Goal: Task Accomplishment & Management: Manage account settings

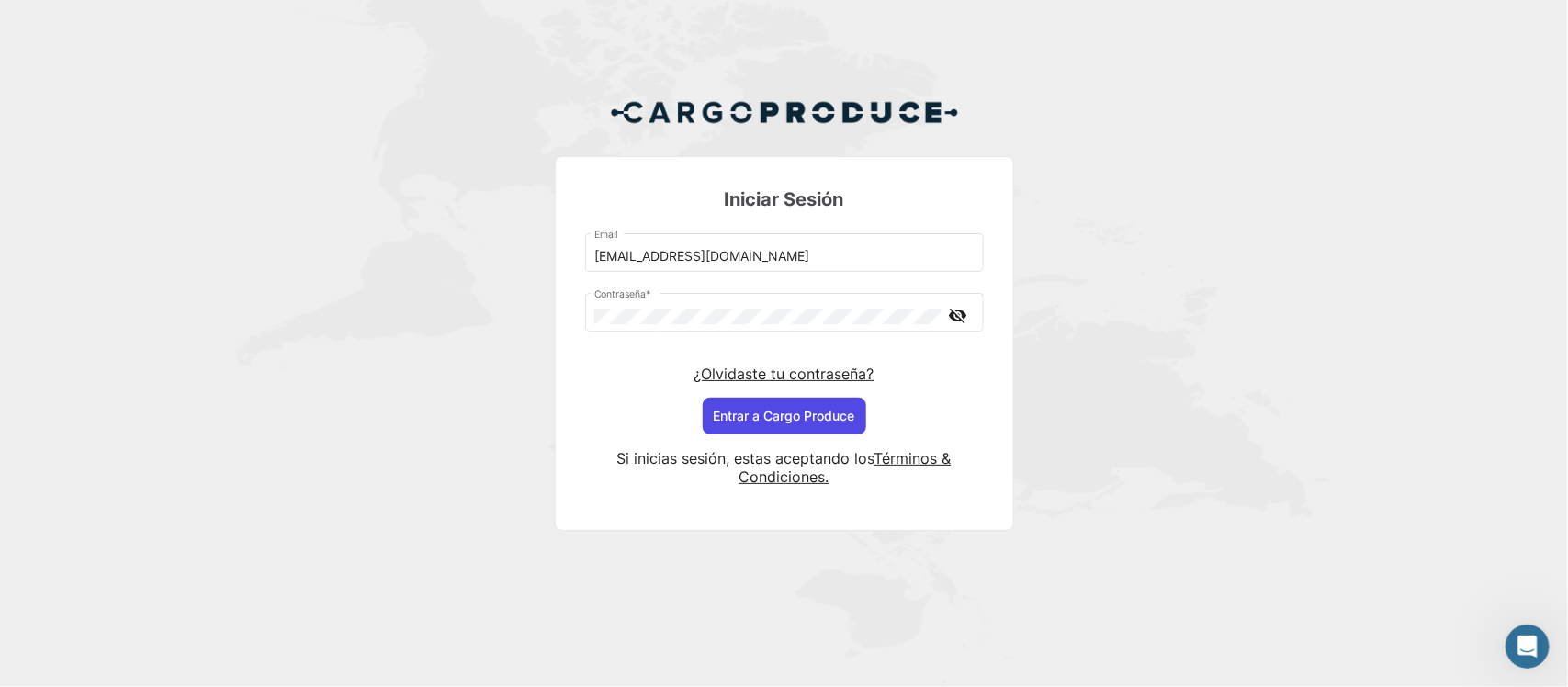
click at [767, 421] on button "Entrar a Cargo Produce" at bounding box center [784, 416] width 163 height 37
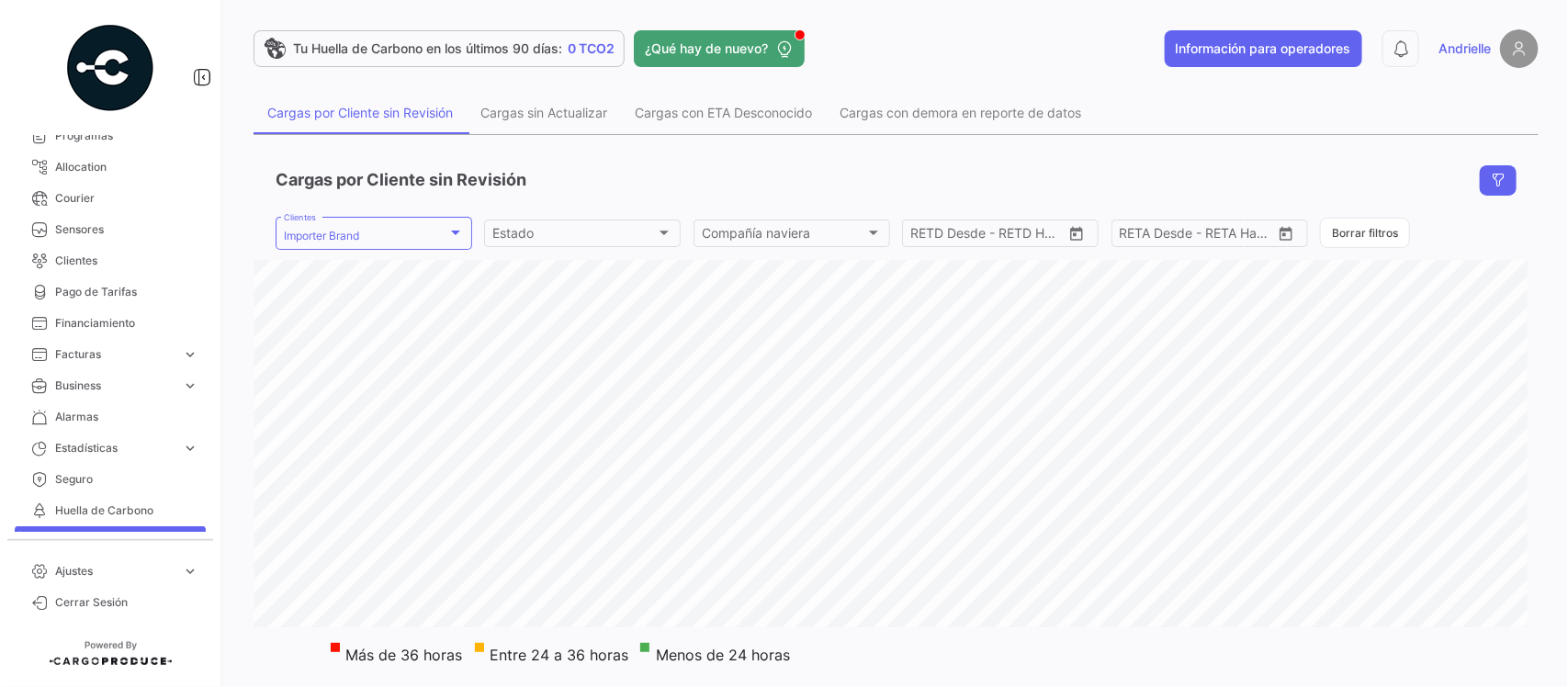
scroll to position [344, 0]
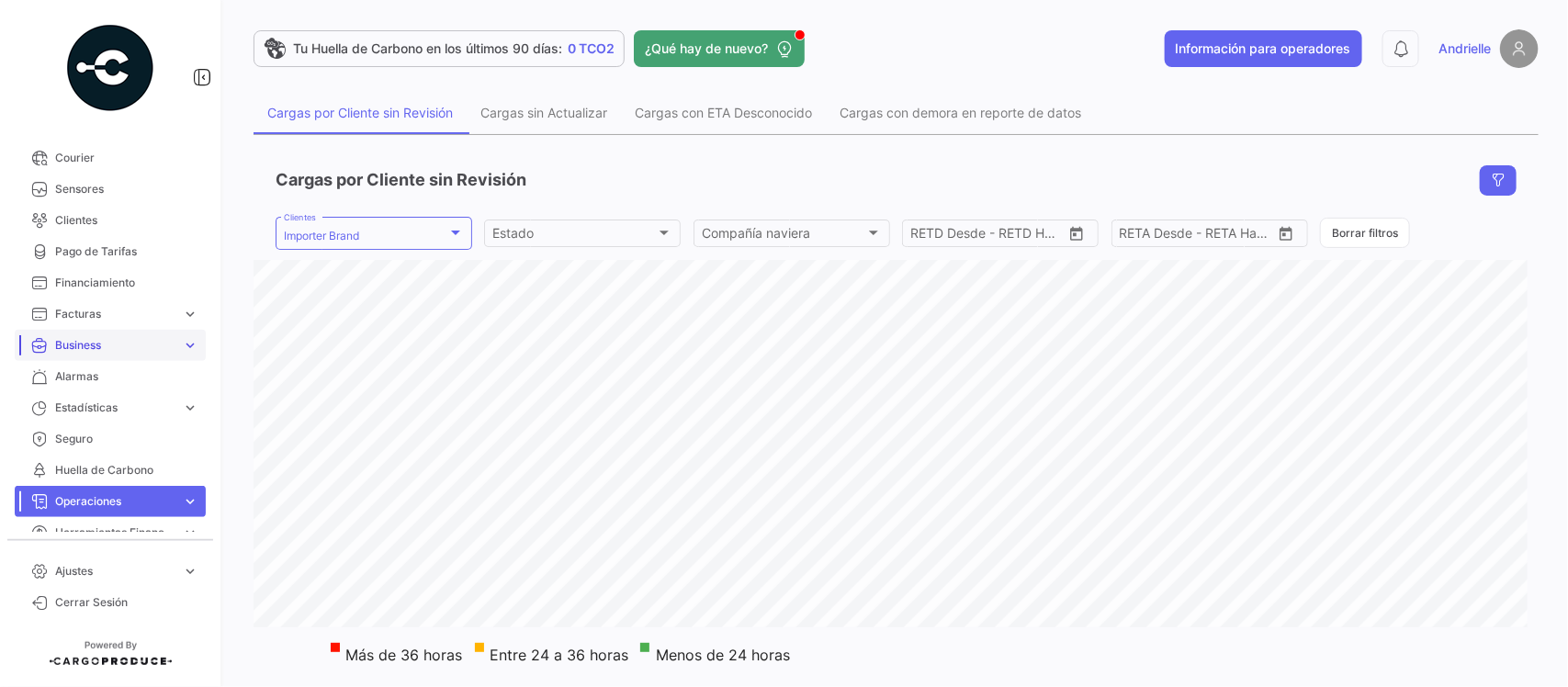
click at [130, 341] on span "Business" at bounding box center [114, 344] width 119 height 16
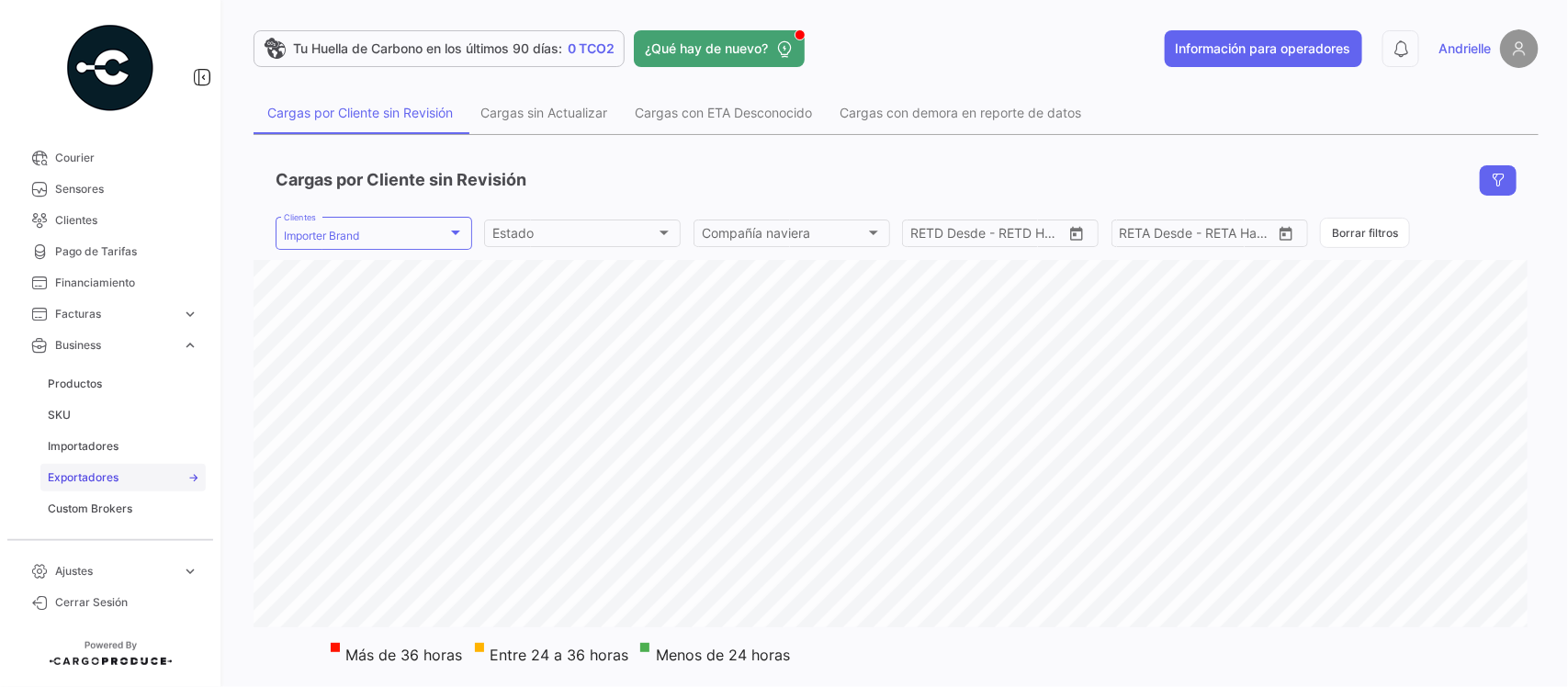
click at [109, 478] on span "Exportadores" at bounding box center [83, 477] width 71 height 16
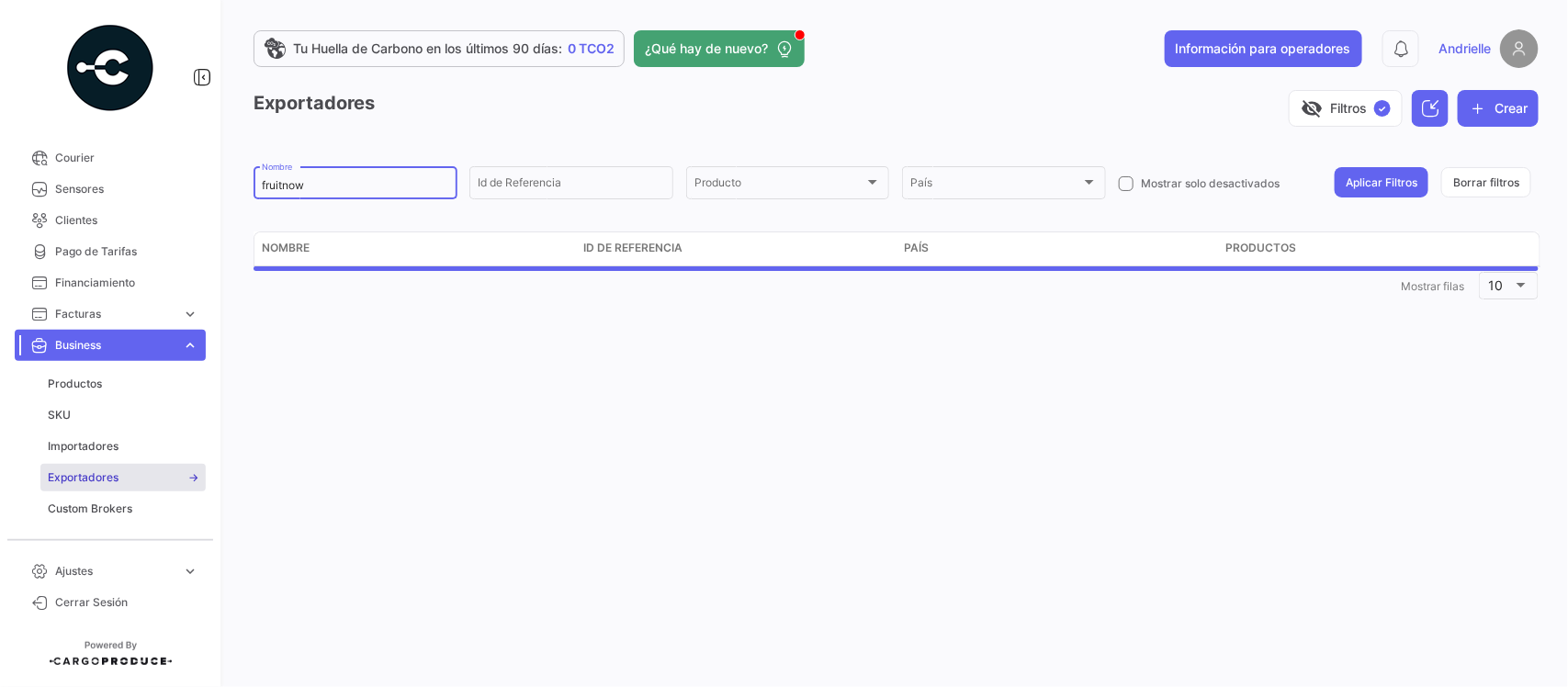
click at [320, 185] on input "fruitnow" at bounding box center [355, 185] width 187 height 12
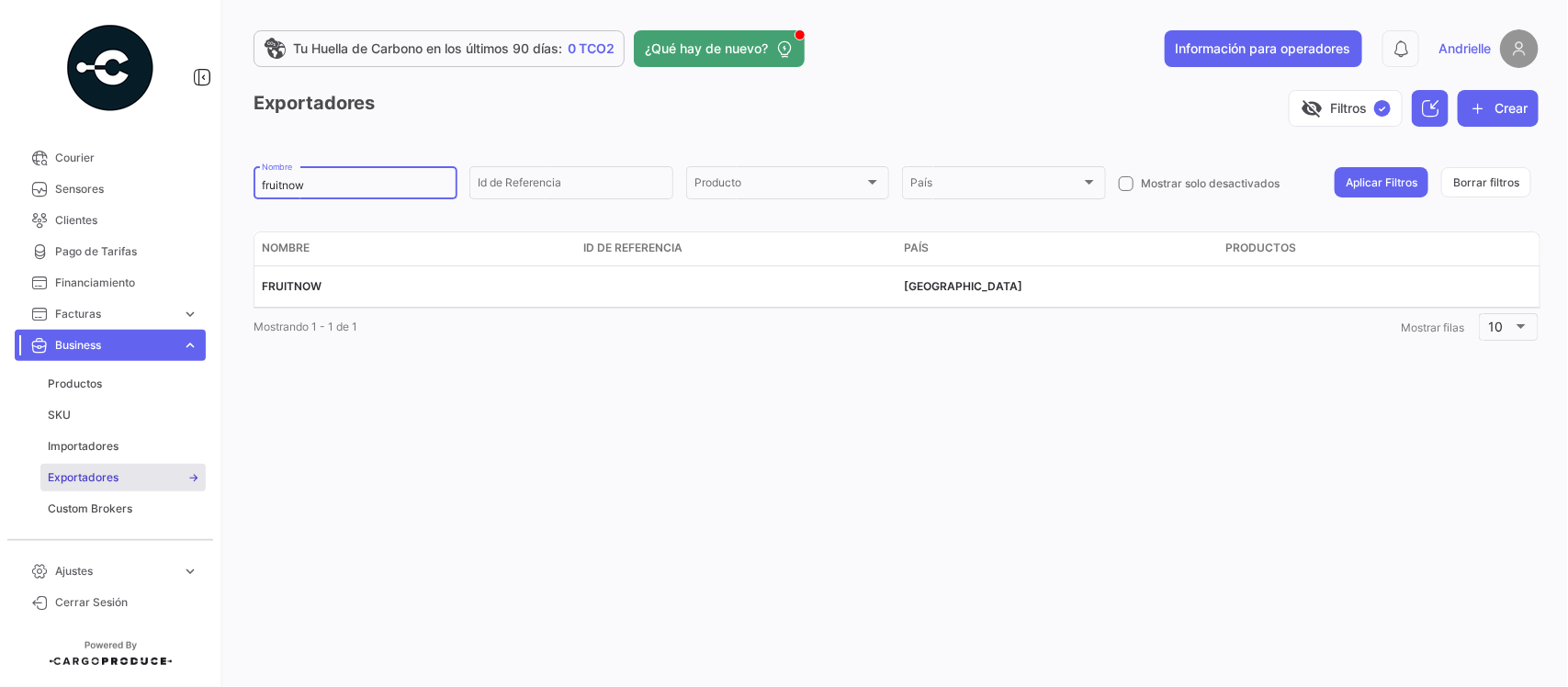
drag, startPoint x: 320, startPoint y: 185, endPoint x: 202, endPoint y: 213, distance: 121.3
click at [214, 208] on mat-sidenav-container "Overview Órdenes de Compra Documentos Cargas expand_more Cargas Aéreas Cargas M…" at bounding box center [784, 344] width 1568 height 687
paste input "[PERSON_NAME] DEL CARIBE GAC S.A."
type input "[PERSON_NAME] DEL CARIBE GAC S.A."
click at [1369, 167] on button "Aplicar Filtros" at bounding box center [1381, 182] width 93 height 31
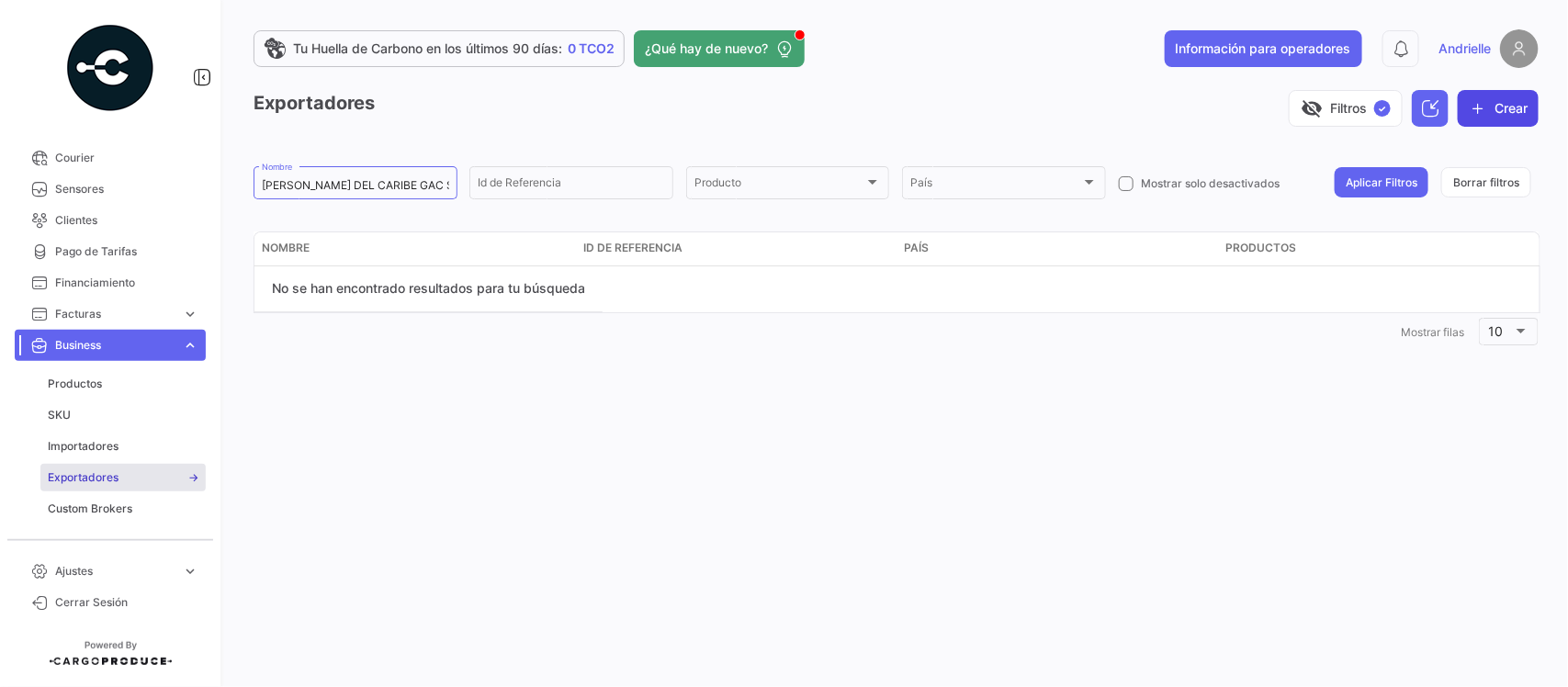
click at [1496, 109] on button "Crear" at bounding box center [1497, 108] width 81 height 37
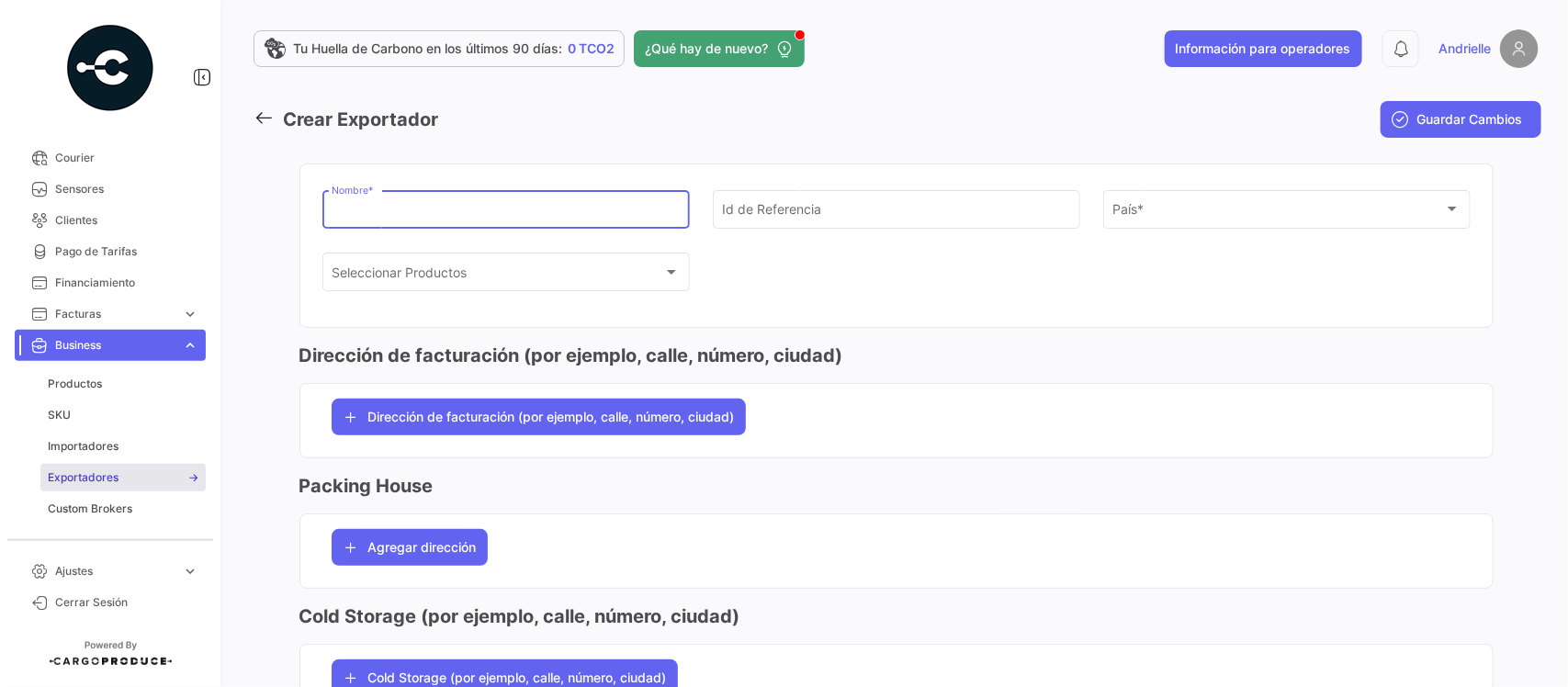
click at [432, 213] on input "Nombre *" at bounding box center [505, 213] width 348 height 15
paste input "[PERSON_NAME] DEL CARIBE GAC S.A."
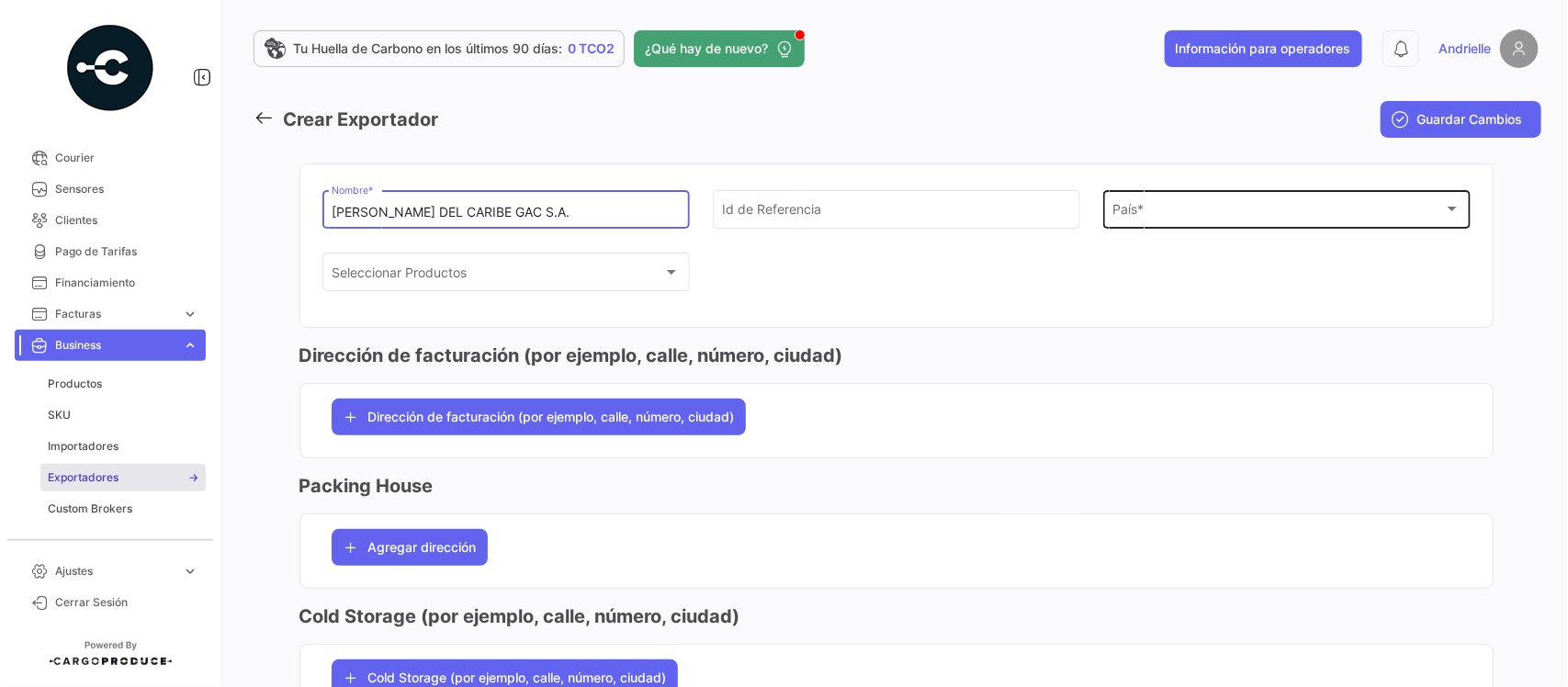
type input "[PERSON_NAME] DEL CARIBE GAC S.A."
click at [1123, 212] on span "País" at bounding box center [1278, 213] width 332 height 15
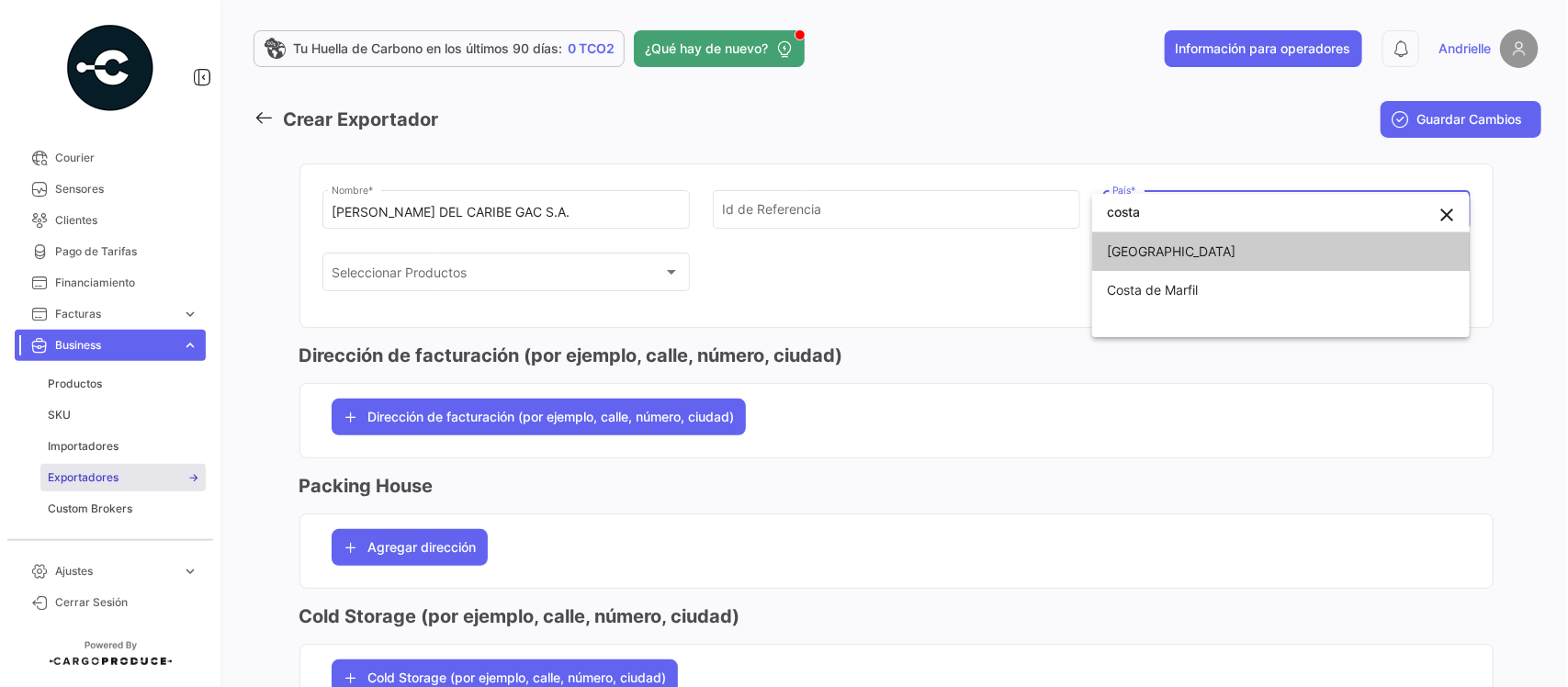
type input "costa"
drag, startPoint x: 1166, startPoint y: 255, endPoint x: 1155, endPoint y: 254, distance: 11.0
click at [1166, 255] on span "[GEOGRAPHIC_DATA]" at bounding box center [1170, 251] width 129 height 15
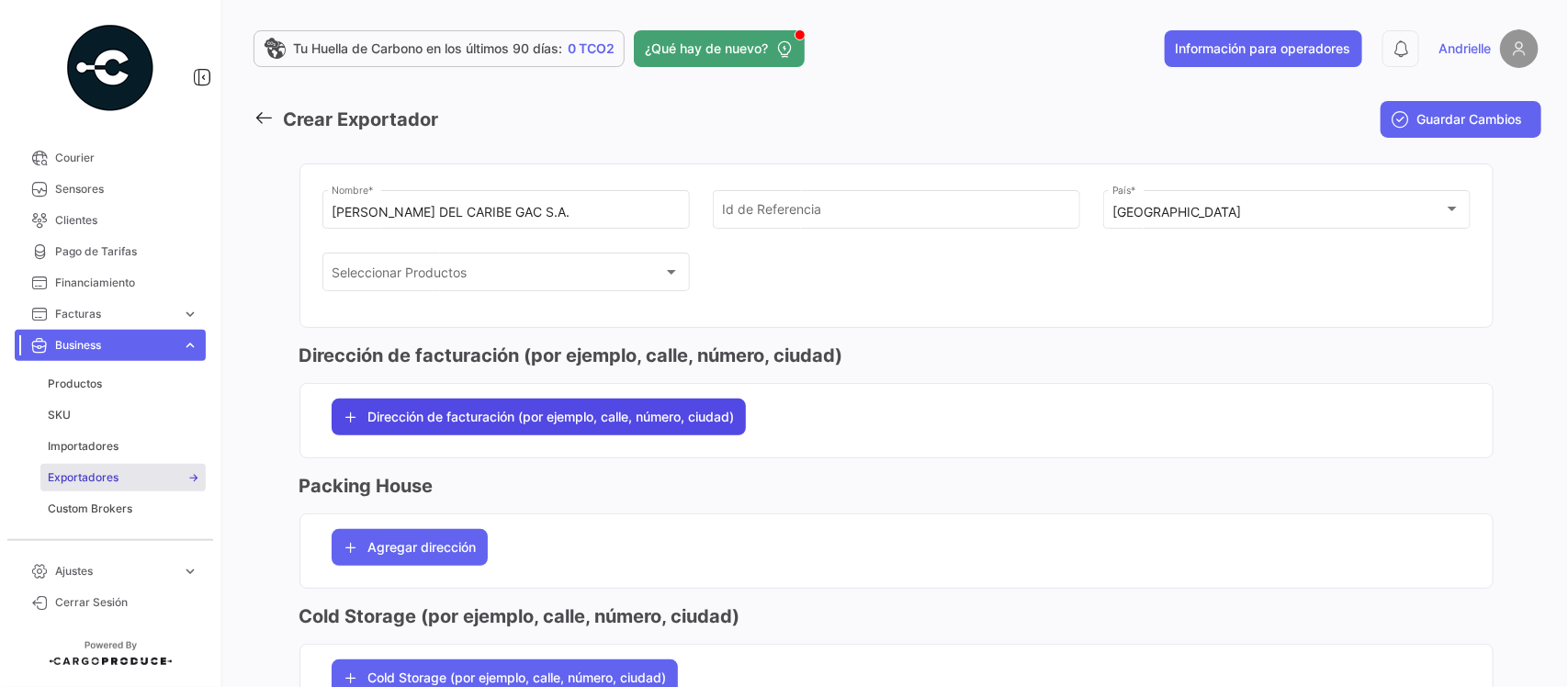
click at [551, 411] on span "Dirección de facturación (por ejemplo, calle, número, ciudad)" at bounding box center [551, 416] width 366 height 18
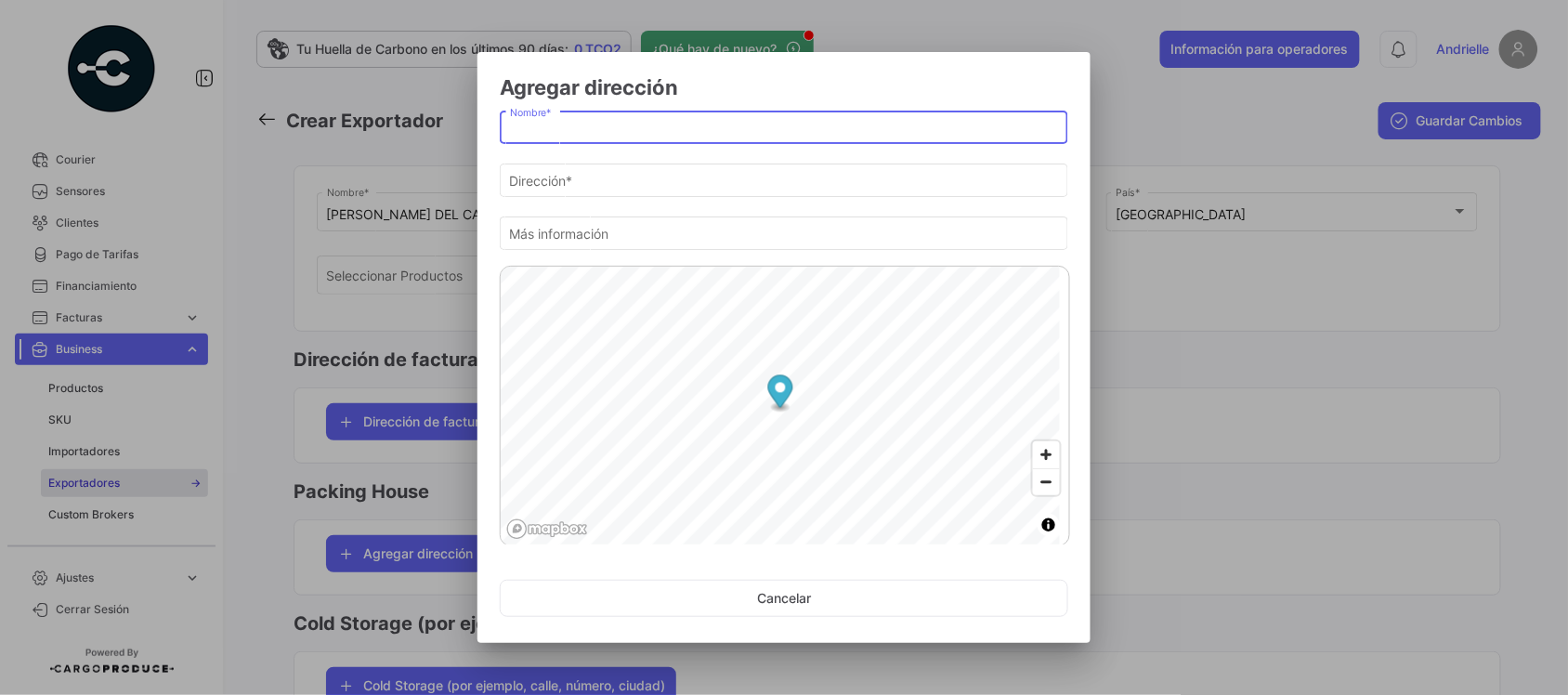
click at [596, 127] on input "Nombre *" at bounding box center [784, 128] width 549 height 15
type input "office"
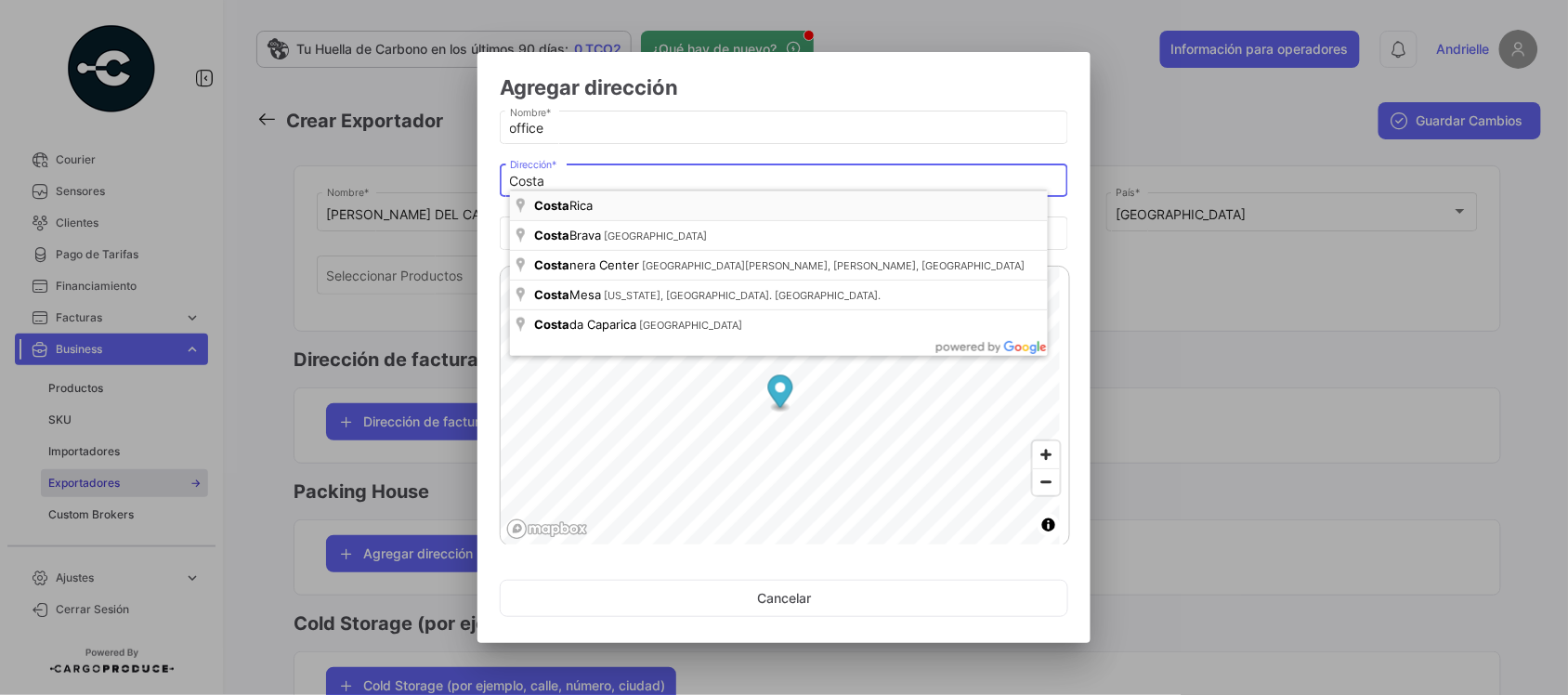
type input "[GEOGRAPHIC_DATA]"
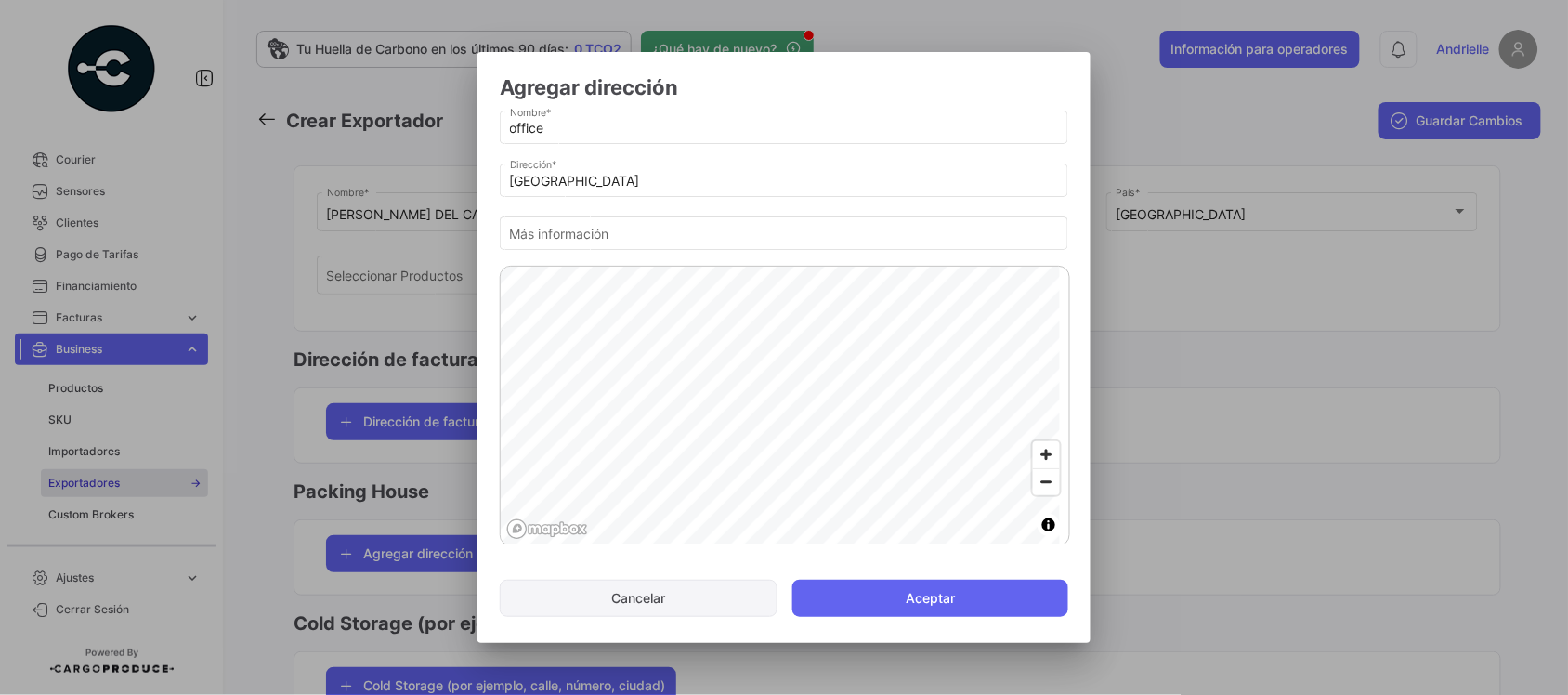
click at [953, 600] on button "Aceptar" at bounding box center [930, 598] width 276 height 38
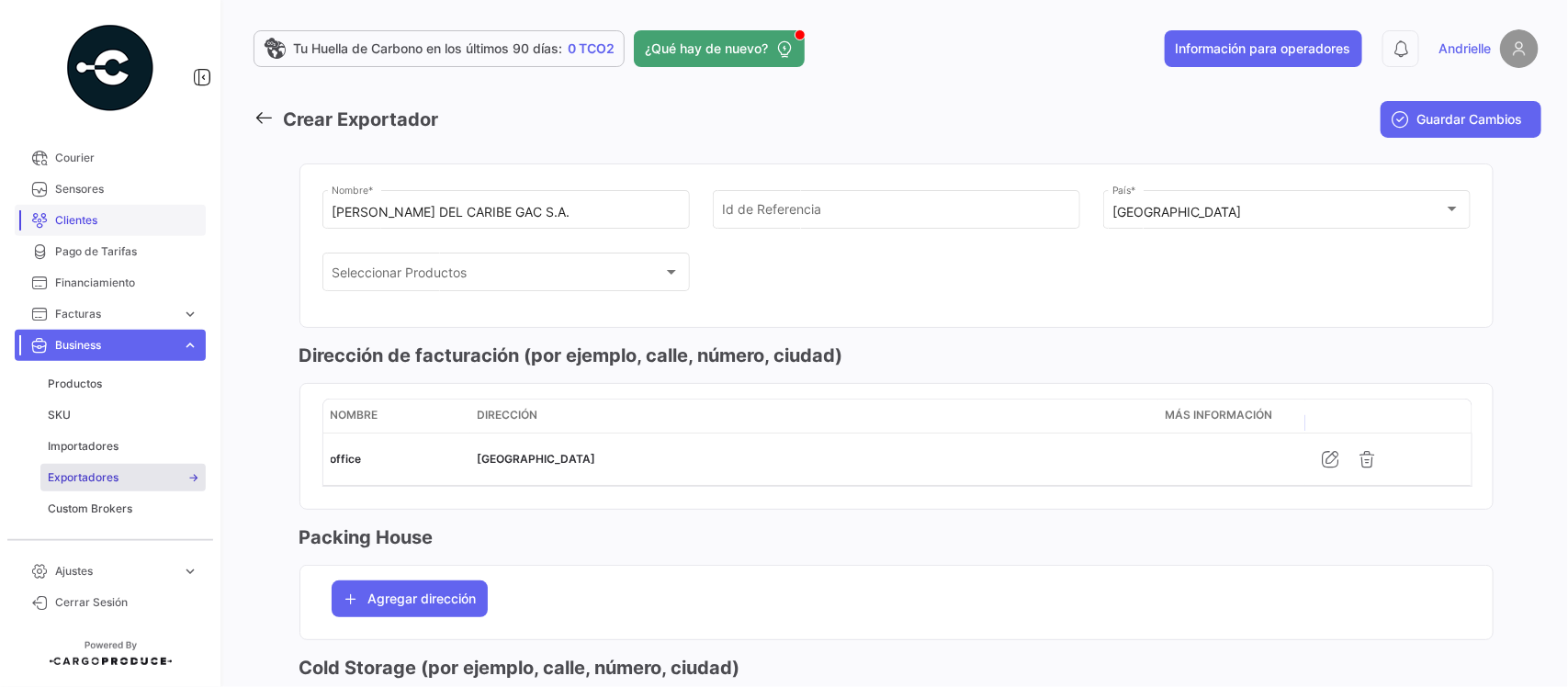
click at [96, 220] on span "Clientes" at bounding box center [127, 219] width 143 height 16
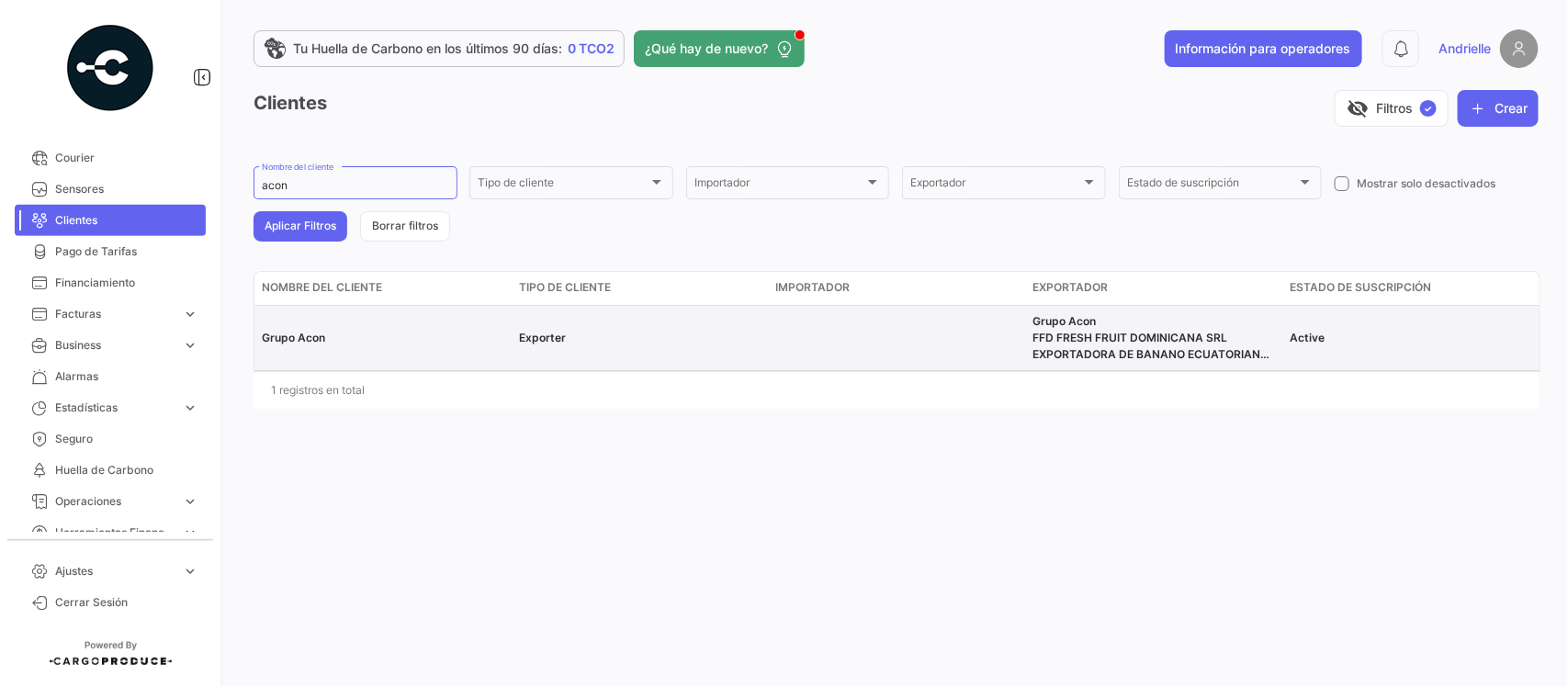
click at [306, 336] on span "Grupo Acon" at bounding box center [293, 338] width 63 height 13
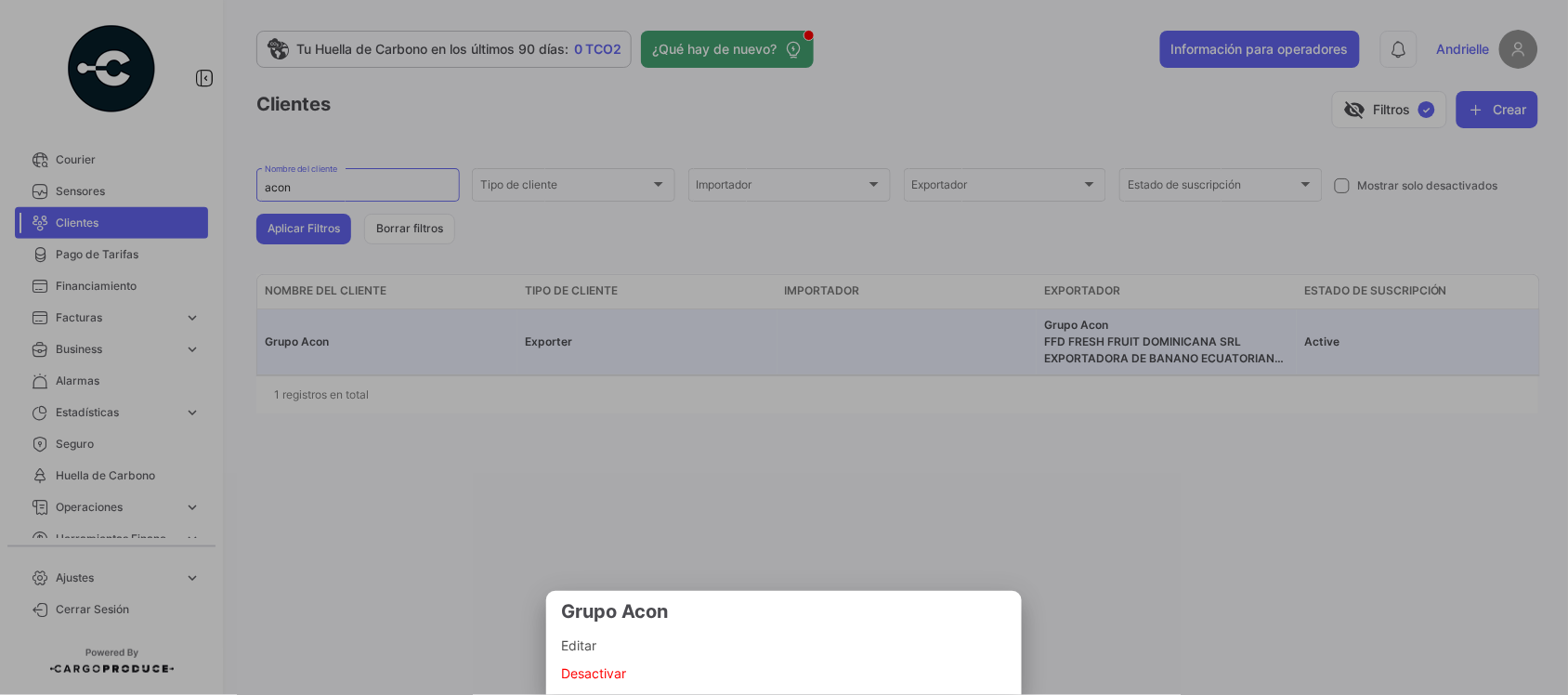
click at [591, 641] on span "Editar" at bounding box center [784, 646] width 446 height 22
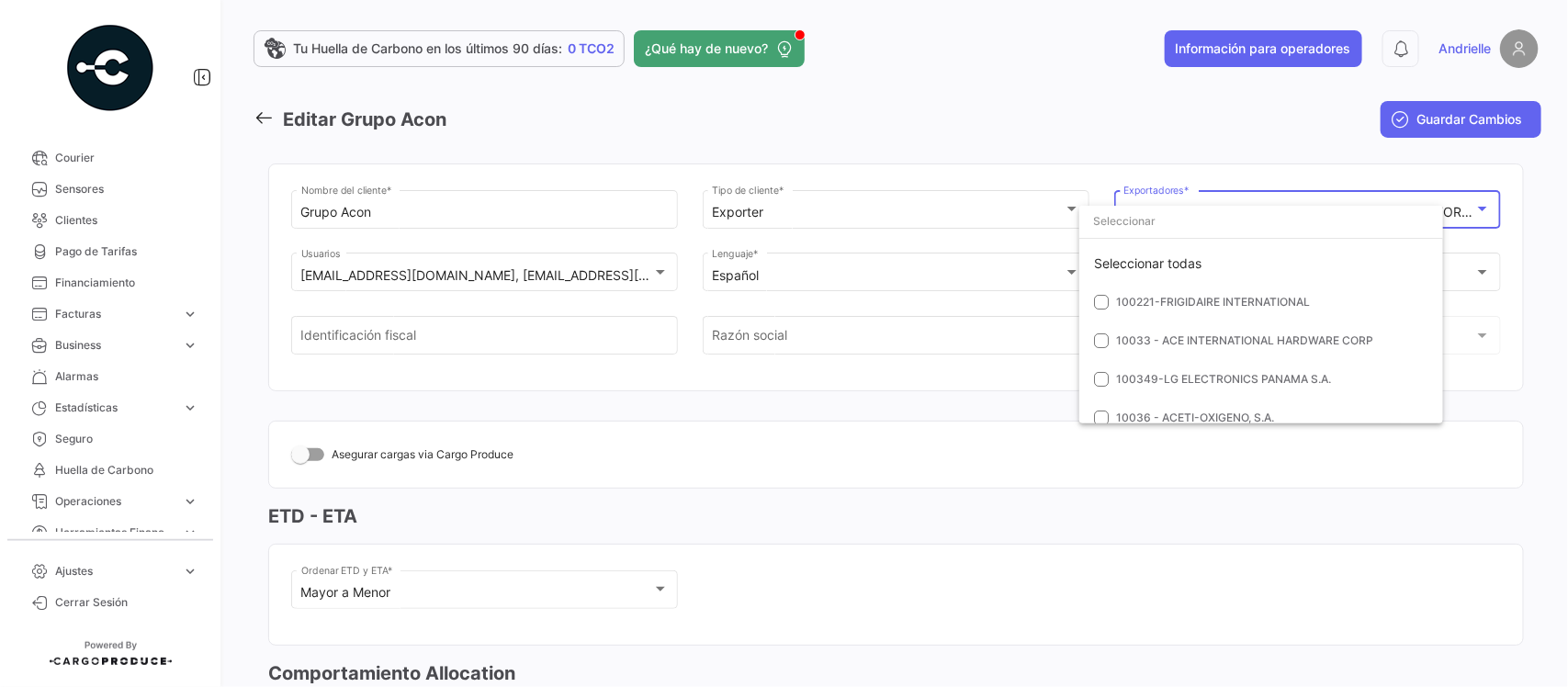
scroll to position [78716, 0]
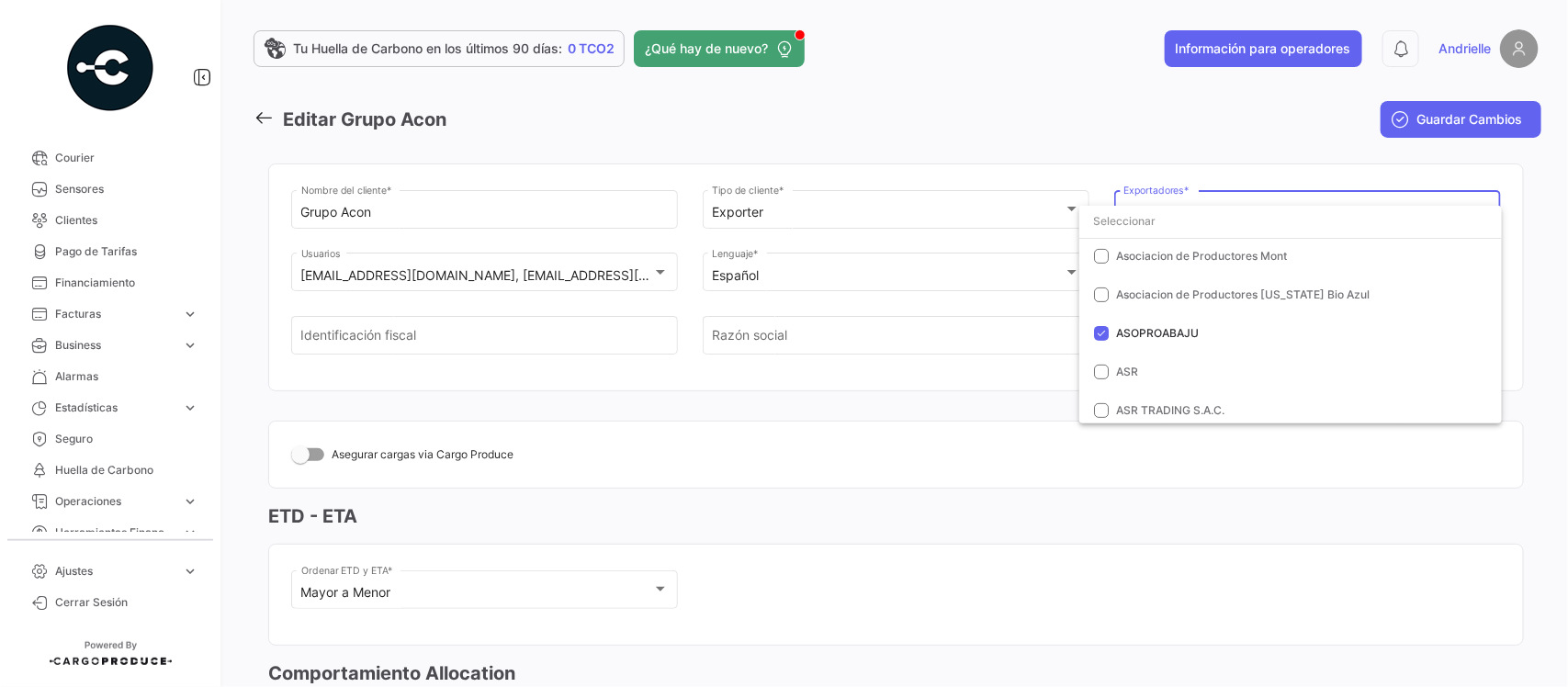
paste input "[PERSON_NAME] DEL CARIBE GAC S.A."
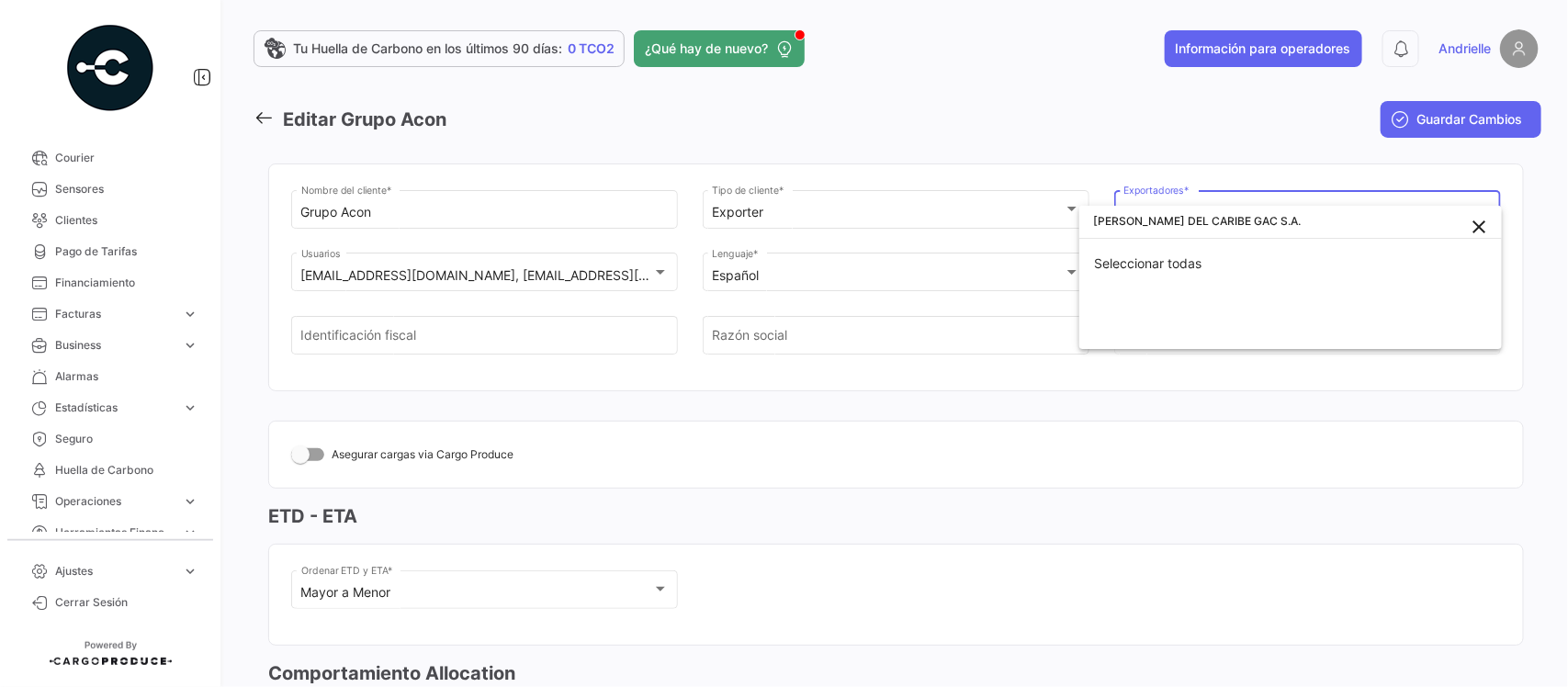
scroll to position [0, 0]
click at [1096, 223] on input "[PERSON_NAME] DEL CARIBE GAC S.A." at bounding box center [1289, 221] width 423 height 33
type input "[PERSON_NAME] DEL CARIBE GAC S.A."
click at [1495, 240] on mat-option "[PERSON_NAME] DEL CARIBE GAC S.A. close" at bounding box center [1289, 225] width 423 height 38
click at [1293, 494] on div at bounding box center [784, 344] width 1568 height 687
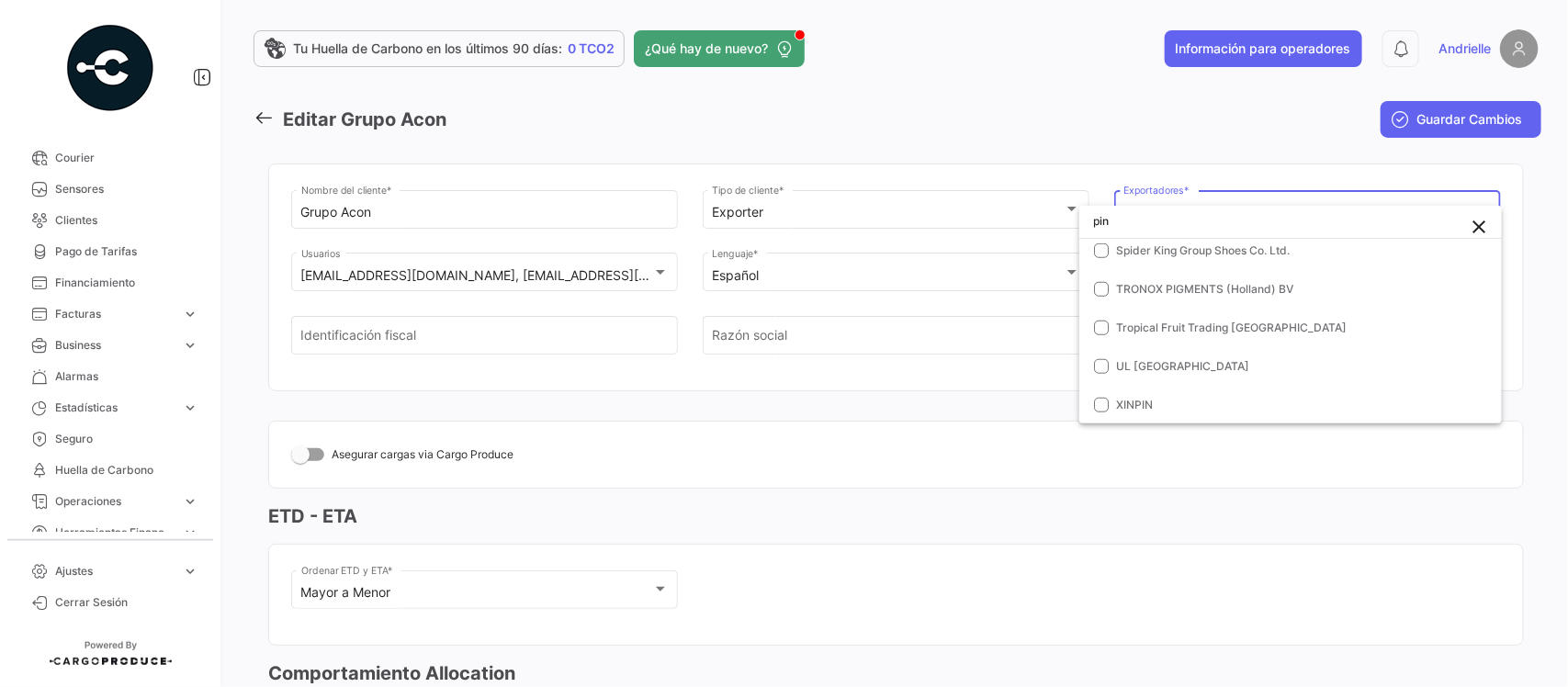
scroll to position [1578, 0]
type input "p"
paste input "[PERSON_NAME] DEL CARIBE GAC S.A."
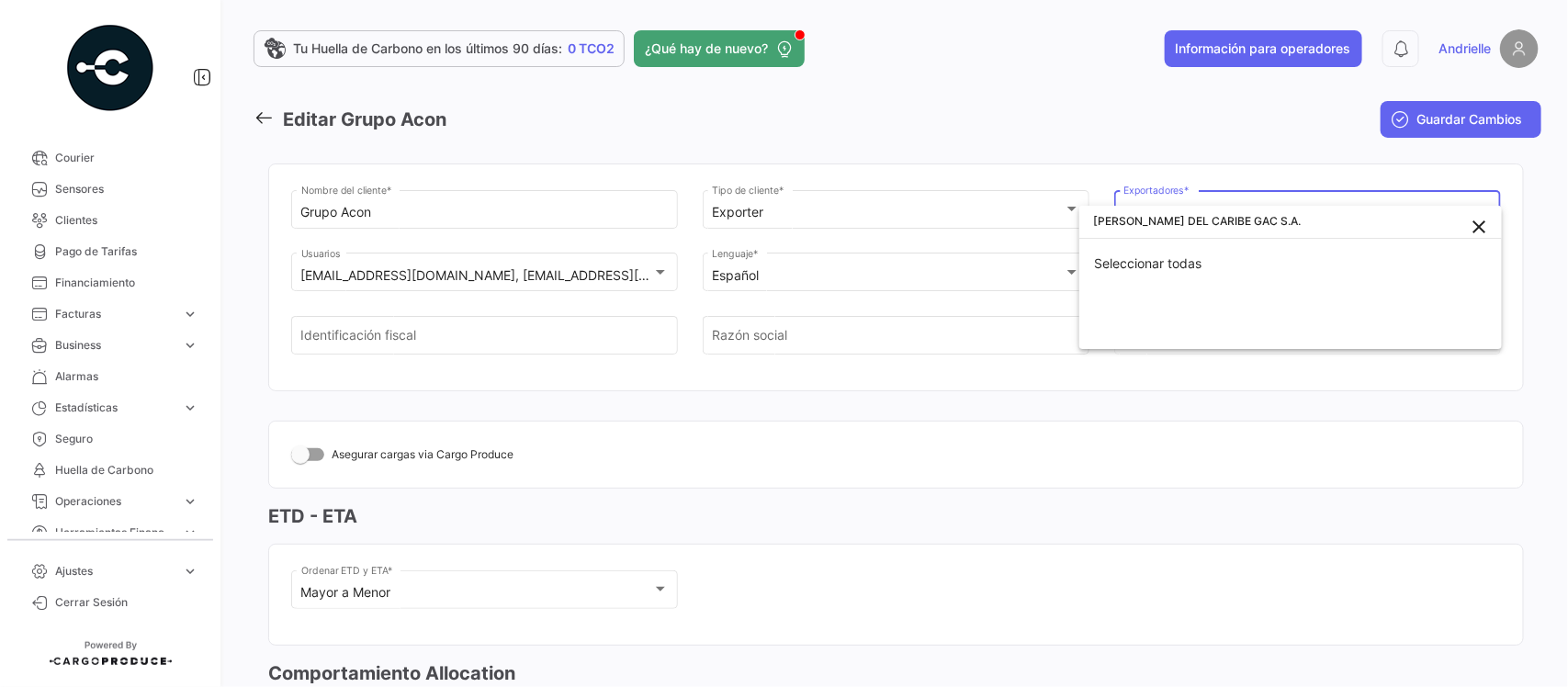
paste input "[PERSON_NAME] DEL CARIBE GAC S.A."
click at [1091, 220] on input "[PERSON_NAME] DEL CARIBE GAC [PERSON_NAME] DEL CARIBE GAC S.A." at bounding box center [1289, 221] width 423 height 33
drag, startPoint x: 1420, startPoint y: 218, endPoint x: 1186, endPoint y: 226, distance: 234.1
click at [1153, 237] on input "[PERSON_NAME] DEL CARIBE GAC [PERSON_NAME] DEL CARIBE GAC S.A." at bounding box center [1289, 221] width 423 height 33
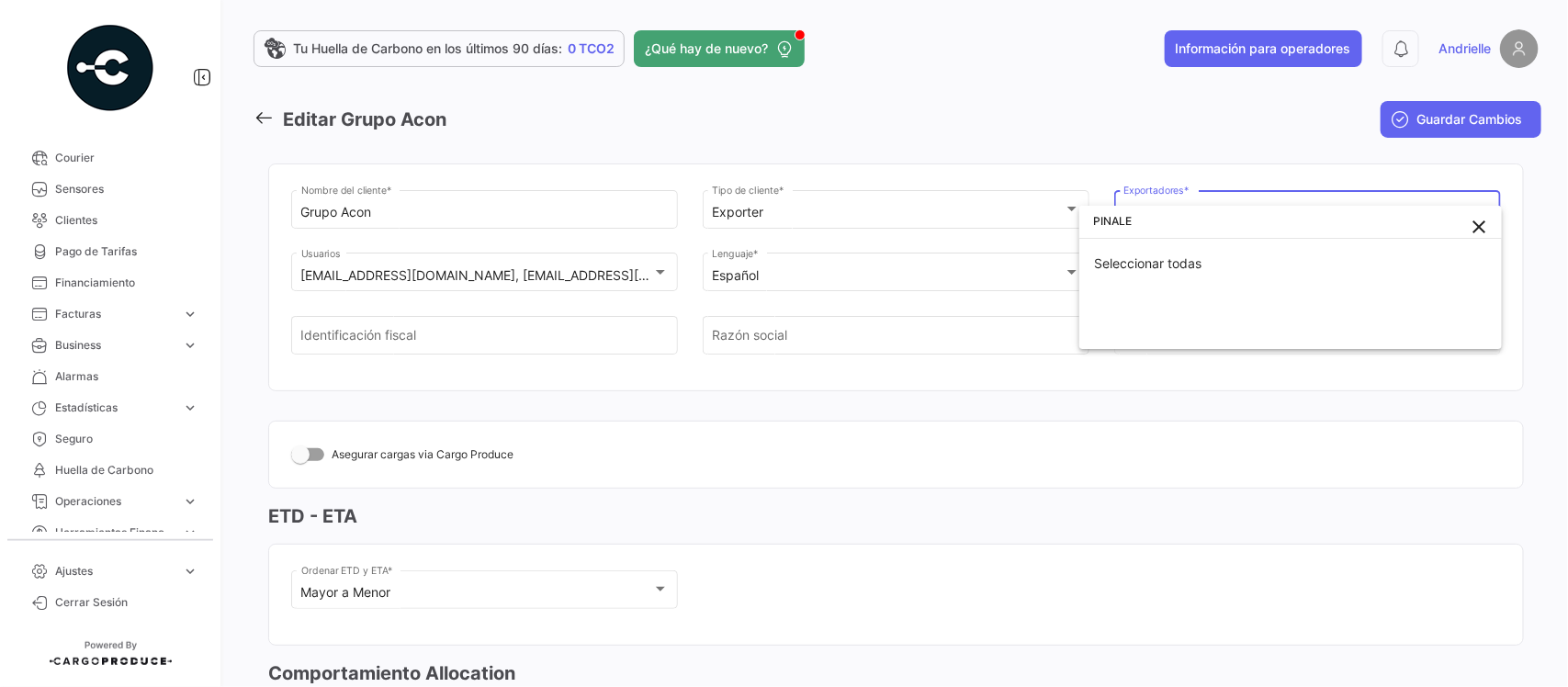
click at [1093, 216] on input "PINALE" at bounding box center [1289, 221] width 423 height 33
type input "PINALE"
drag, startPoint x: 1471, startPoint y: 216, endPoint x: 1471, endPoint y: 245, distance: 29.0
click at [1472, 223] on mat-icon "close" at bounding box center [1479, 226] width 22 height 22
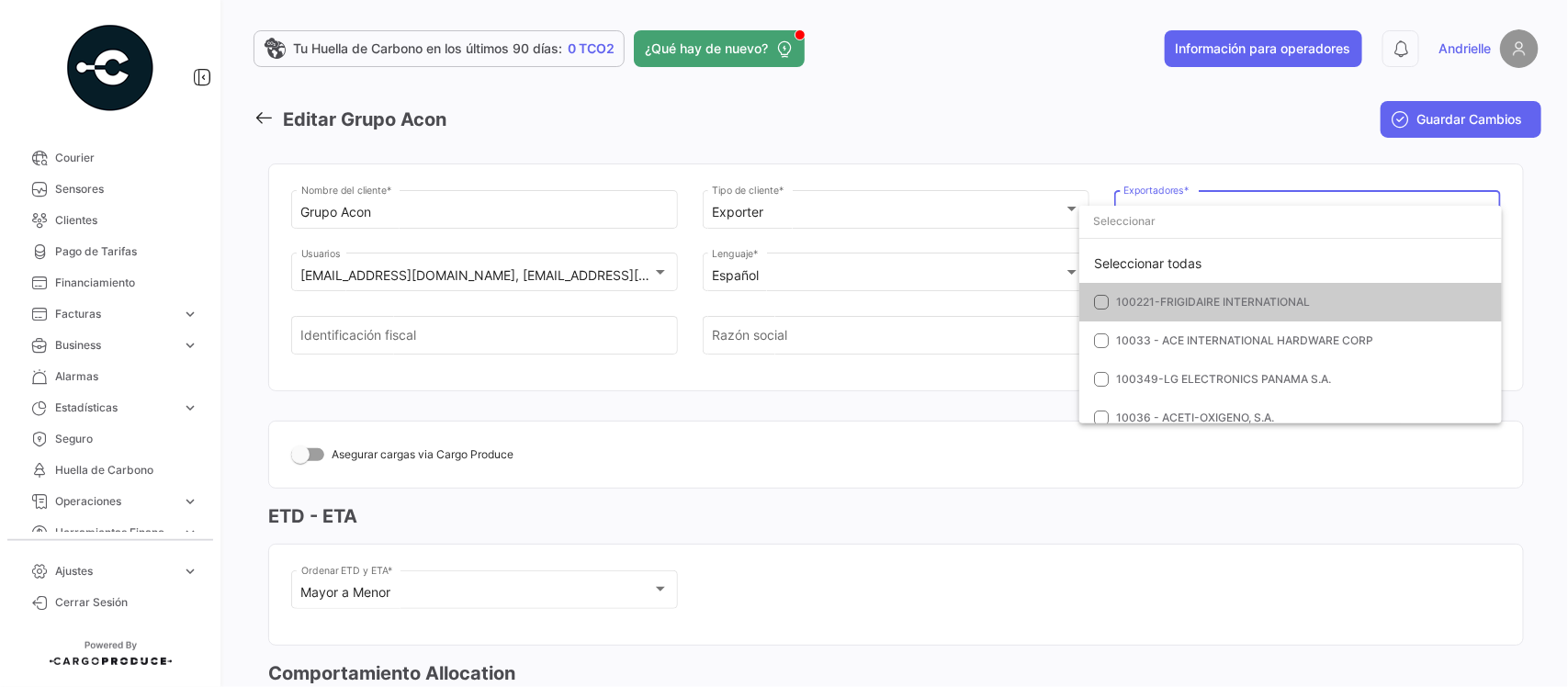
paste input "[PERSON_NAME] DEL CARIBE GAC S.A."
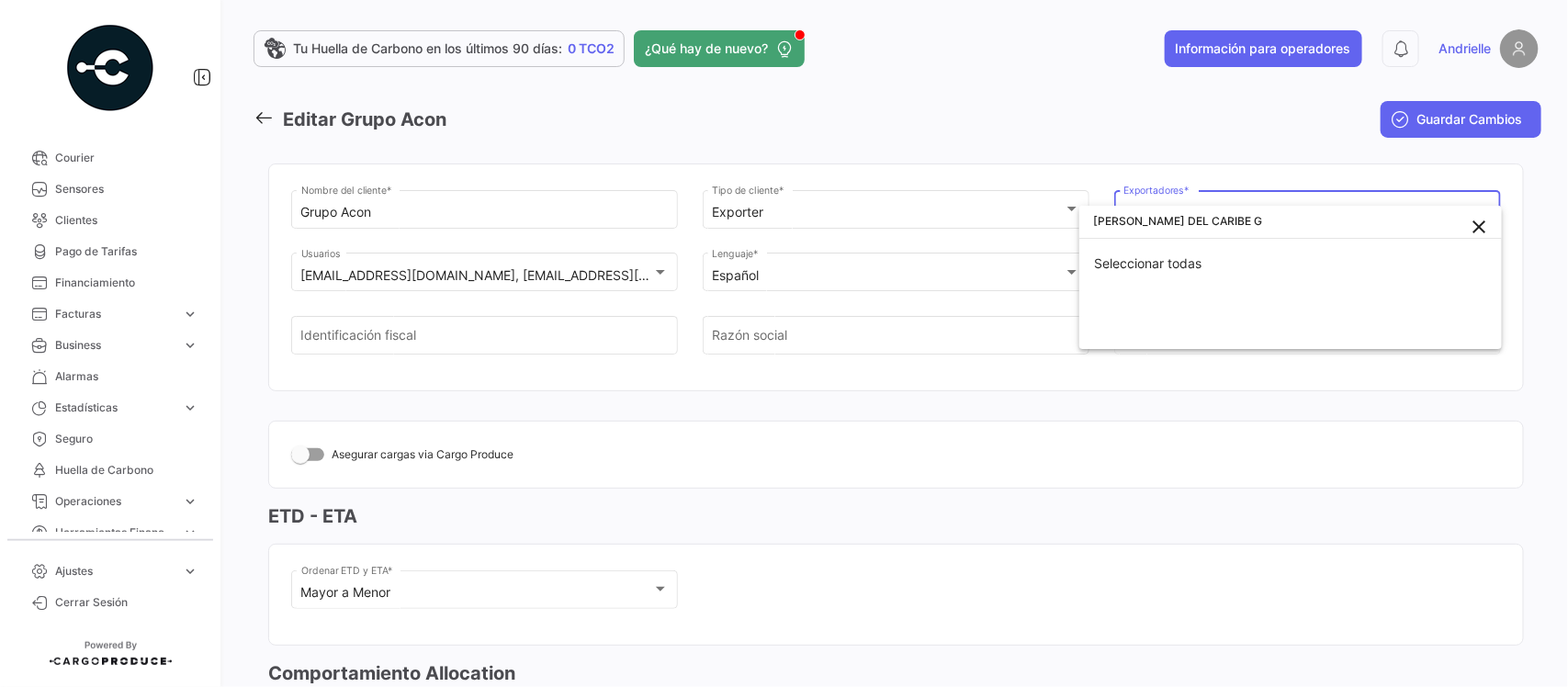
type input "[PERSON_NAME] DEL CARIBE G"
click at [1476, 226] on mat-icon "close" at bounding box center [1479, 226] width 22 height 22
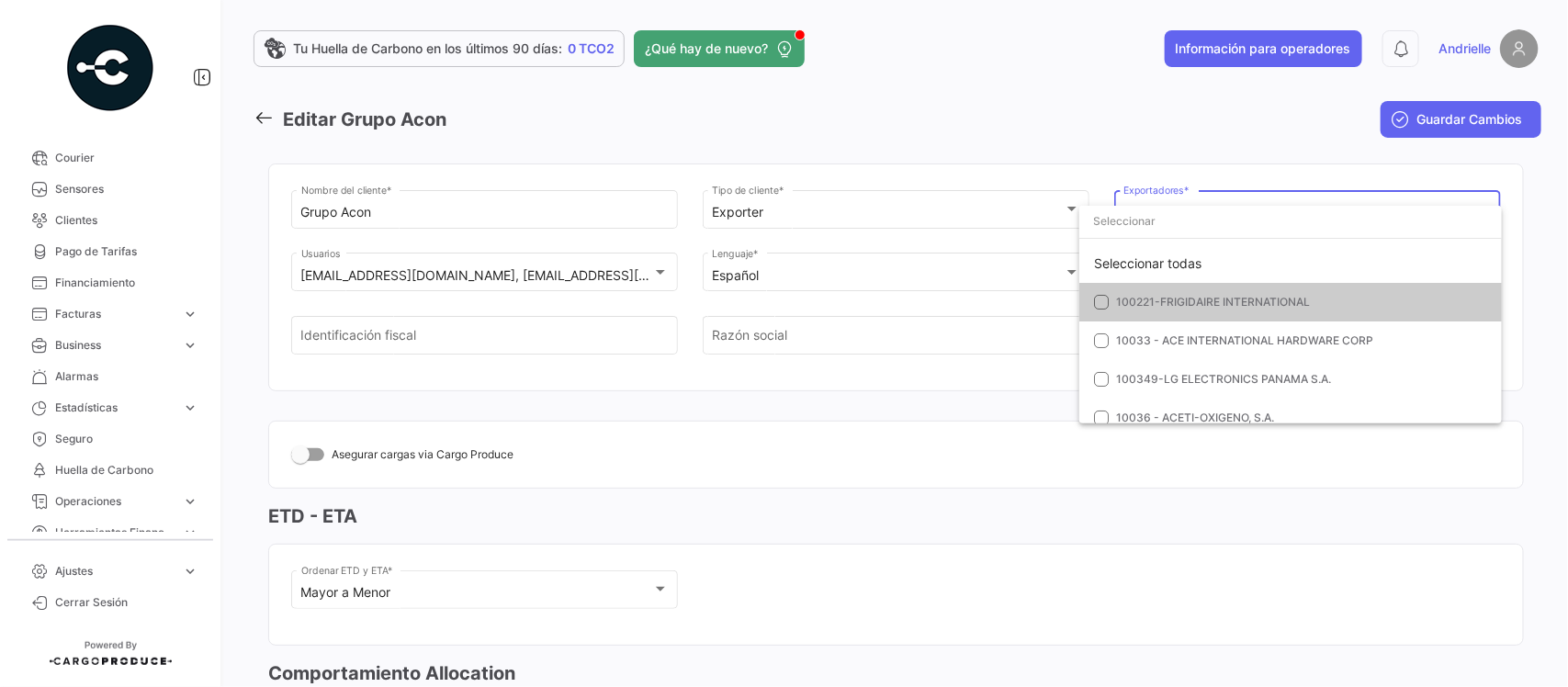
click at [966, 226] on div at bounding box center [784, 344] width 1568 height 687
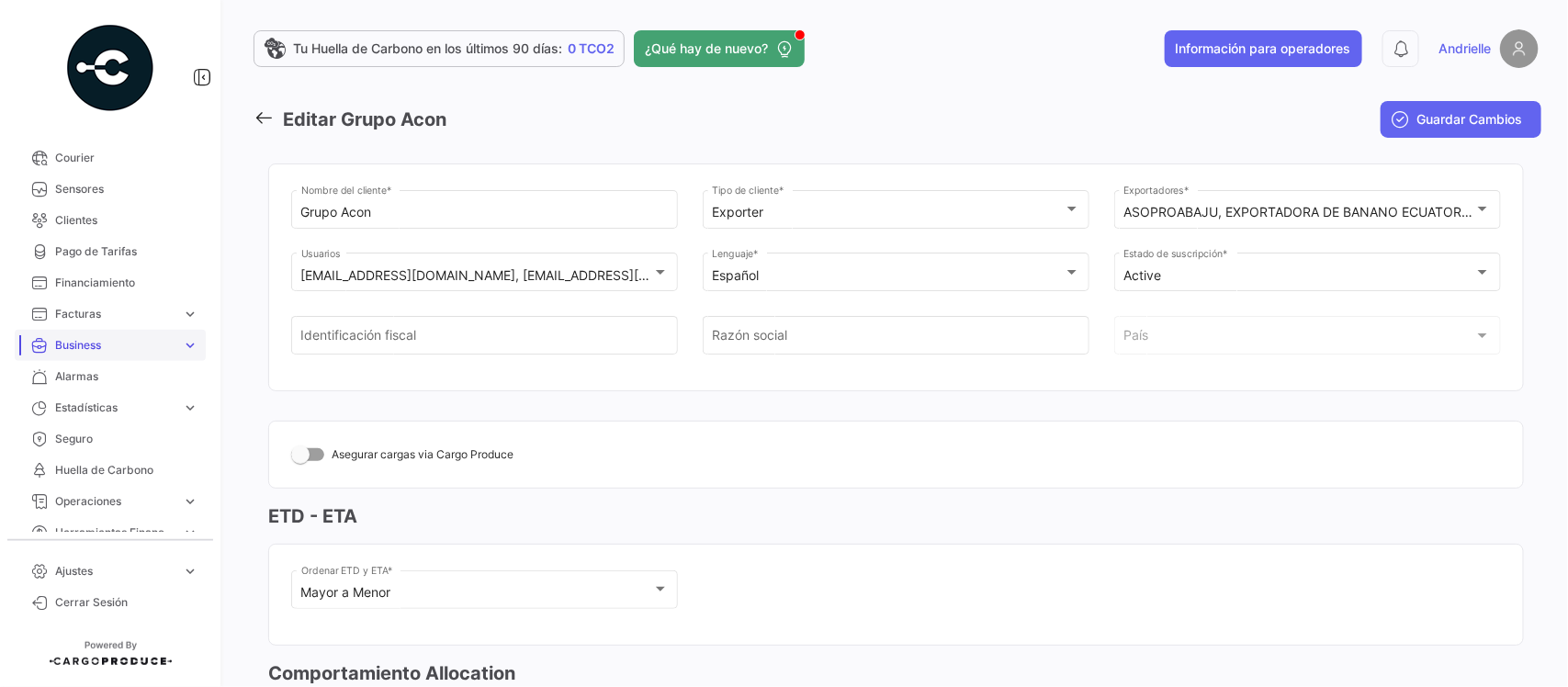
click at [112, 345] on span "Business" at bounding box center [114, 344] width 119 height 16
click at [97, 471] on span "Exportadores" at bounding box center [83, 477] width 71 height 16
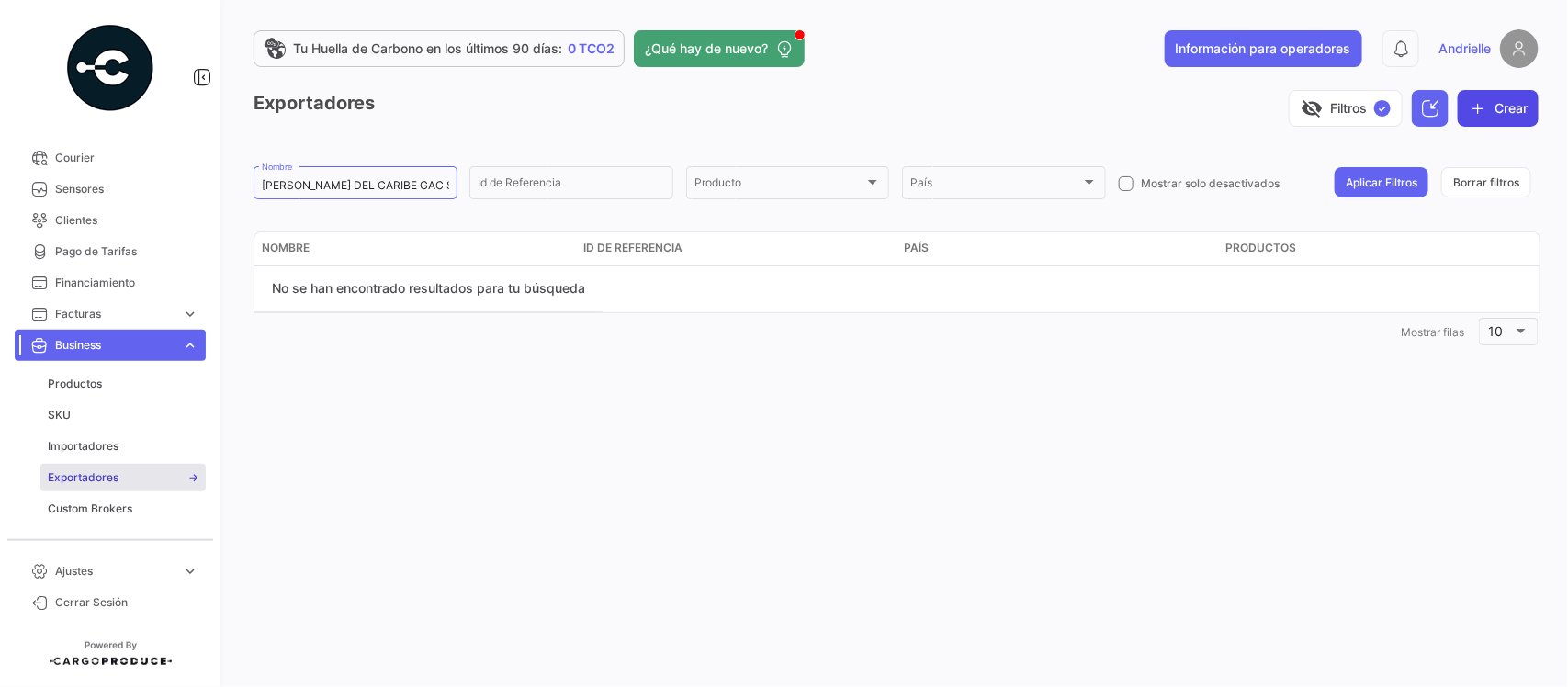
click at [1489, 103] on button "Crear" at bounding box center [1497, 108] width 81 height 37
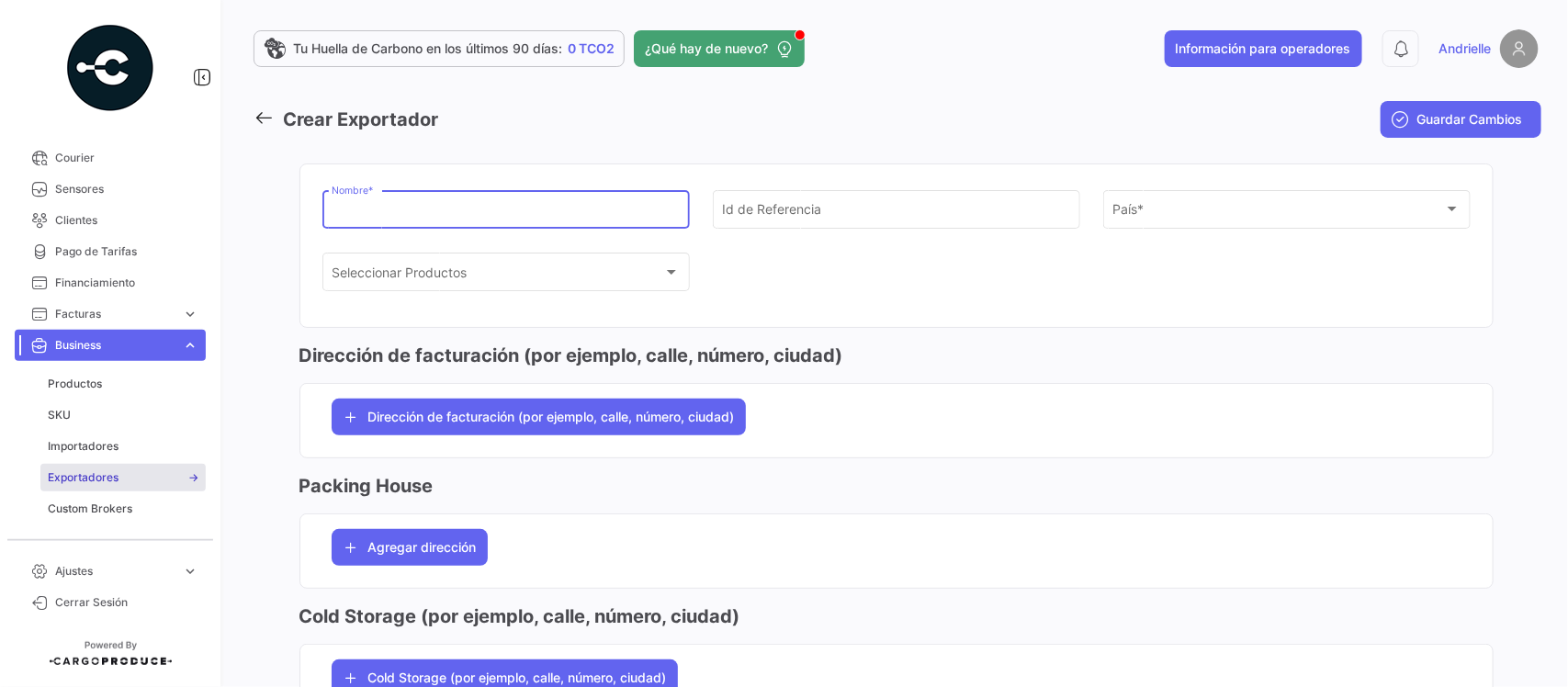
click at [385, 209] on input "Nombre *" at bounding box center [505, 213] width 348 height 15
paste input "[PERSON_NAME] DEL CARIBE GAC S.A."
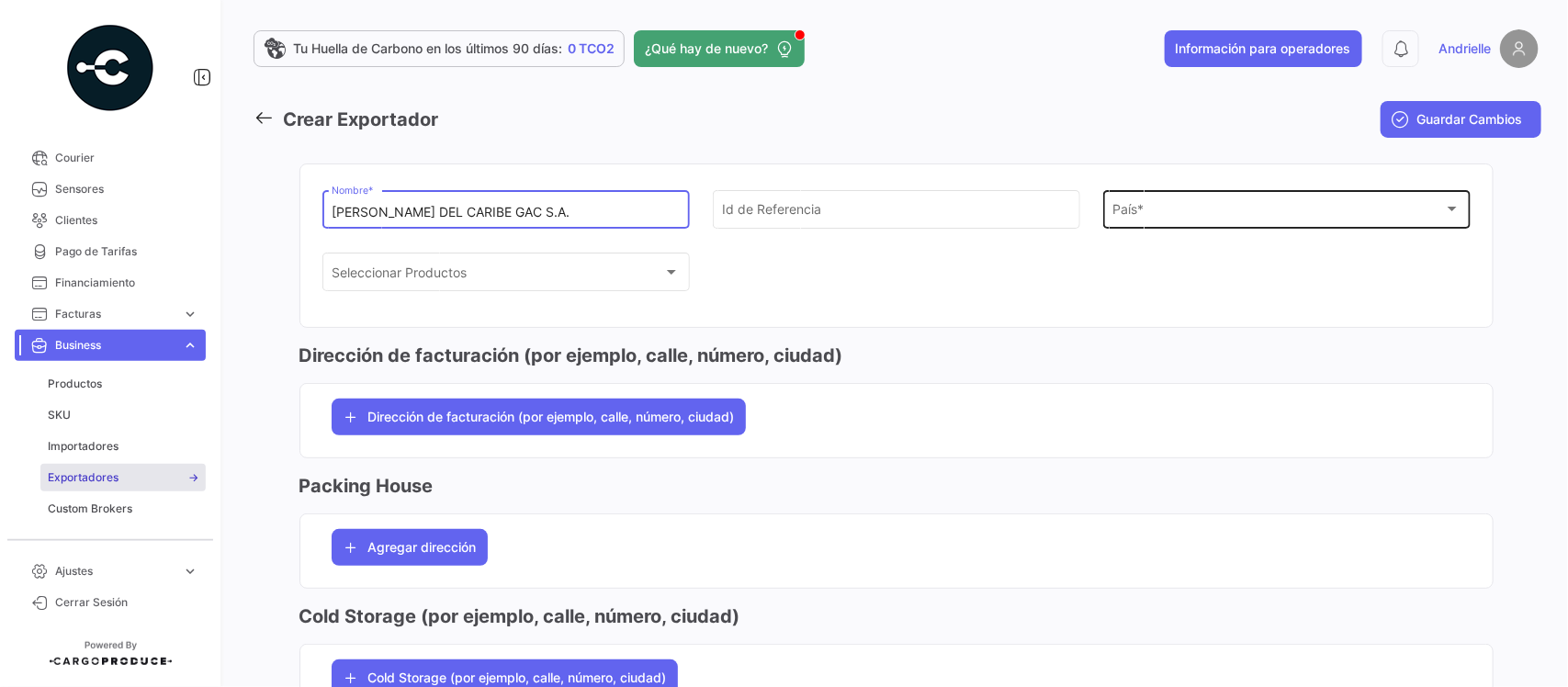
type input "[PERSON_NAME] DEL CARIBE GAC S.A."
click at [1154, 214] on div "País" at bounding box center [1278, 213] width 332 height 15
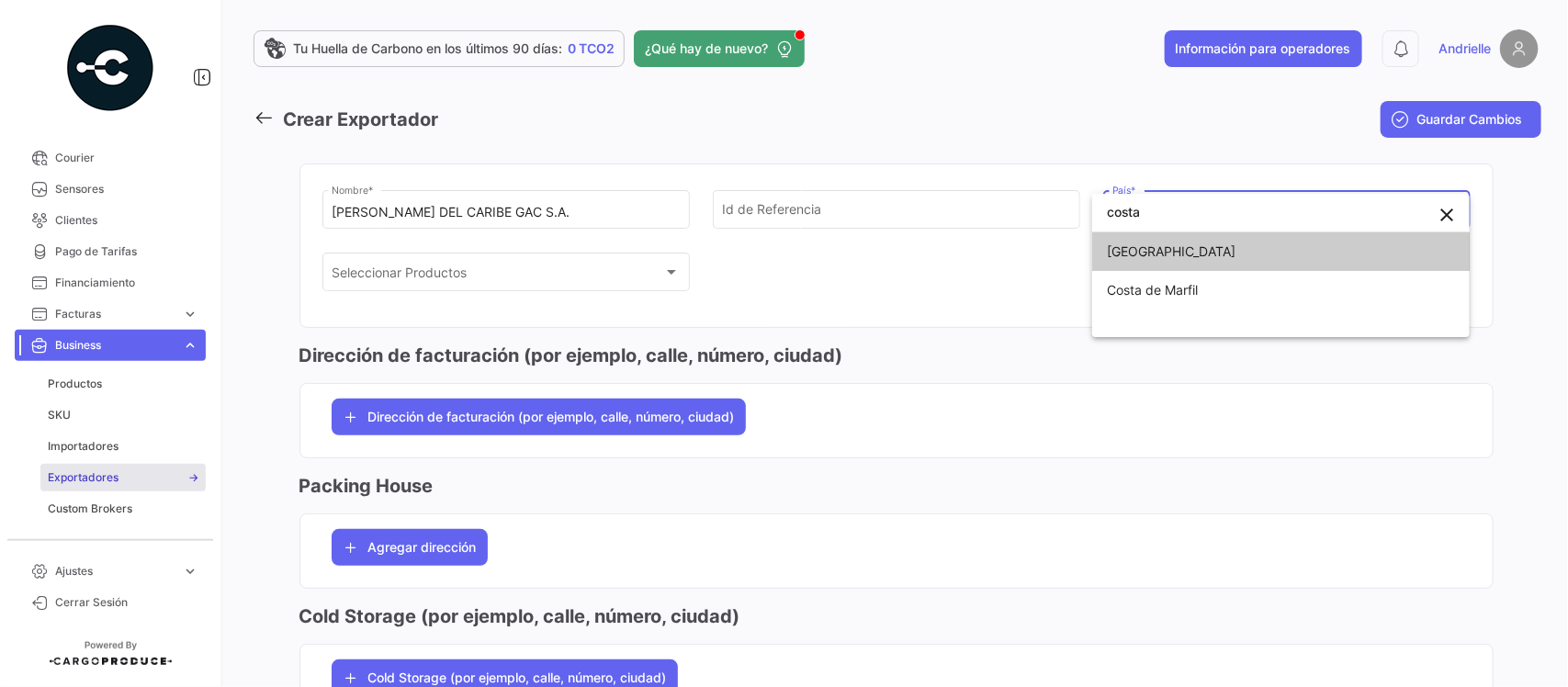
type input "costa"
click at [1124, 266] on span "[GEOGRAPHIC_DATA]" at bounding box center [1235, 252] width 258 height 38
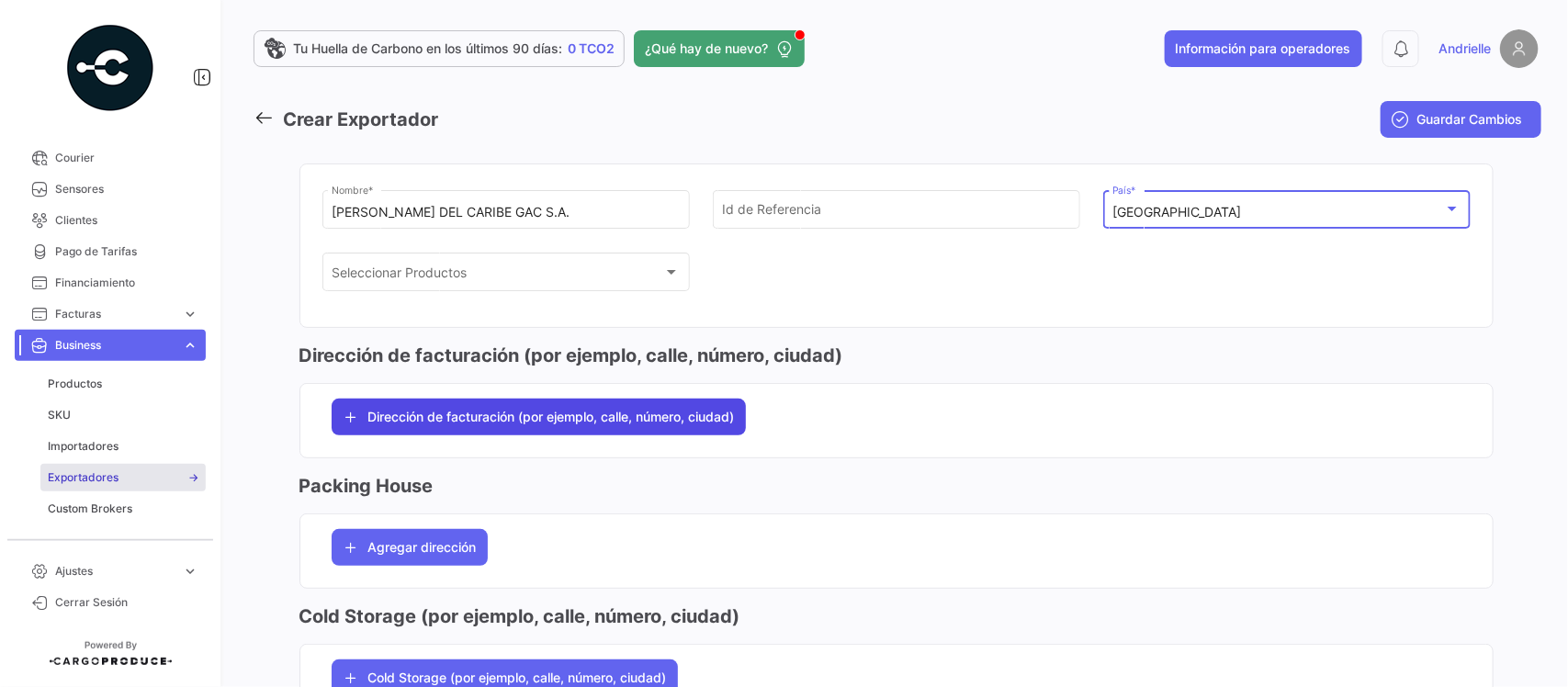
click at [608, 415] on span "Dirección de facturación (por ejemplo, calle, número, ciudad)" at bounding box center [551, 416] width 366 height 18
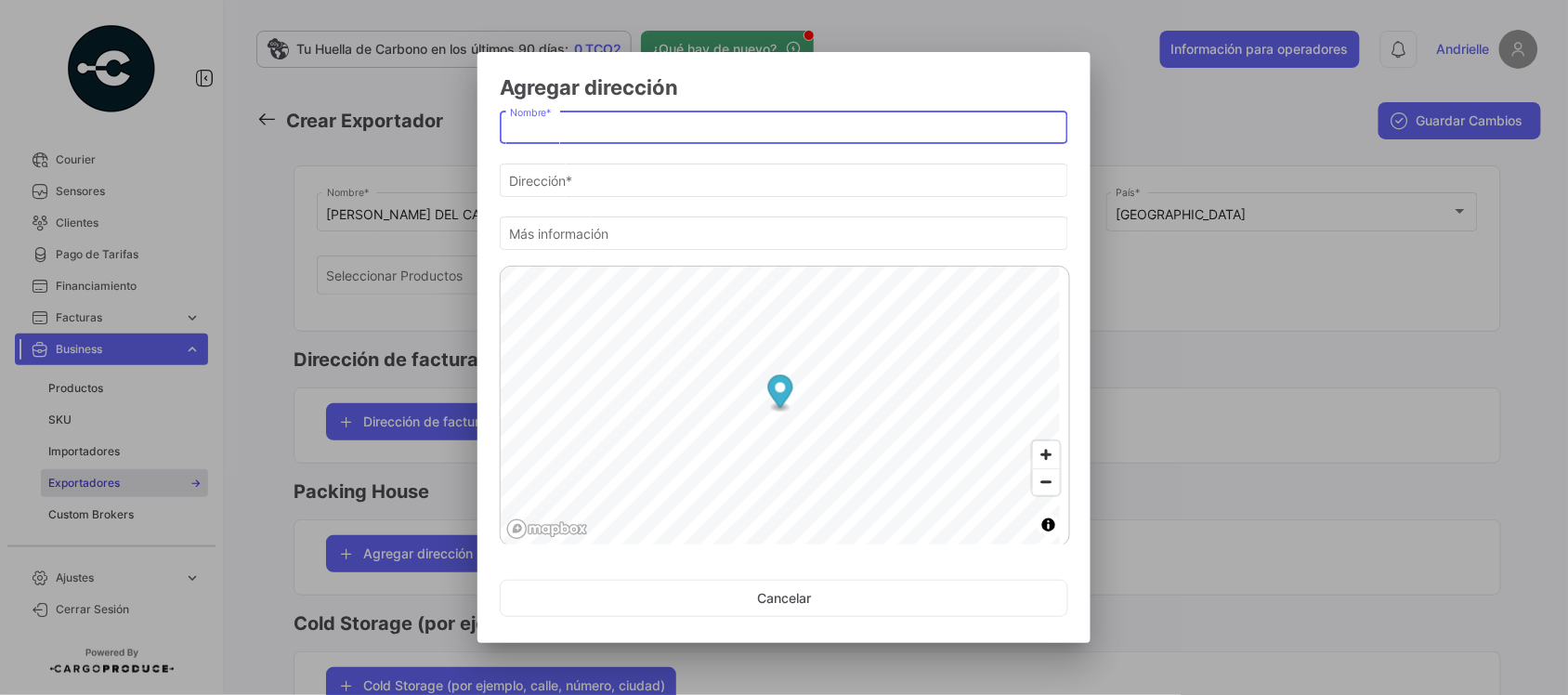
click at [616, 131] on input "Nombre *" at bounding box center [784, 128] width 549 height 15
paste input "[PERSON_NAME] DEL CARIBE GAC S.A."
type input "P"
type input "Office"
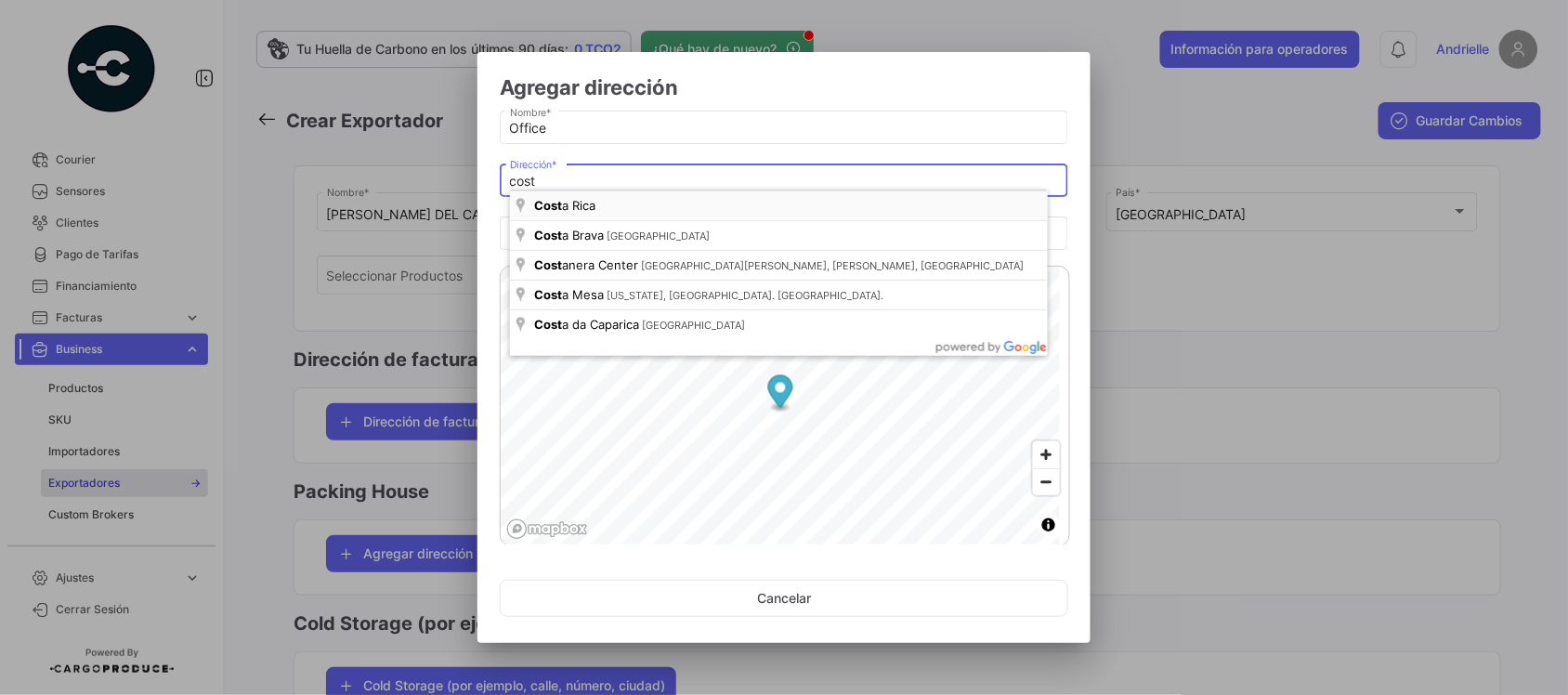
type input "[GEOGRAPHIC_DATA]"
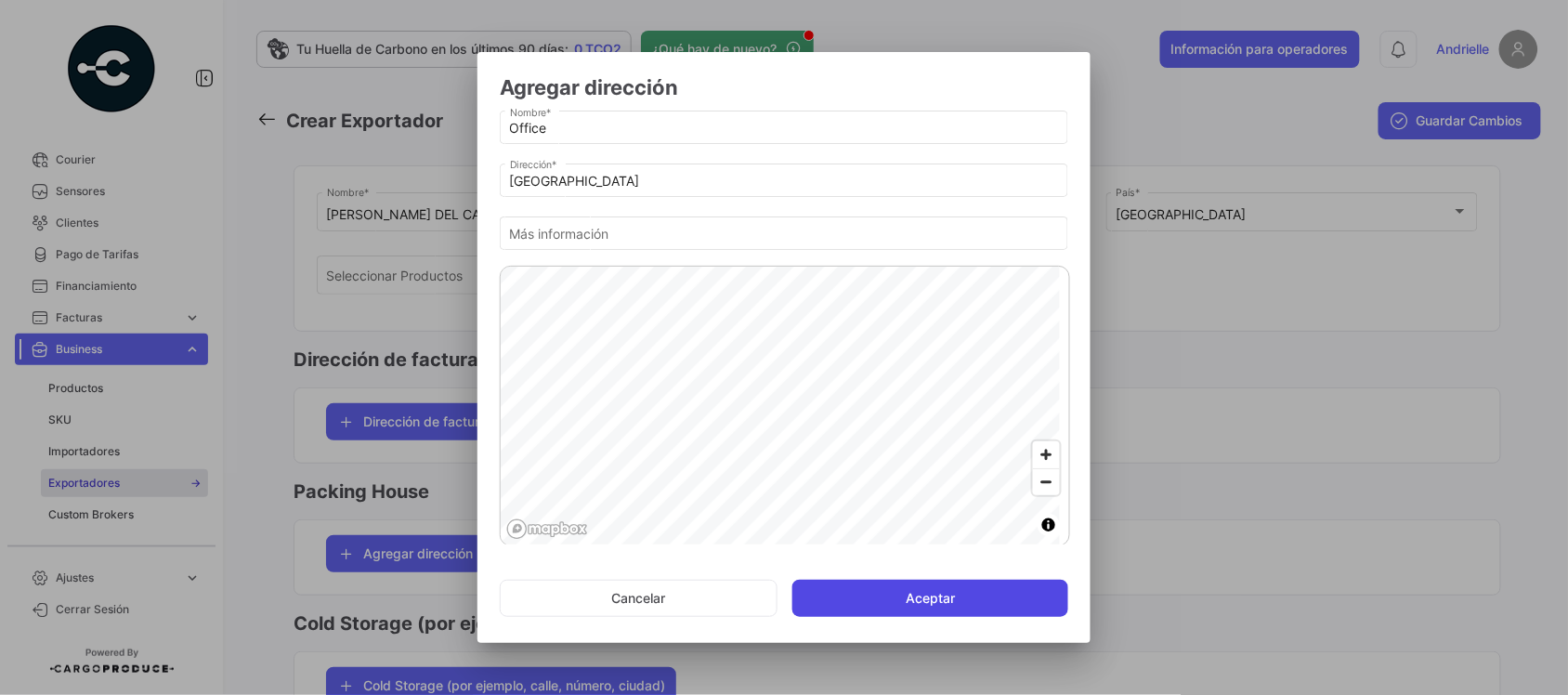
click at [916, 598] on button "Aceptar" at bounding box center [930, 598] width 276 height 38
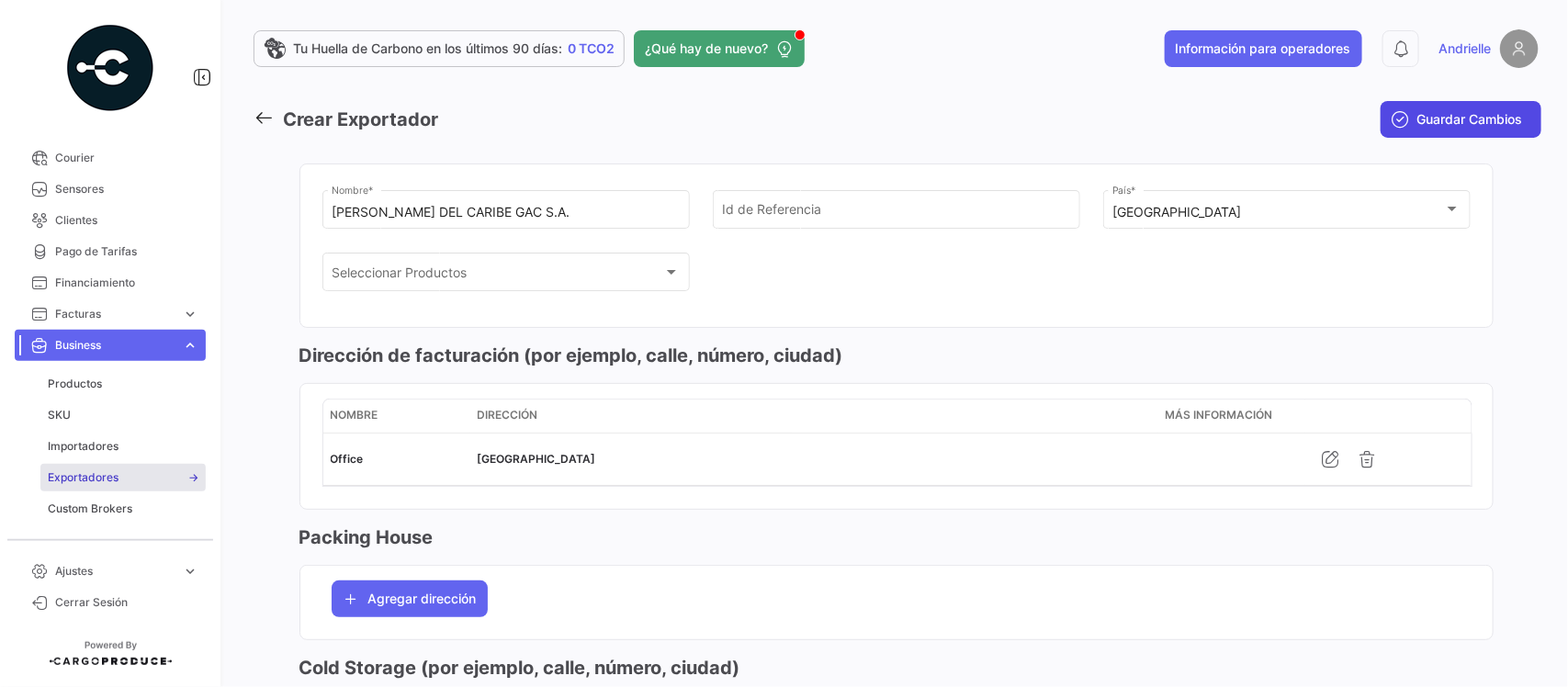
click at [1457, 116] on span "Guardar Cambios" at bounding box center [1470, 119] width 106 height 18
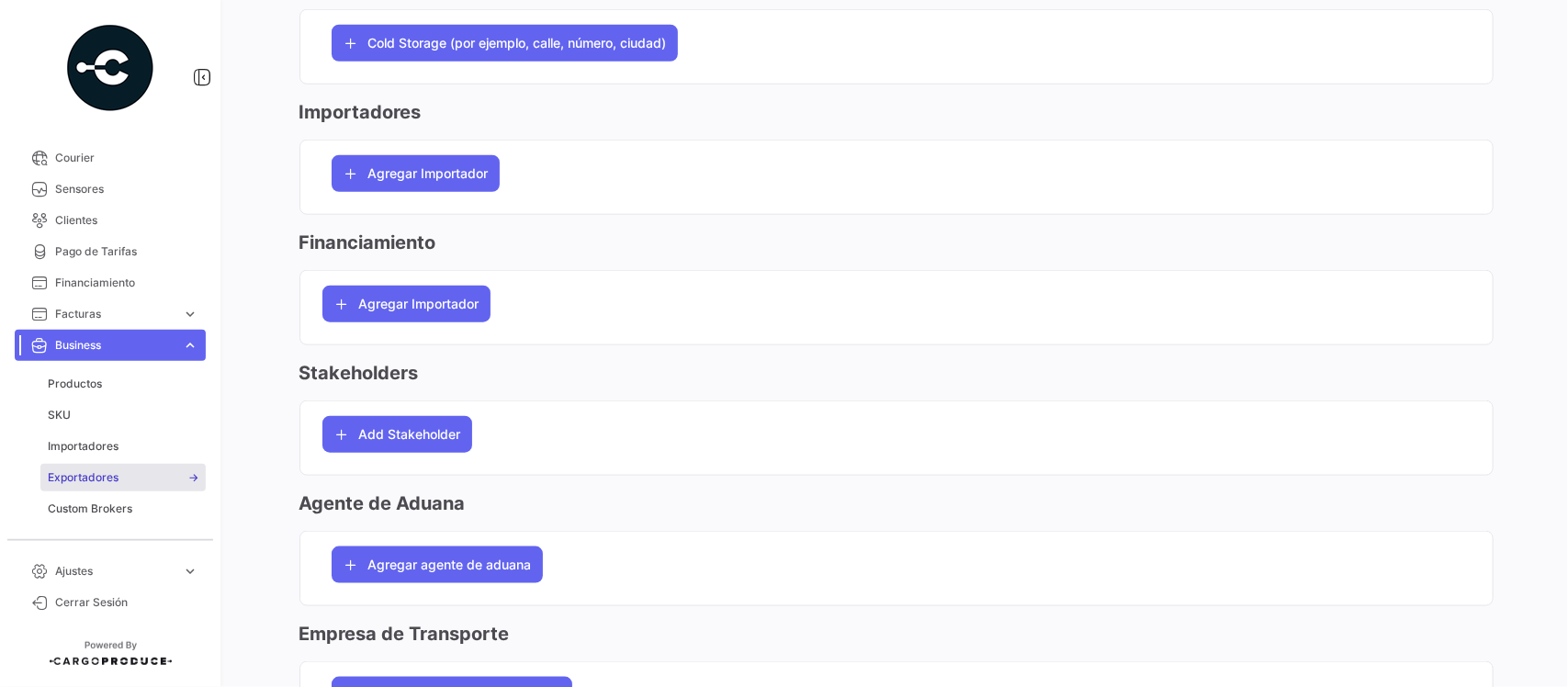
scroll to position [689, 0]
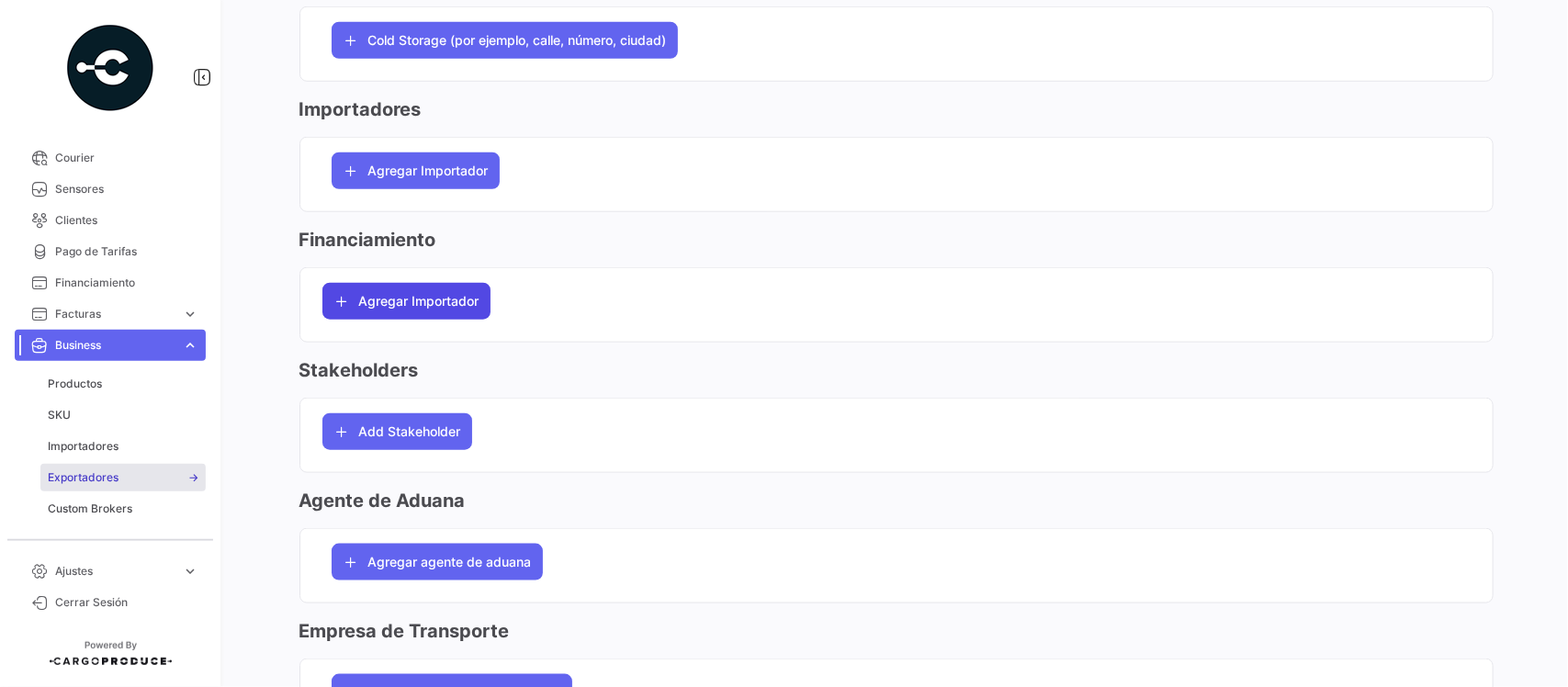
click at [413, 310] on span "Agregar Importador" at bounding box center [419, 301] width 120 height 18
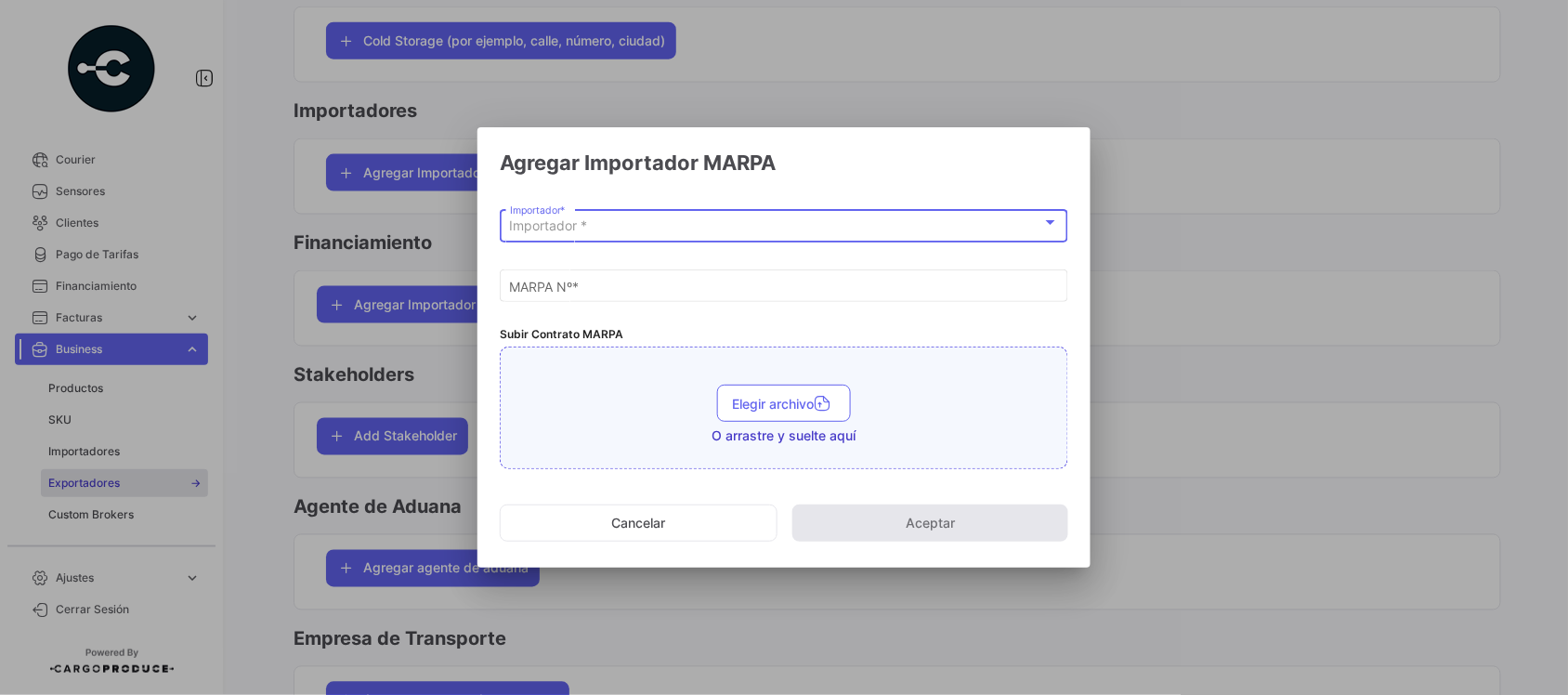
click at [618, 221] on div "Importador *" at bounding box center [777, 226] width 533 height 15
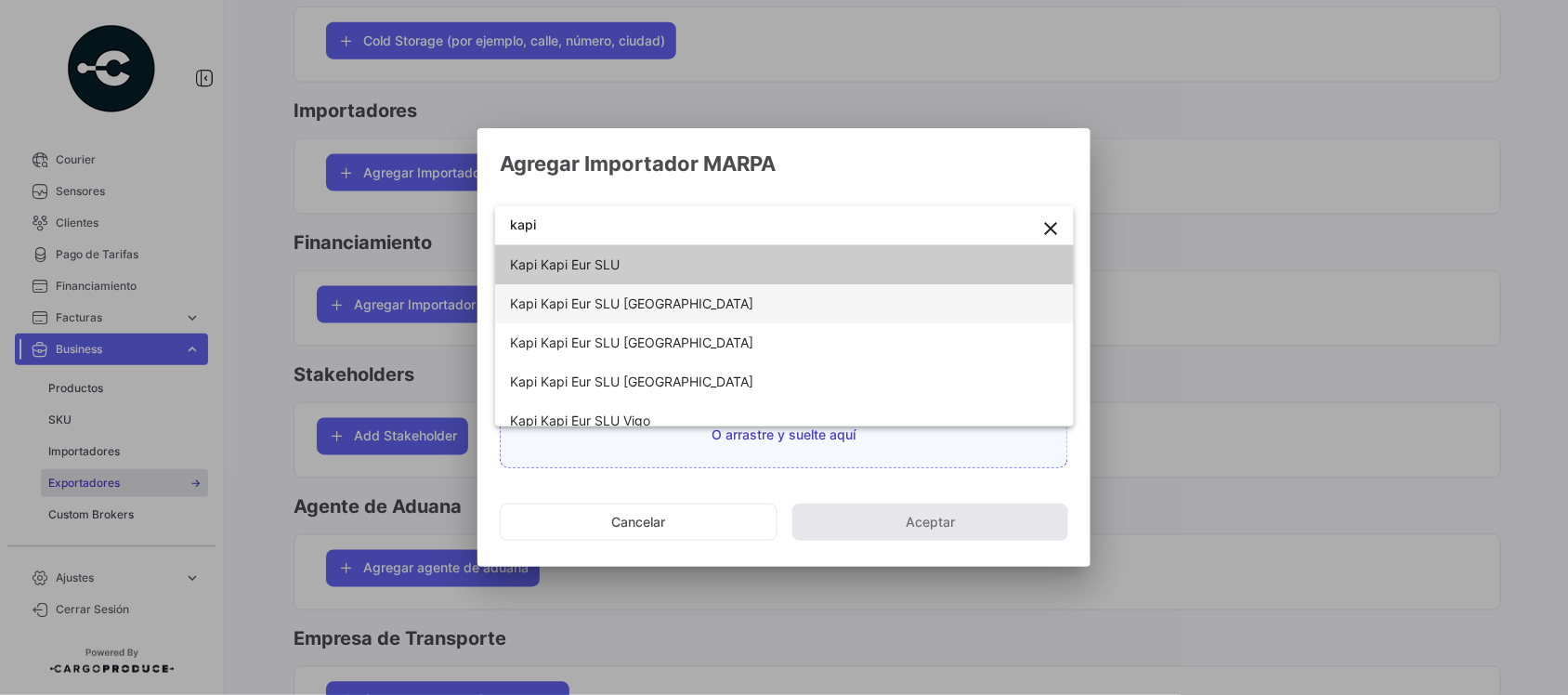
type input "kapi"
click at [633, 292] on span "Kapi Kapi Eur SLU [GEOGRAPHIC_DATA]" at bounding box center [641, 304] width 261 height 39
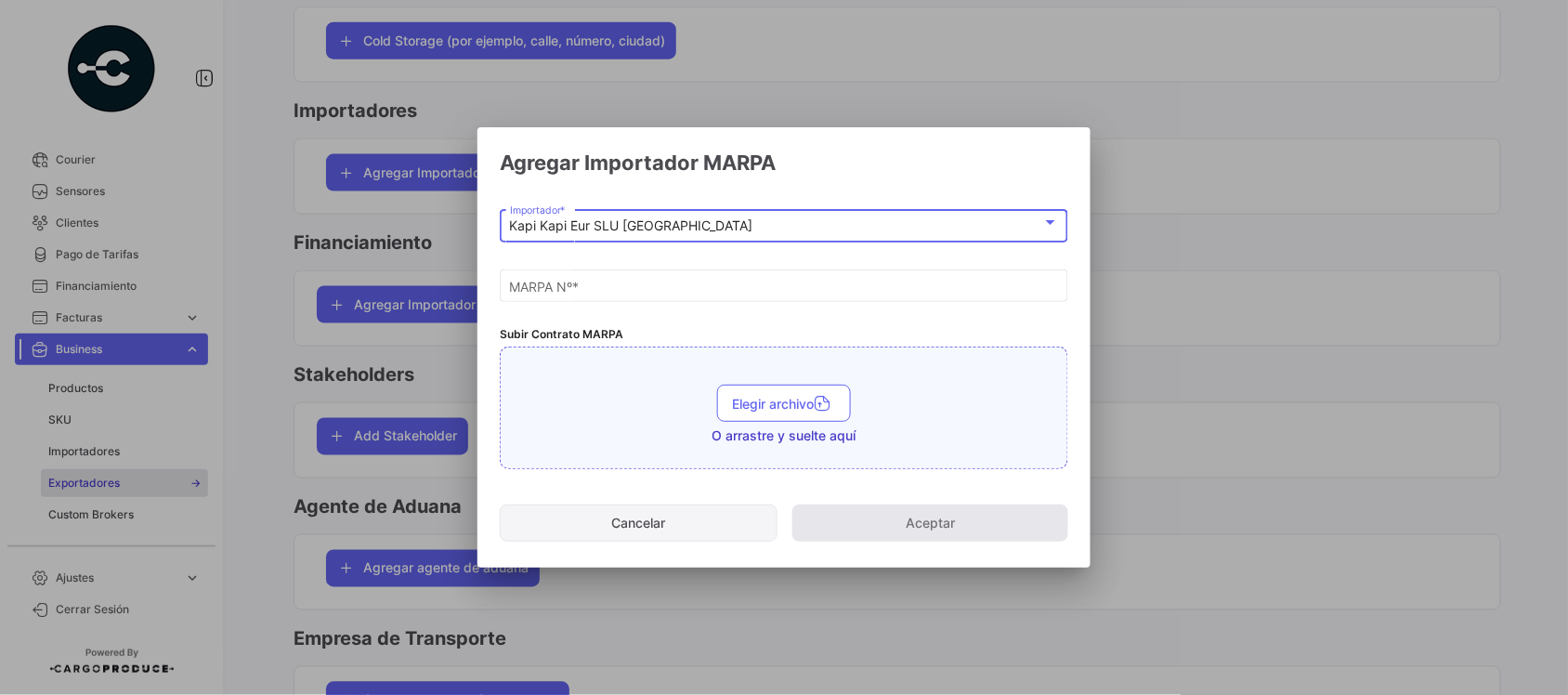
click at [653, 531] on button "Cancelar" at bounding box center [639, 523] width 278 height 38
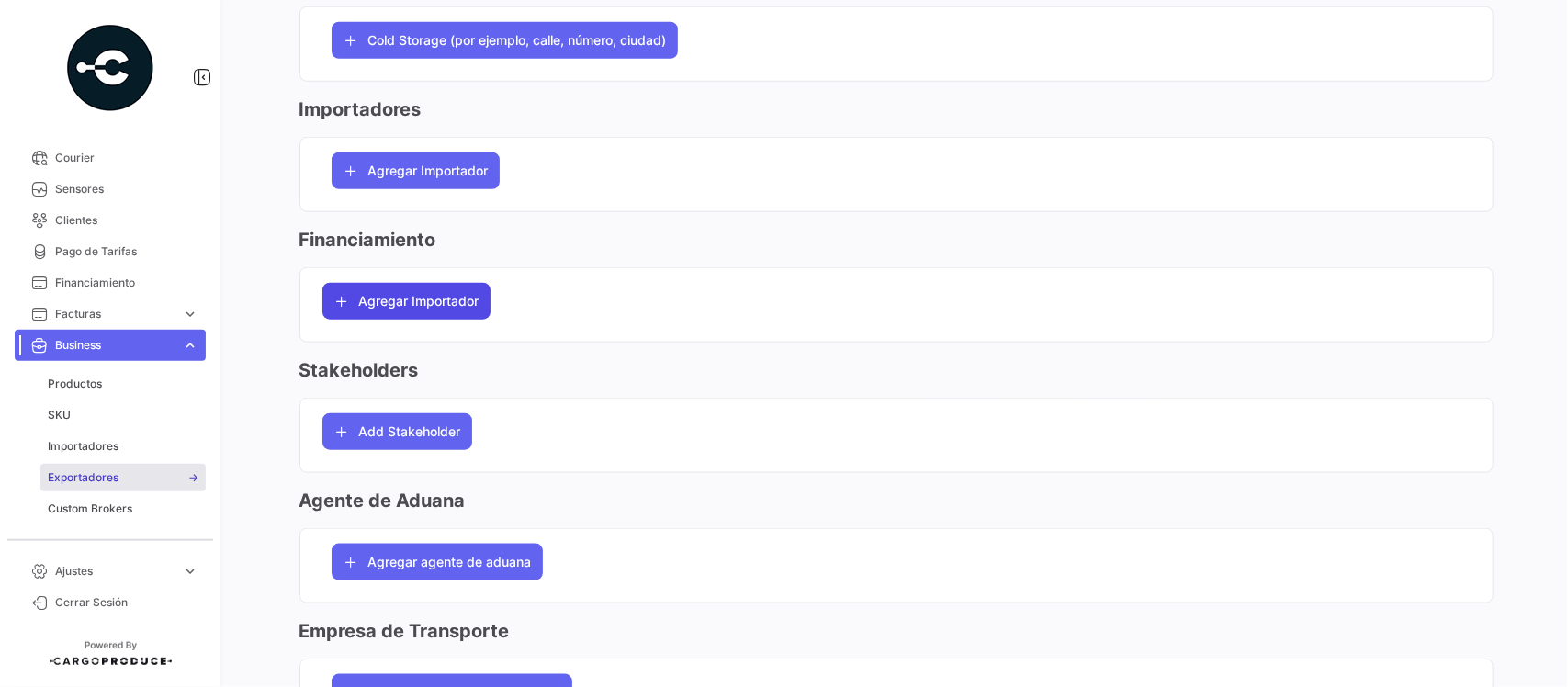
click at [395, 306] on span "Agregar Importador" at bounding box center [419, 301] width 120 height 18
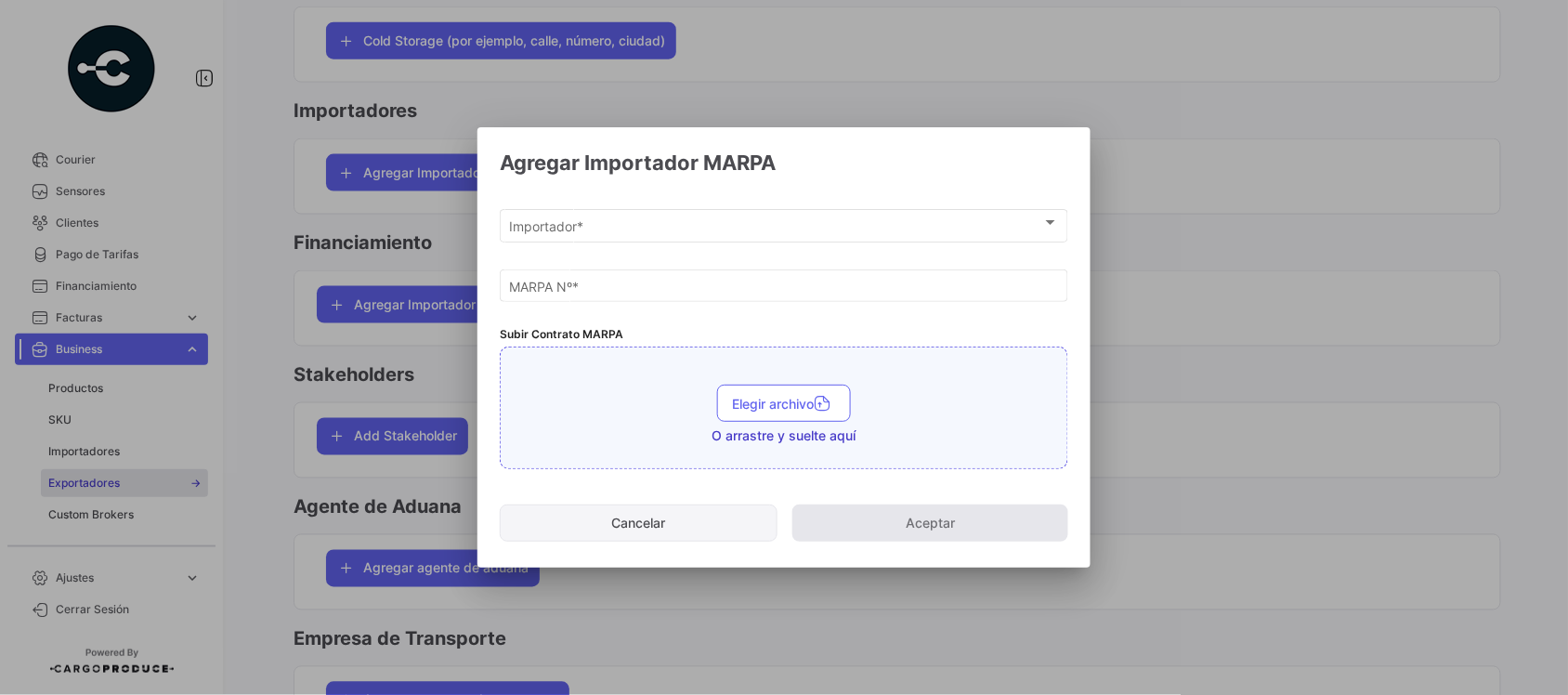
click at [674, 539] on button "Cancelar" at bounding box center [639, 523] width 278 height 38
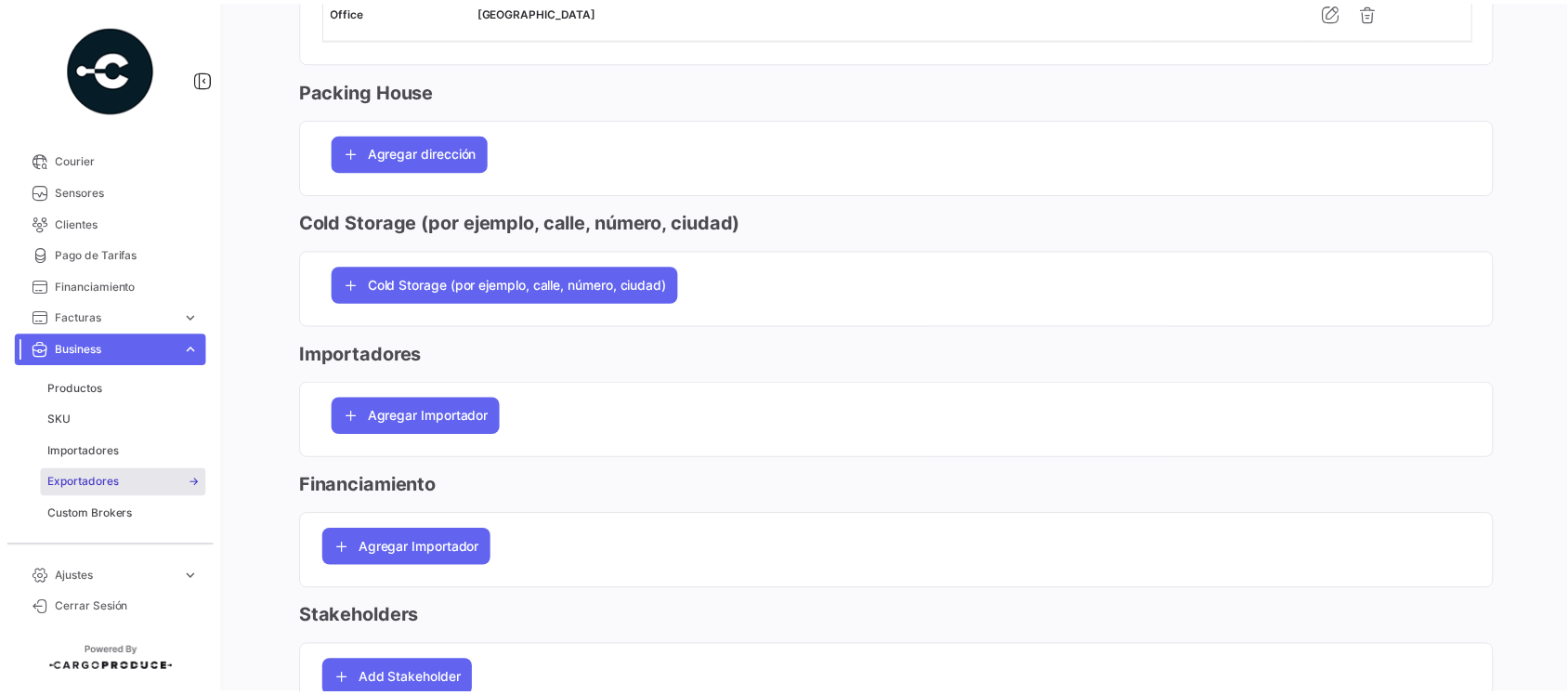
scroll to position [464, 0]
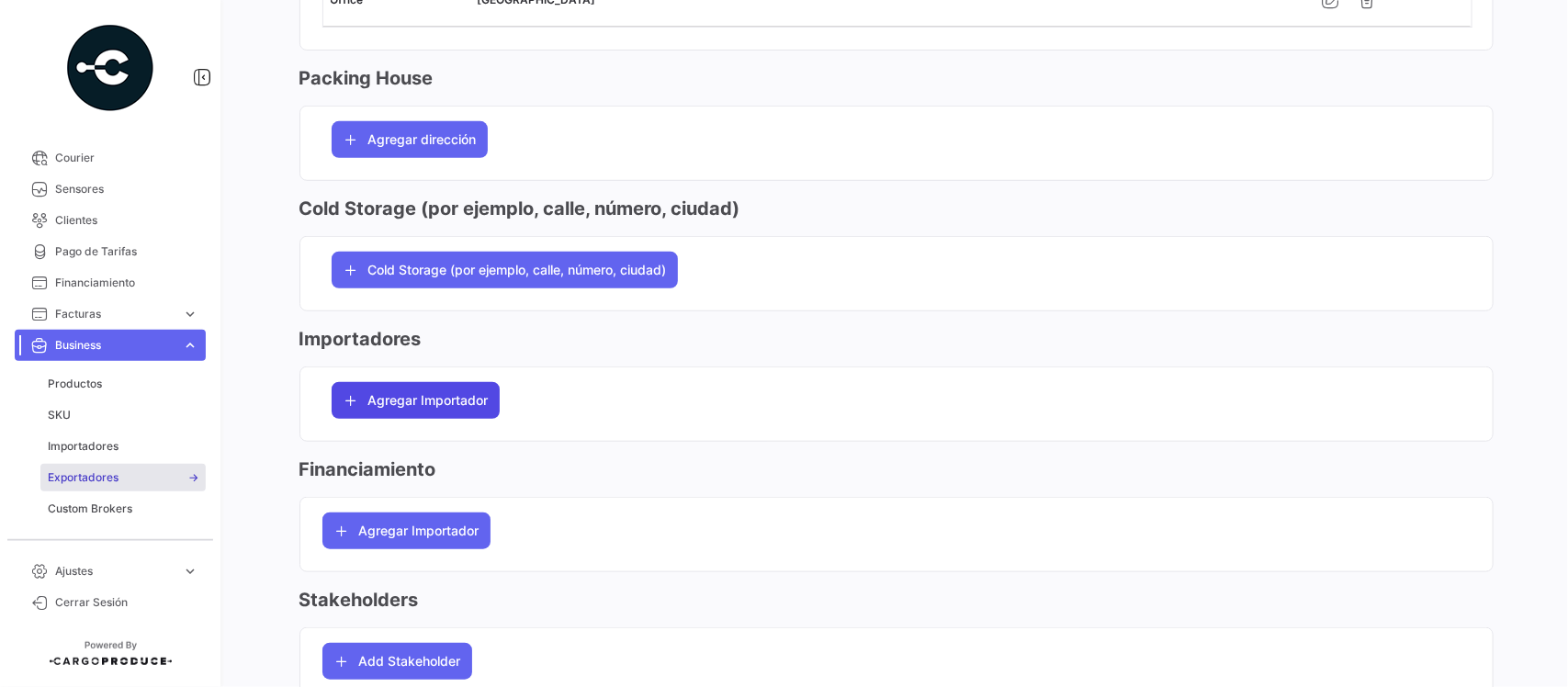
click at [450, 418] on button "Agregar Importador" at bounding box center [416, 401] width 168 height 37
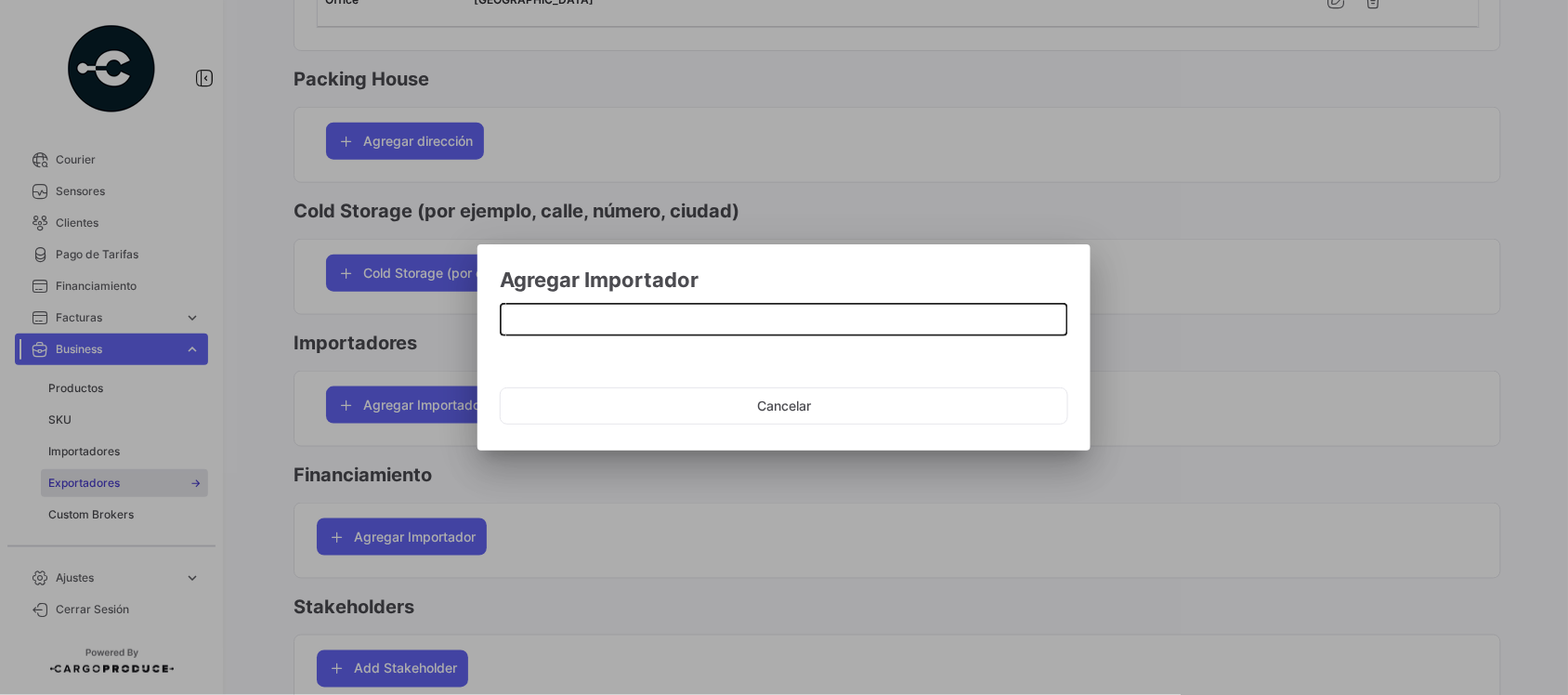
click at [611, 322] on input at bounding box center [784, 320] width 549 height 15
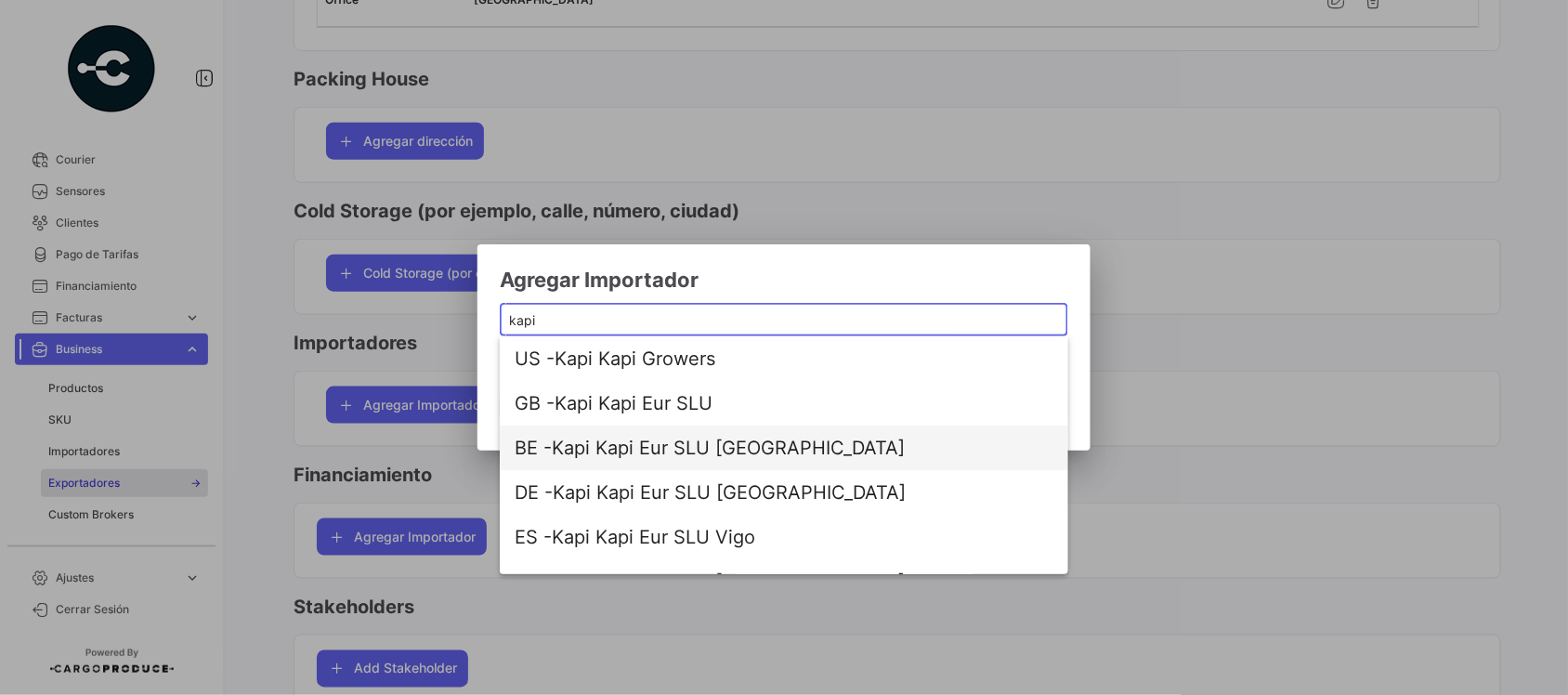
click at [676, 443] on span "BE - Kapi Kapi Eur SLU [GEOGRAPHIC_DATA]" at bounding box center [784, 448] width 538 height 44
type input "Kapi Kapi Eur SLU [GEOGRAPHIC_DATA]"
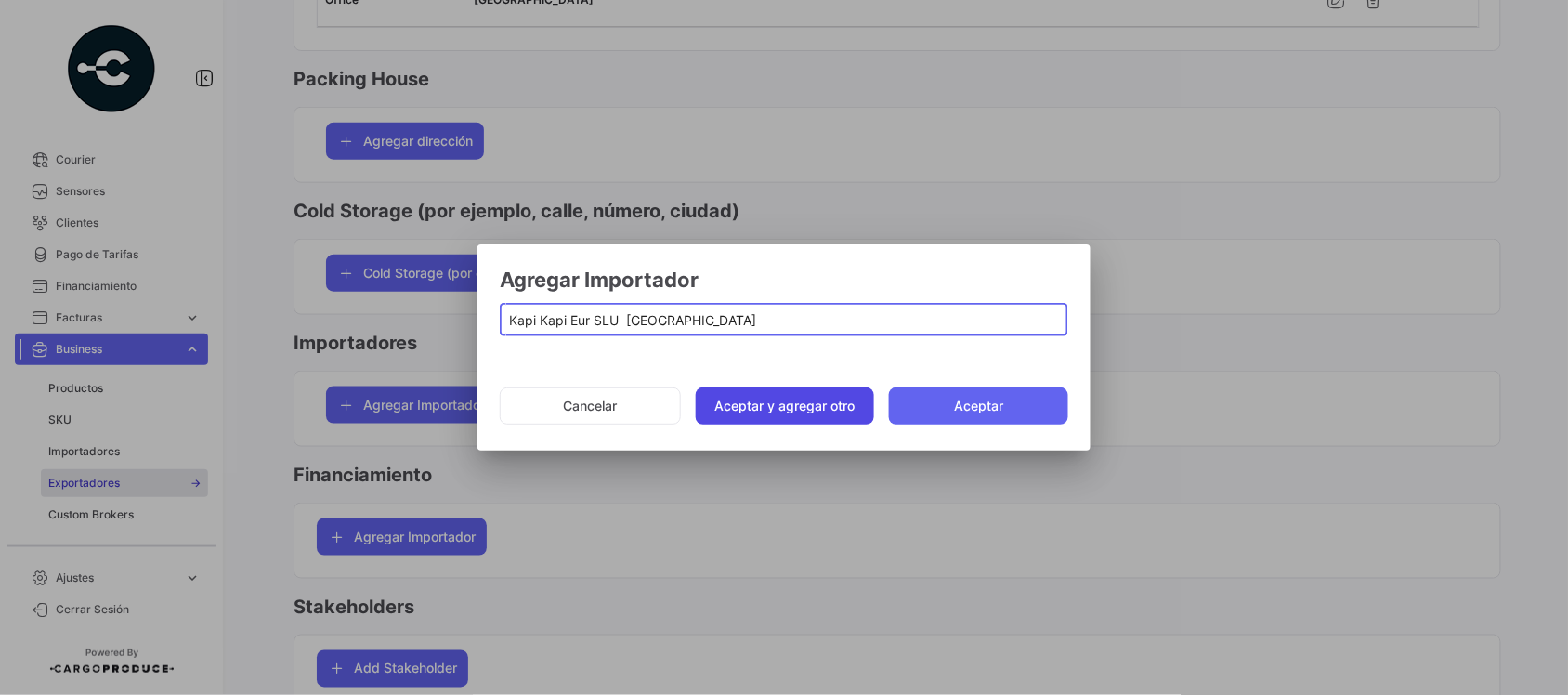
click at [778, 401] on button "Aceptar y agregar otro" at bounding box center [785, 405] width 179 height 38
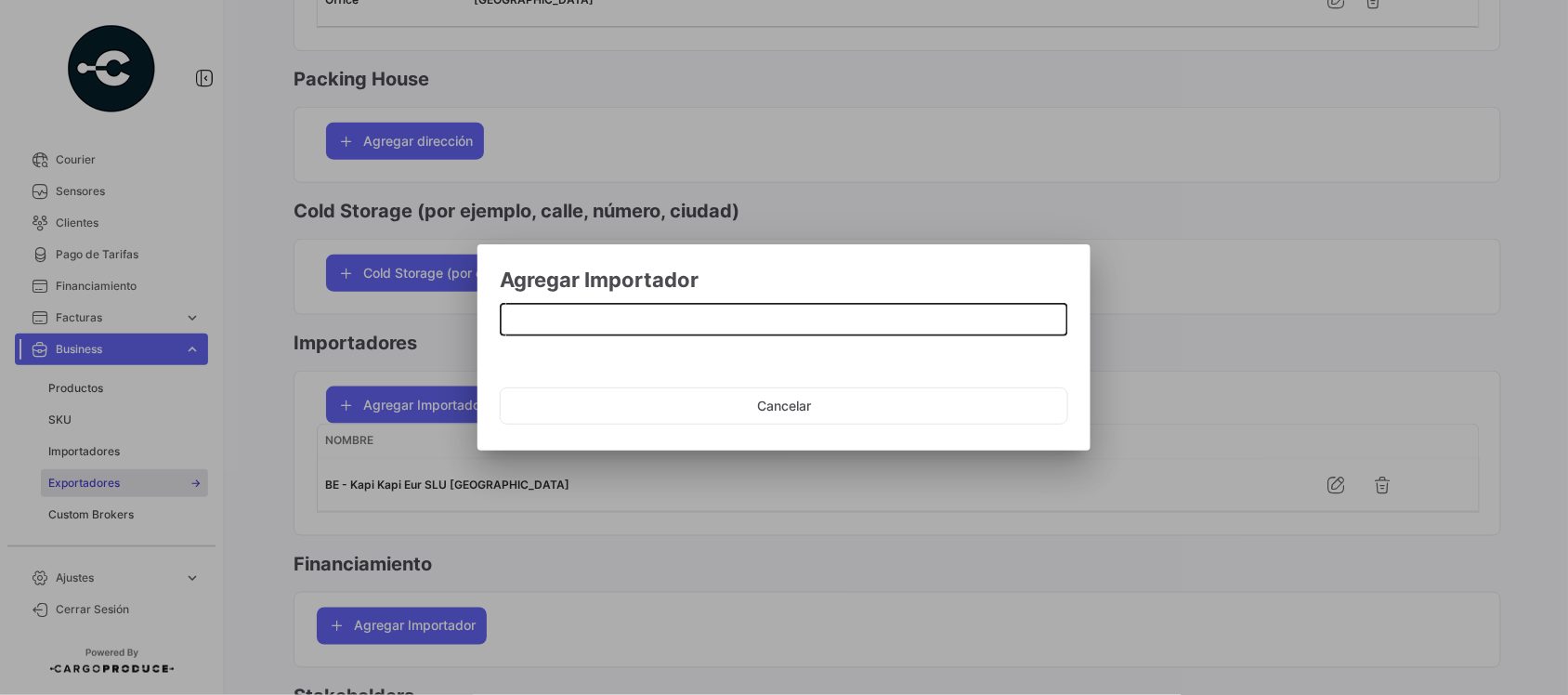
click at [683, 320] on input at bounding box center [784, 320] width 549 height 15
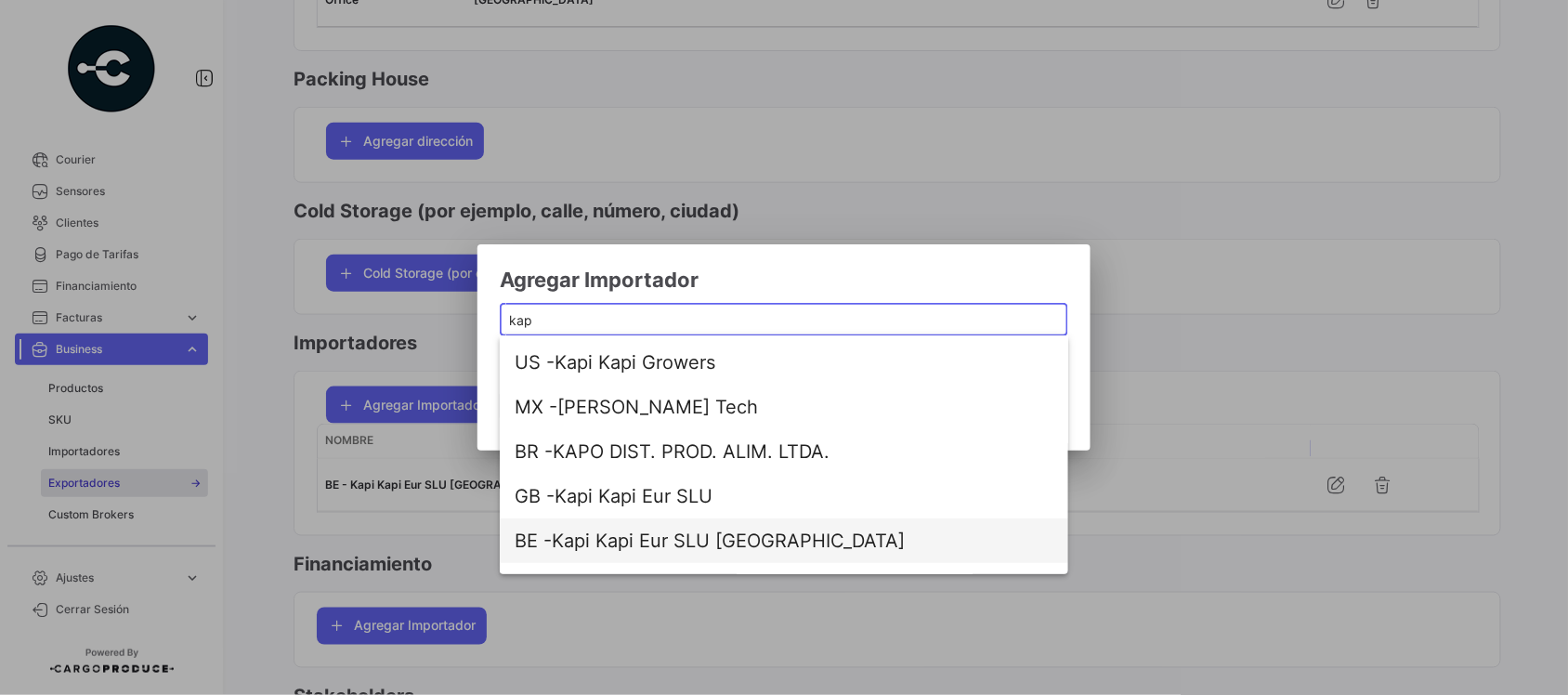
scroll to position [233, 0]
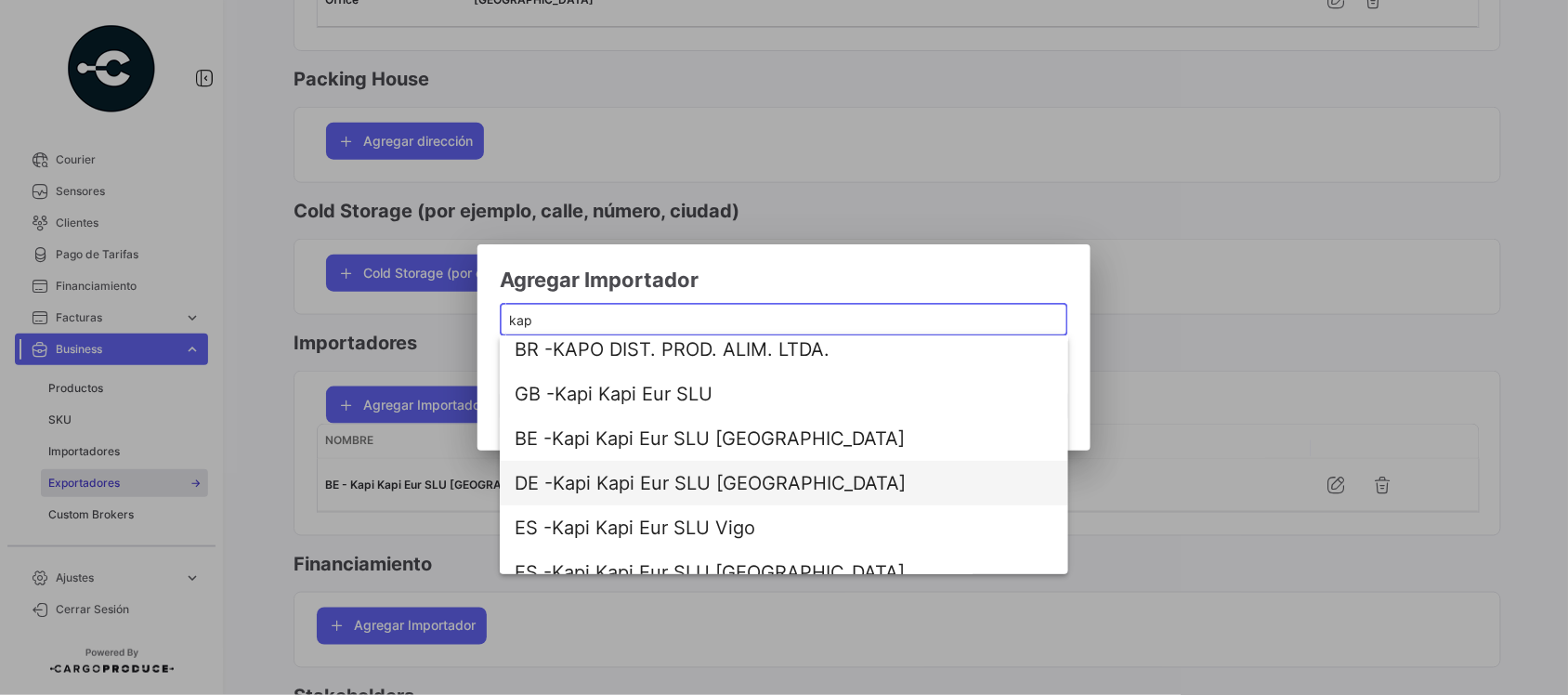
drag, startPoint x: 697, startPoint y: 484, endPoint x: 749, endPoint y: 509, distance: 57.7
click at [697, 484] on span "DE - Kapi Kapi Eur SLU [GEOGRAPHIC_DATA]" at bounding box center [784, 484] width 538 height 44
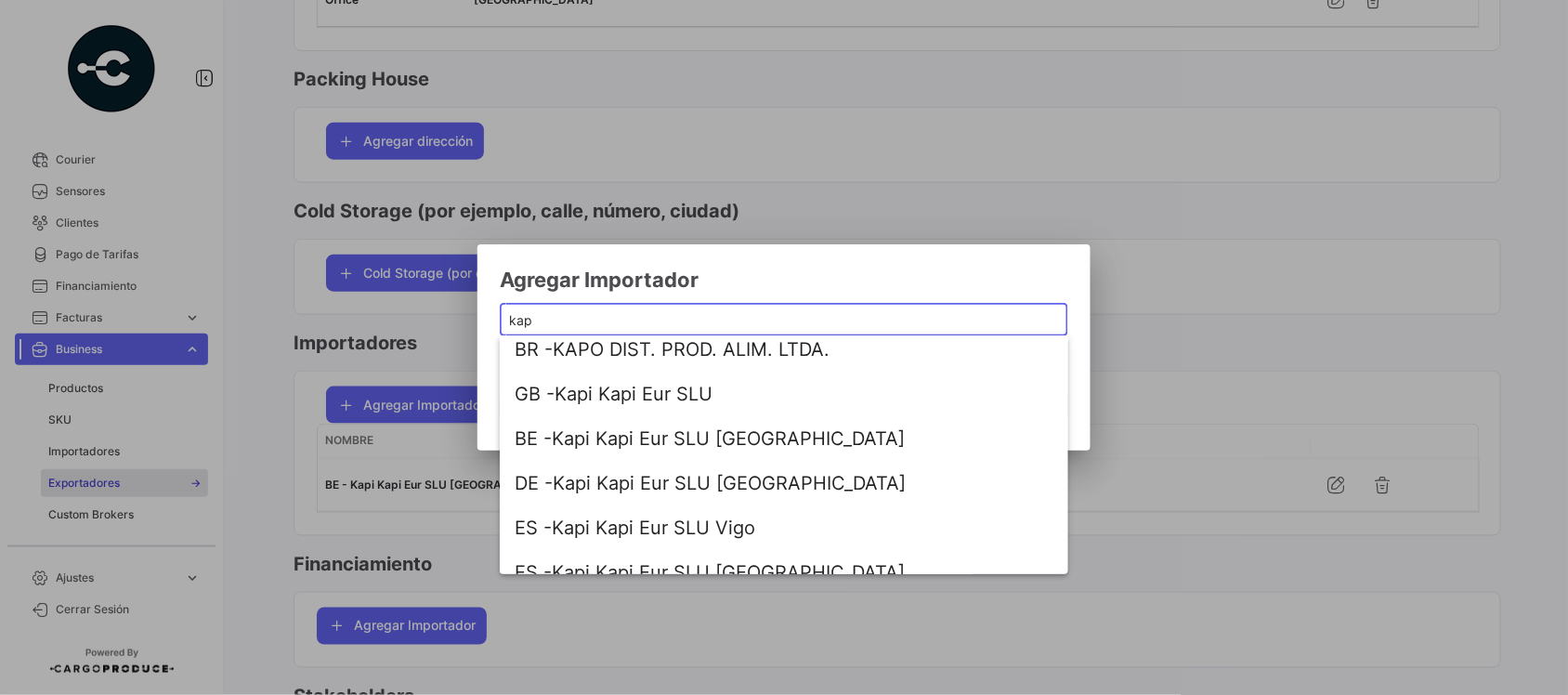
type input "Kapi Kapi Eur SLU [GEOGRAPHIC_DATA]"
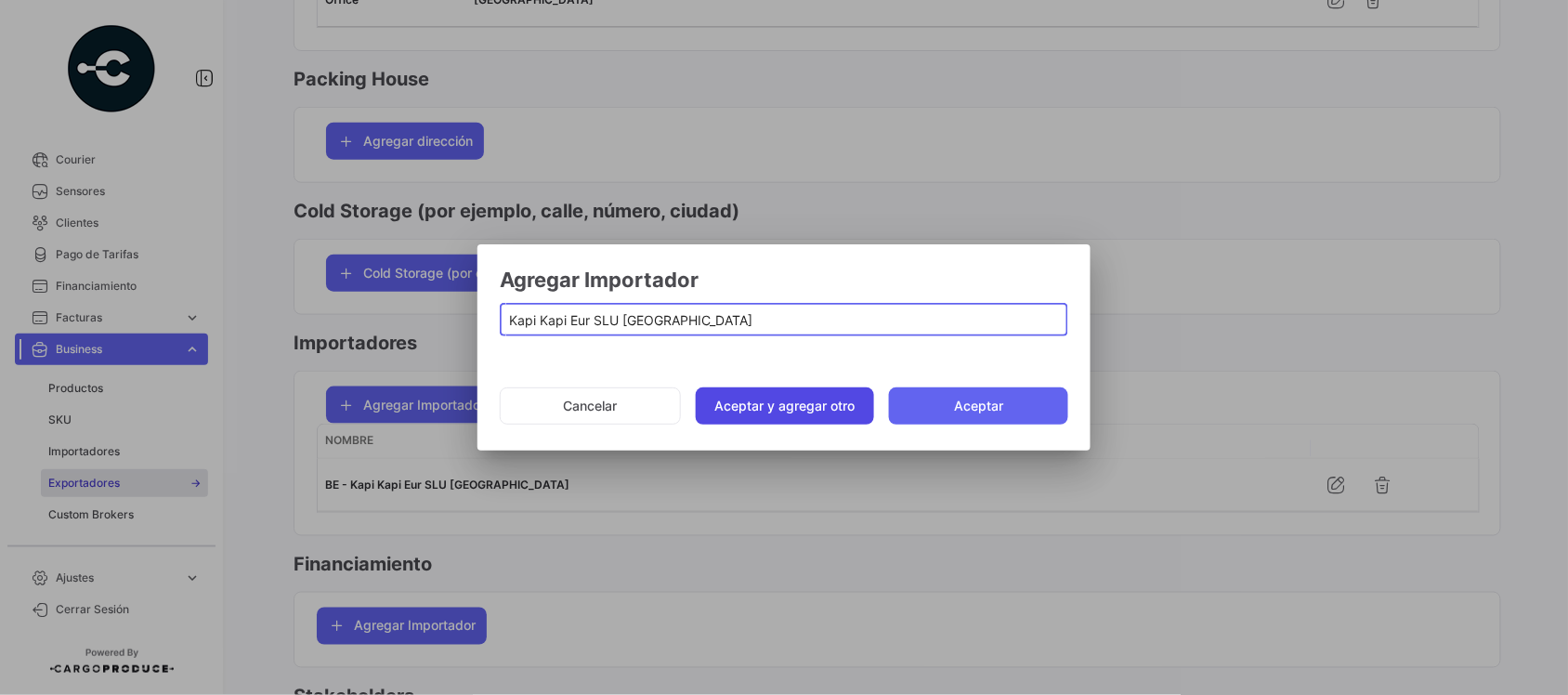
click at [785, 405] on button "Aceptar y agregar otro" at bounding box center [785, 405] width 179 height 38
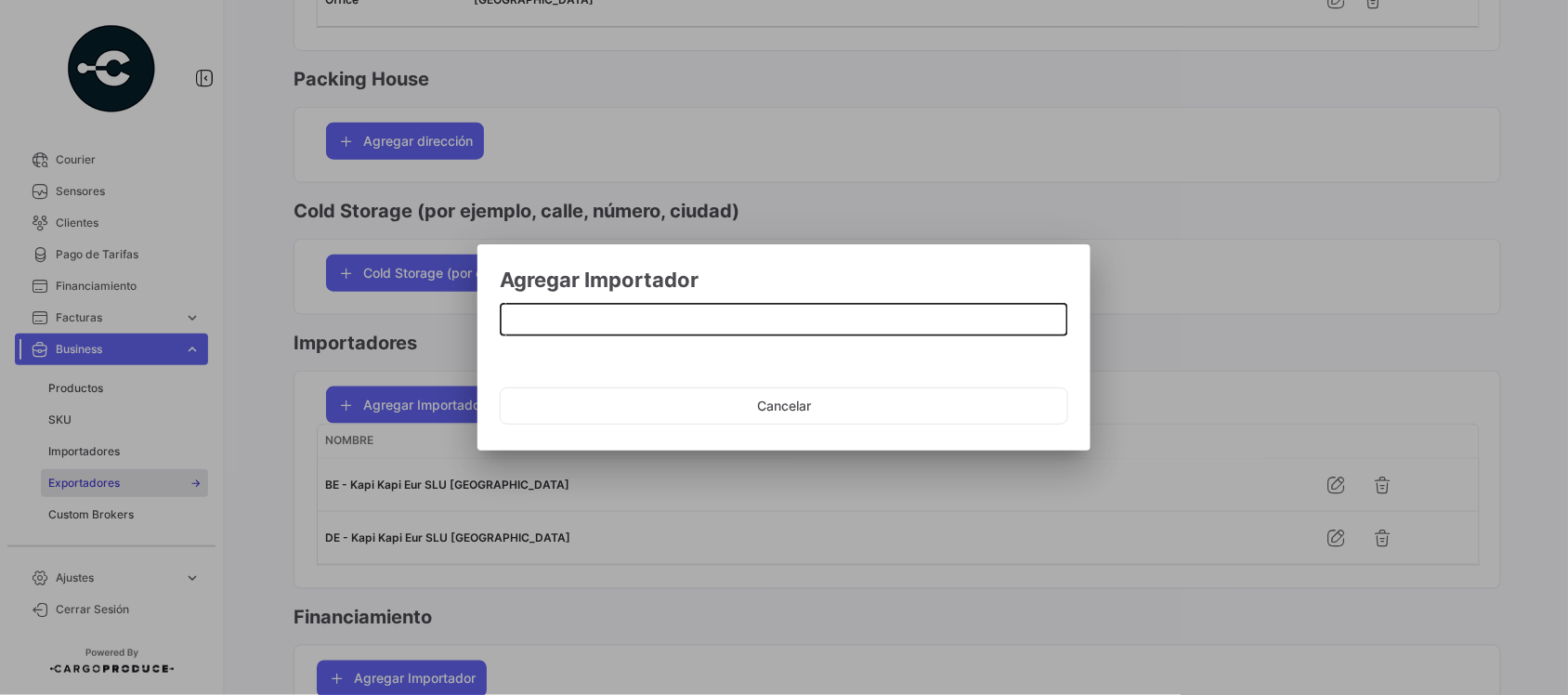
click at [708, 322] on input at bounding box center [784, 320] width 549 height 15
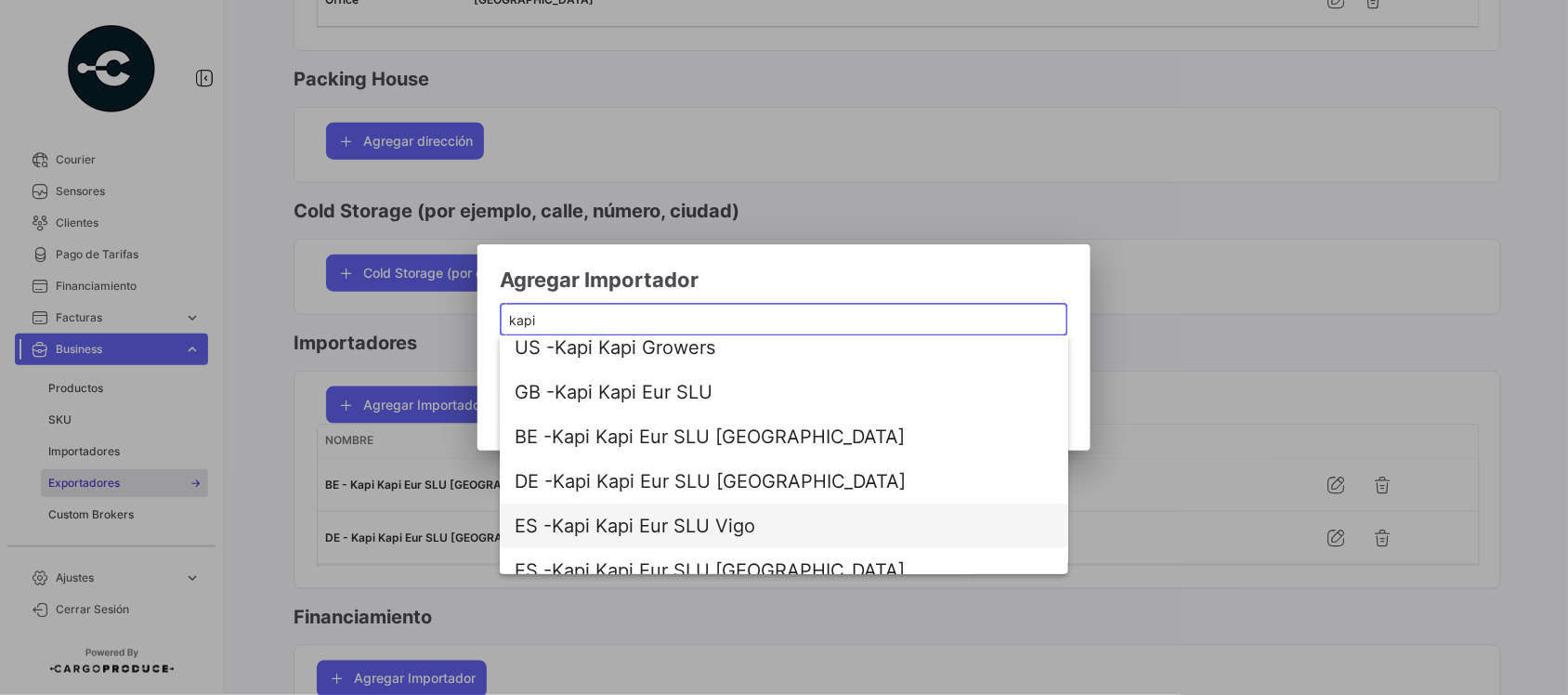
scroll to position [29, 0]
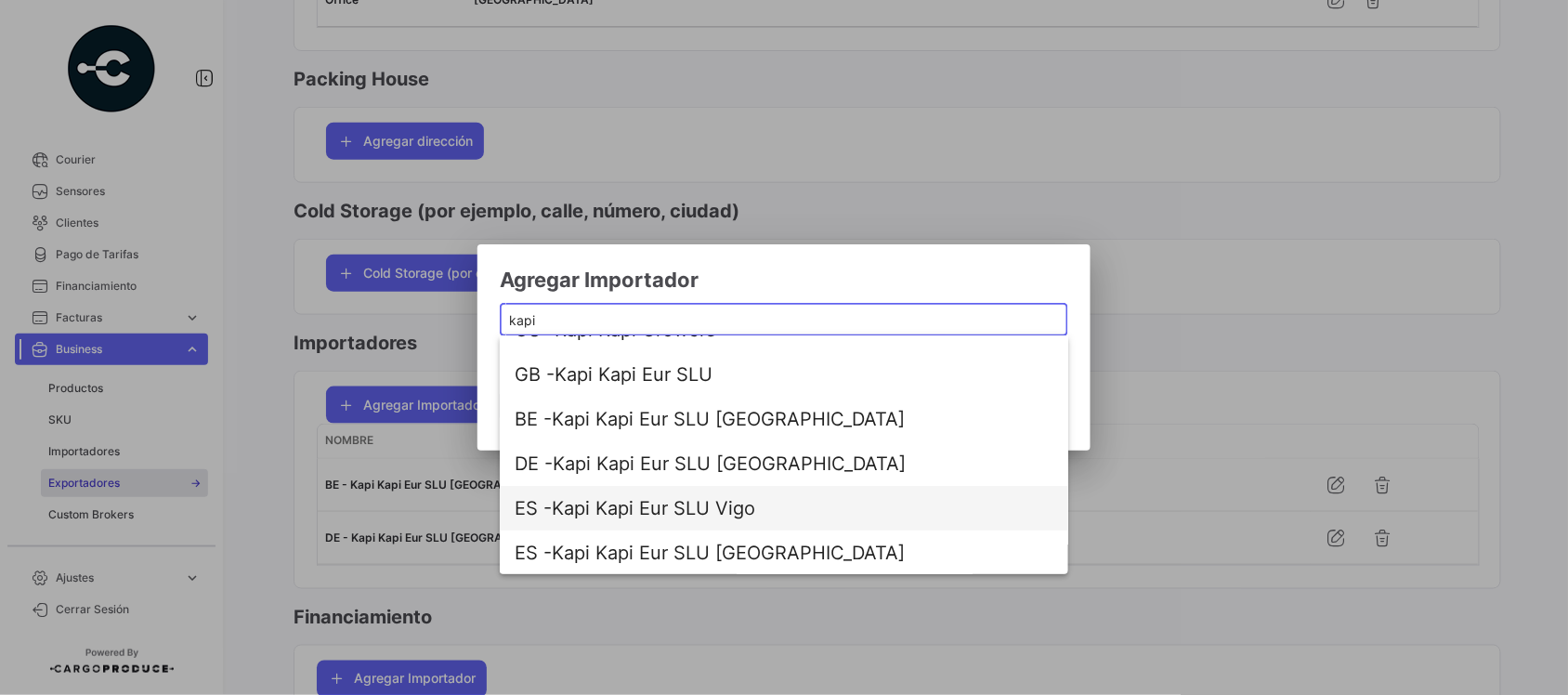
click at [741, 502] on span "ES - Kapi Kapi Eur SLU Vigo" at bounding box center [784, 509] width 538 height 44
type input "Kapi Kapi Eur SLU Vigo"
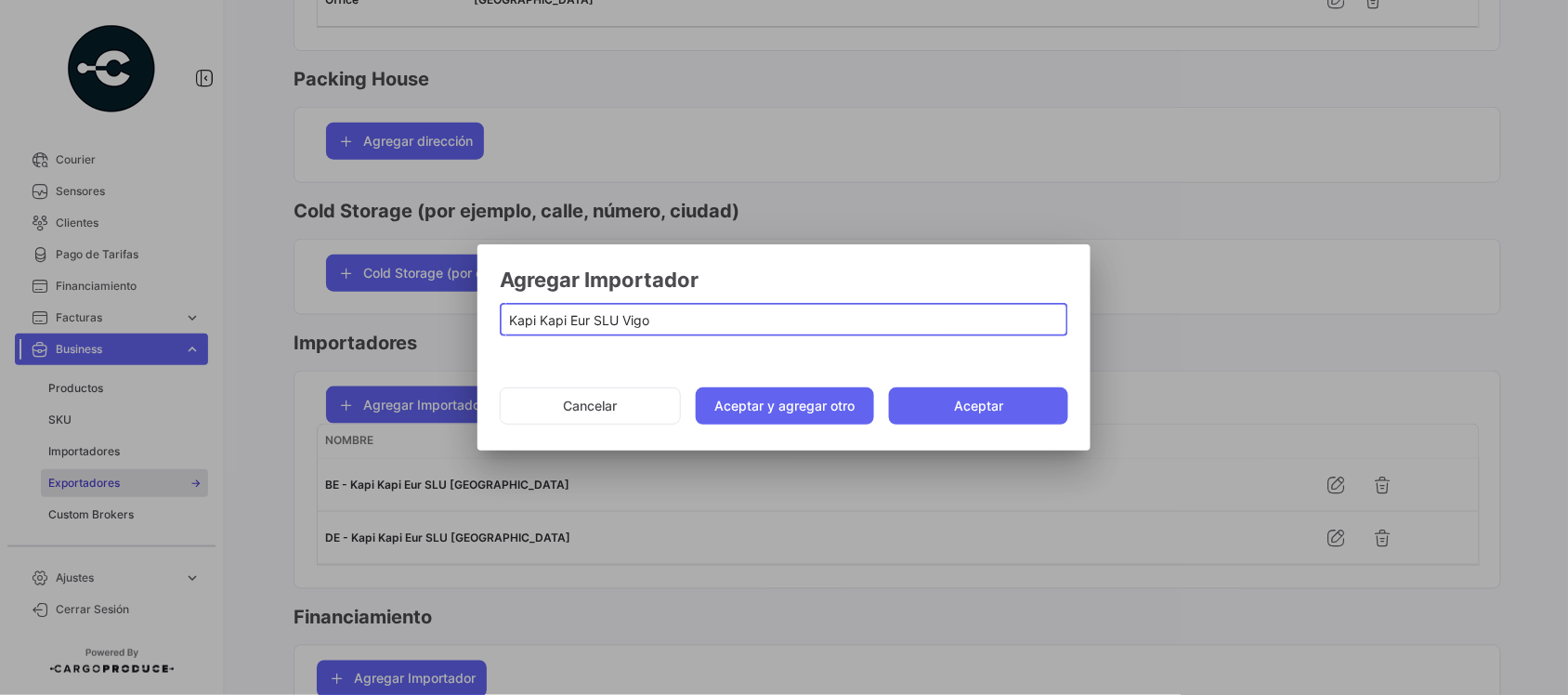
click at [751, 406] on button "Aceptar y agregar otro" at bounding box center [785, 405] width 179 height 38
click at [665, 328] on input "Kapi Kapi Eur SLU Vigo" at bounding box center [784, 320] width 549 height 15
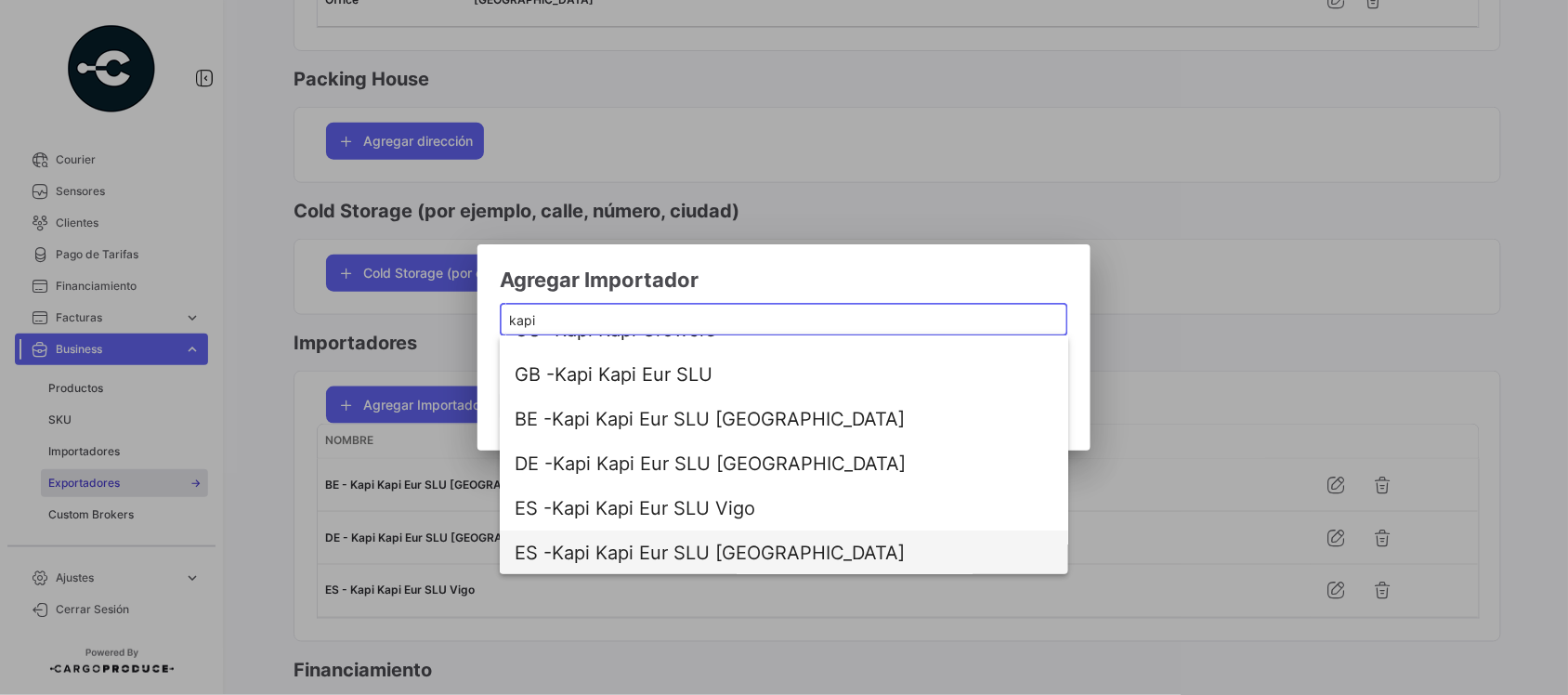
click at [722, 542] on span "ES - Kapi Kapi Eur SLU [GEOGRAPHIC_DATA]" at bounding box center [784, 553] width 538 height 44
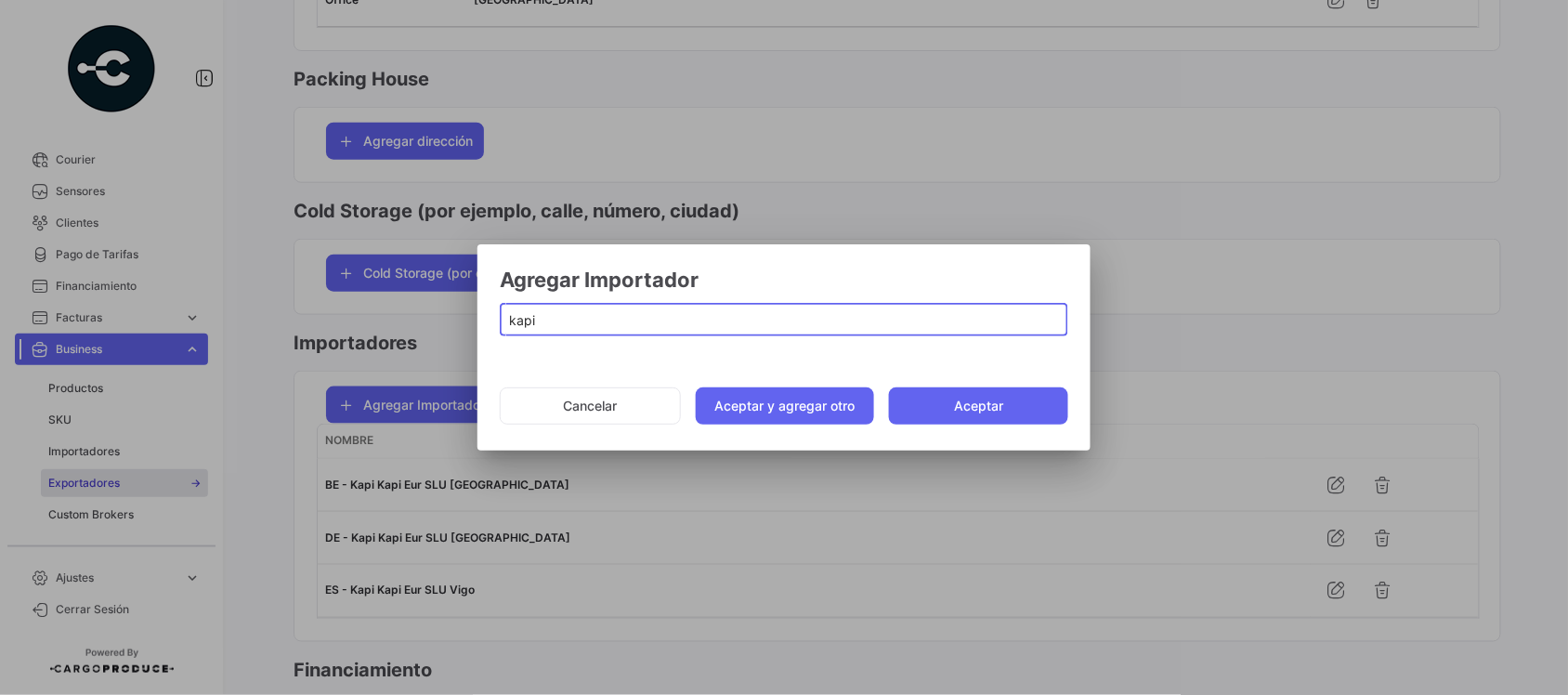
type input "Kapi Kapi Eur SLU [GEOGRAPHIC_DATA]"
click at [759, 400] on button "Aceptar y agregar otro" at bounding box center [785, 405] width 179 height 38
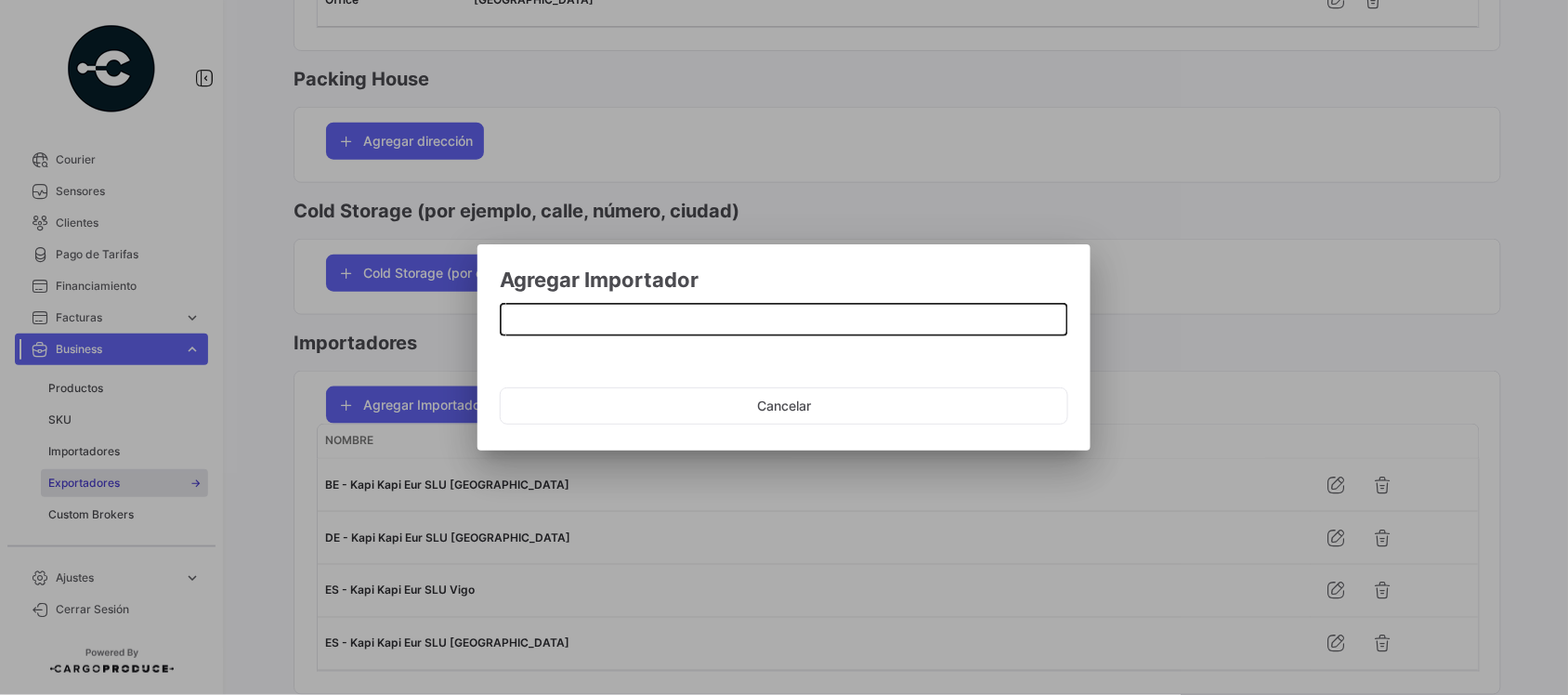
click at [520, 325] on input at bounding box center [784, 320] width 549 height 15
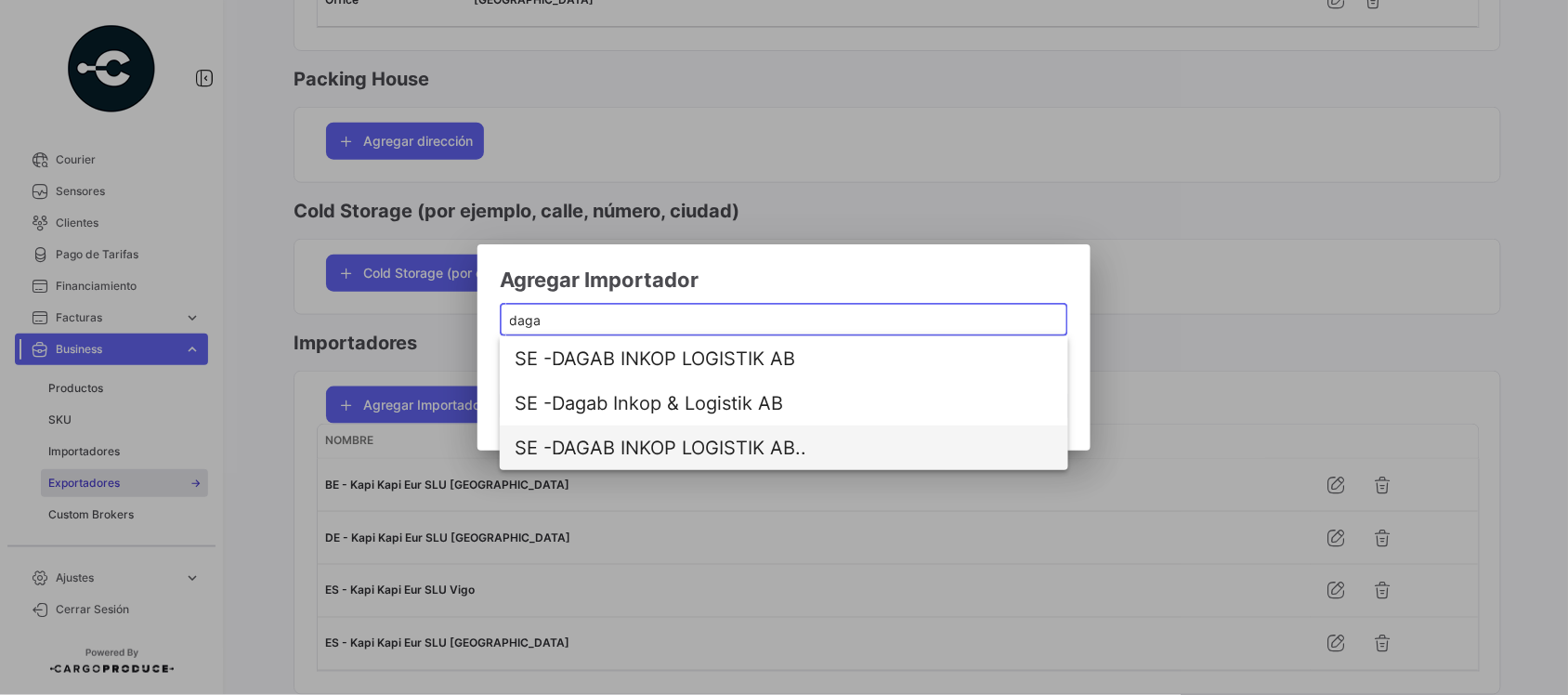
click at [674, 443] on span "SE - DAGAB INKOP LOGISTIK AB.." at bounding box center [784, 448] width 538 height 44
type input "DAGAB INKOP LOGISTIK AB.."
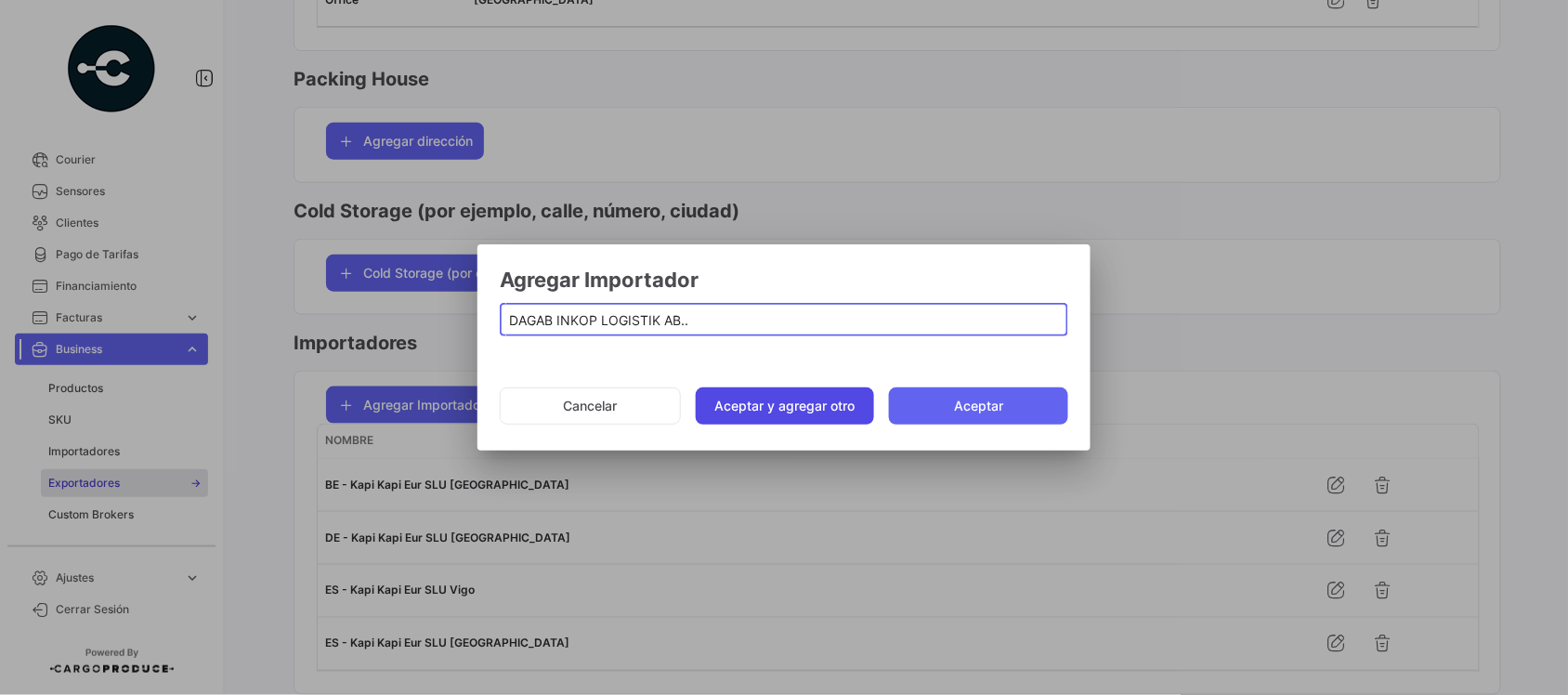
click at [785, 413] on button "Aceptar y agregar otro" at bounding box center [785, 405] width 179 height 38
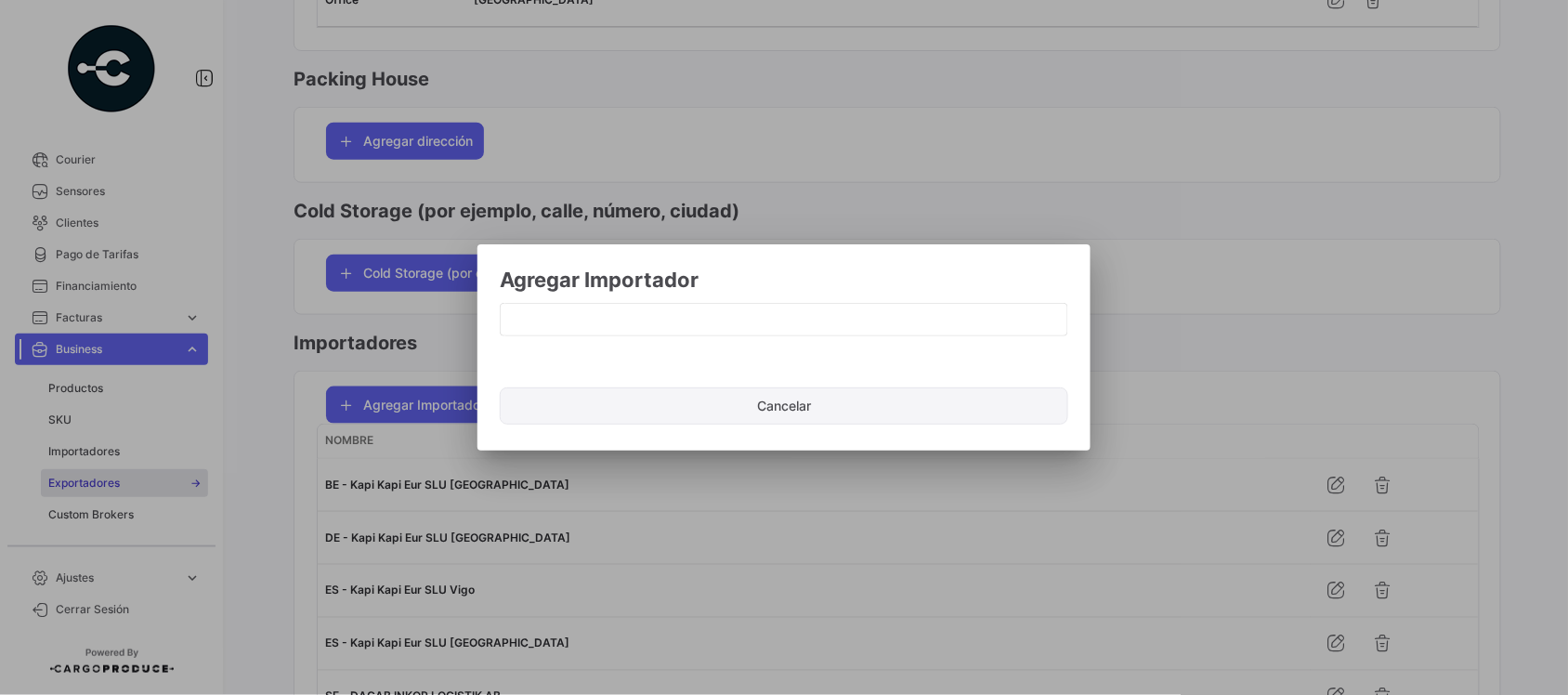
click at [791, 406] on button "Cancelar" at bounding box center [784, 405] width 568 height 38
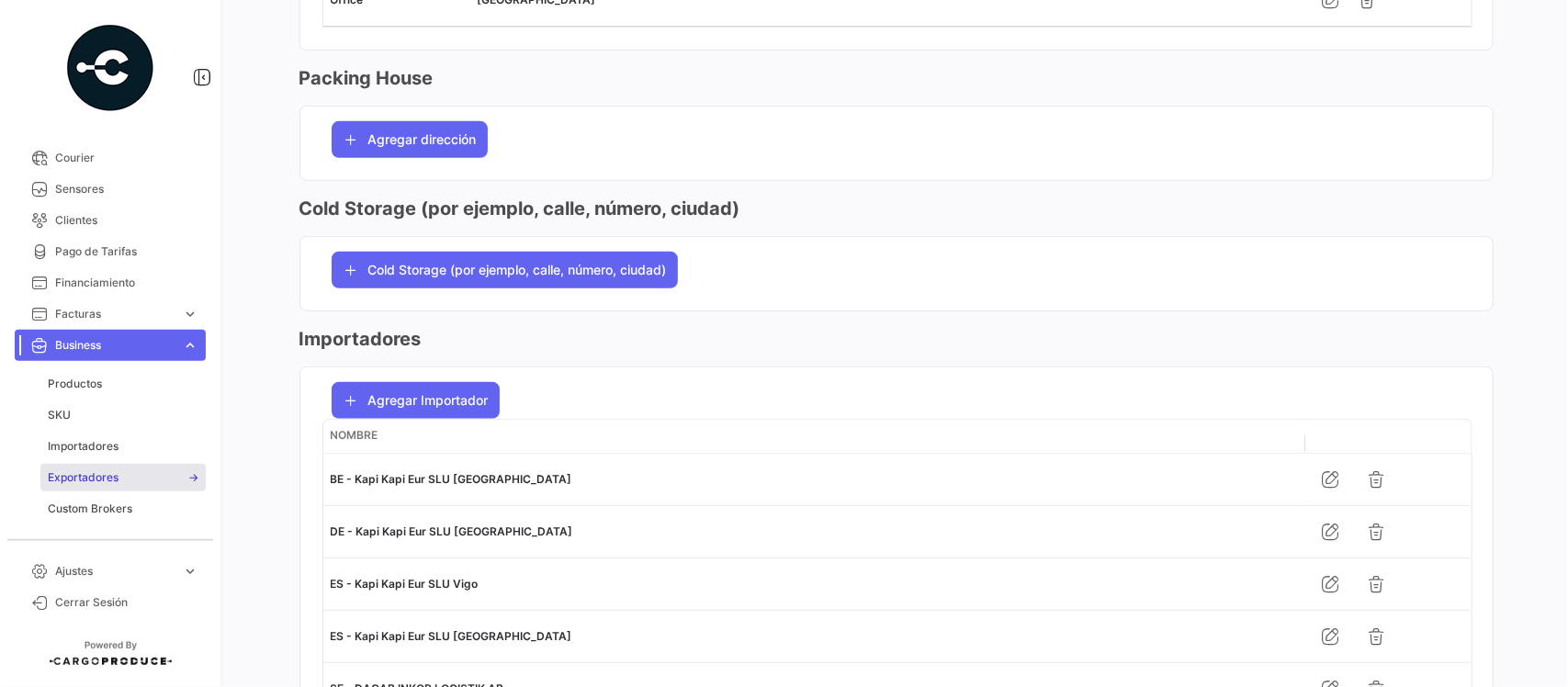
scroll to position [0, 0]
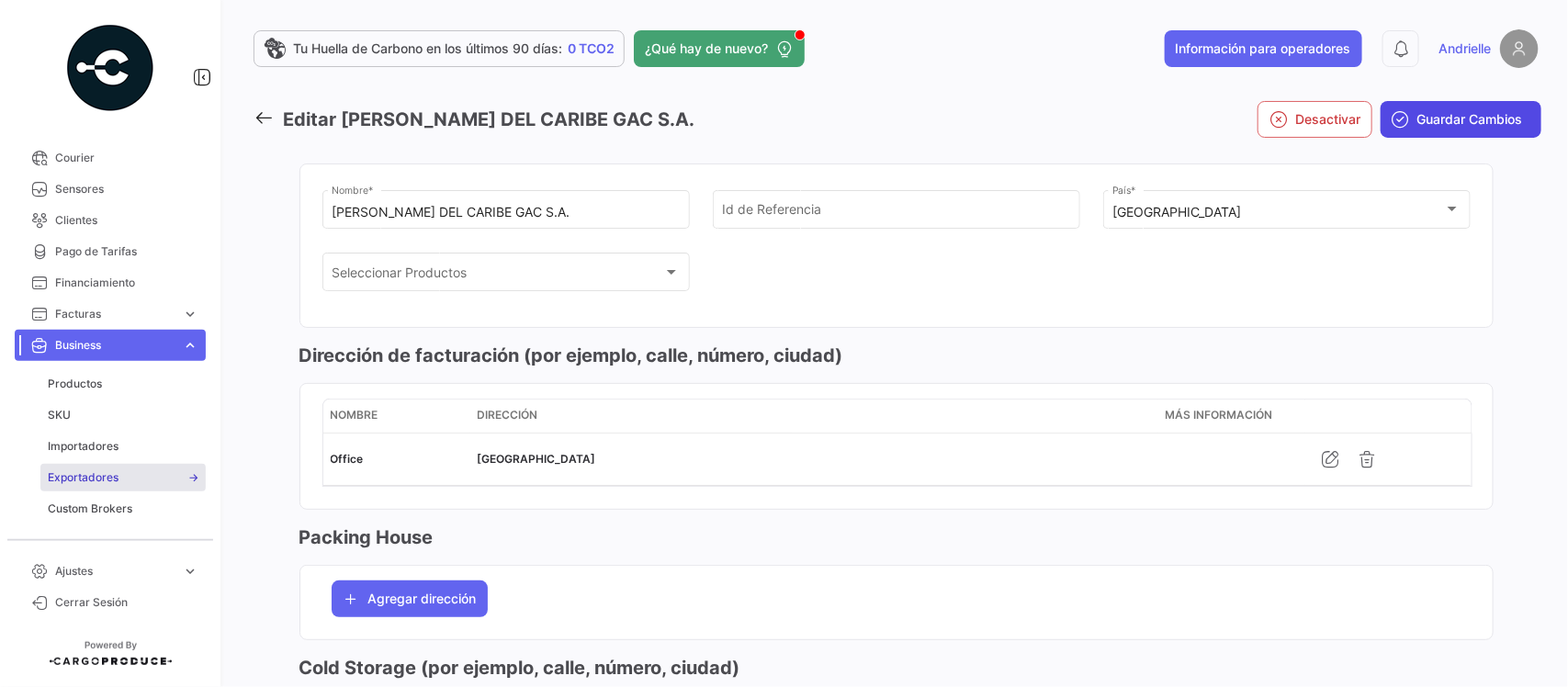
click at [1476, 114] on span "Guardar Cambios" at bounding box center [1470, 119] width 106 height 18
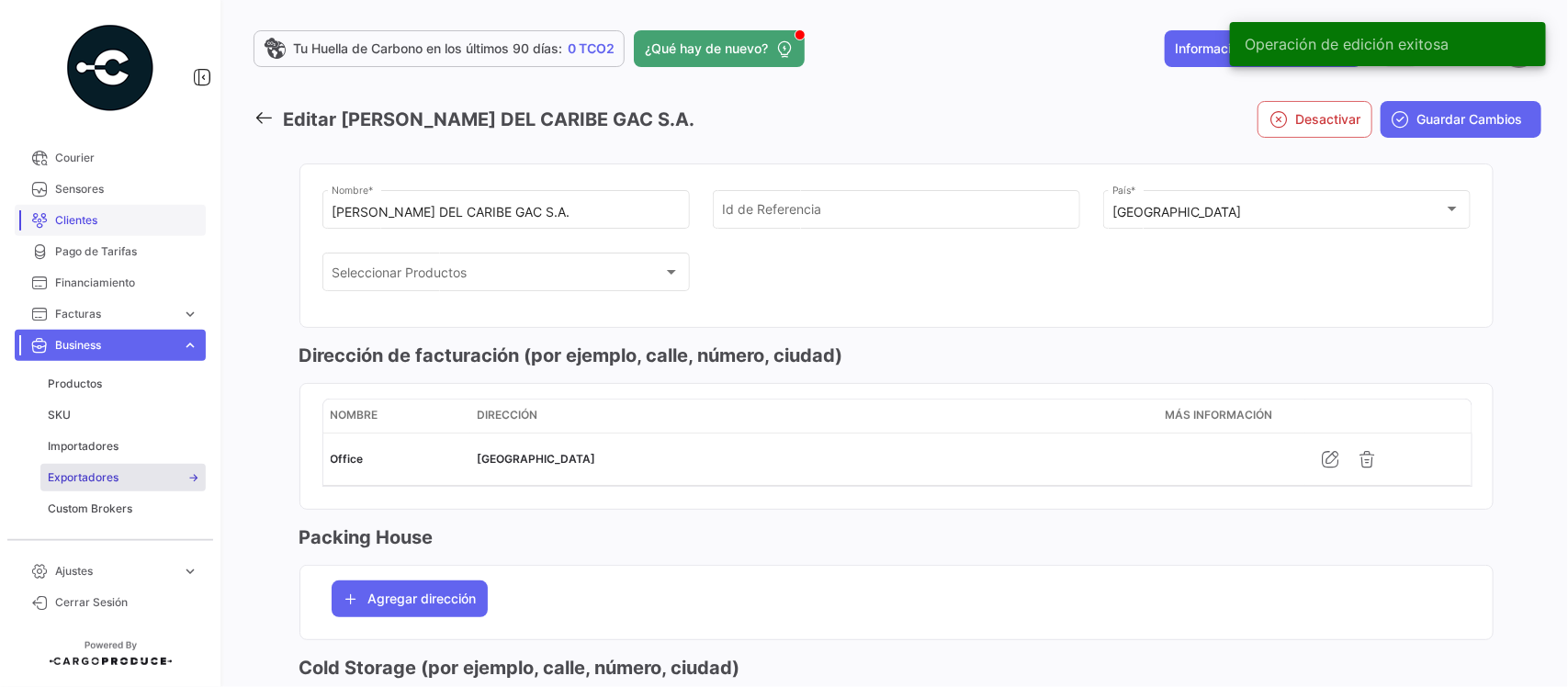
click at [92, 218] on span "Clientes" at bounding box center [127, 219] width 143 height 16
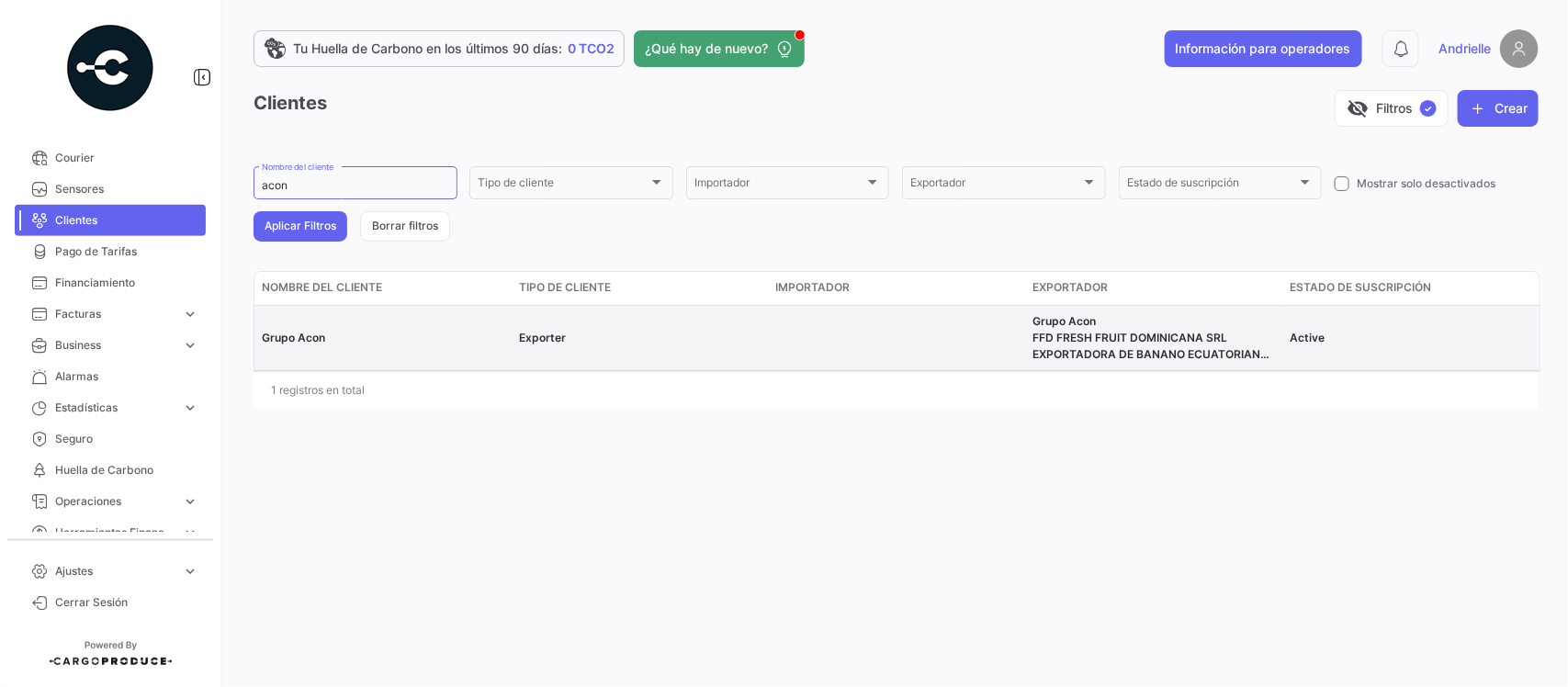
click at [300, 340] on span "Grupo Acon" at bounding box center [293, 338] width 63 height 13
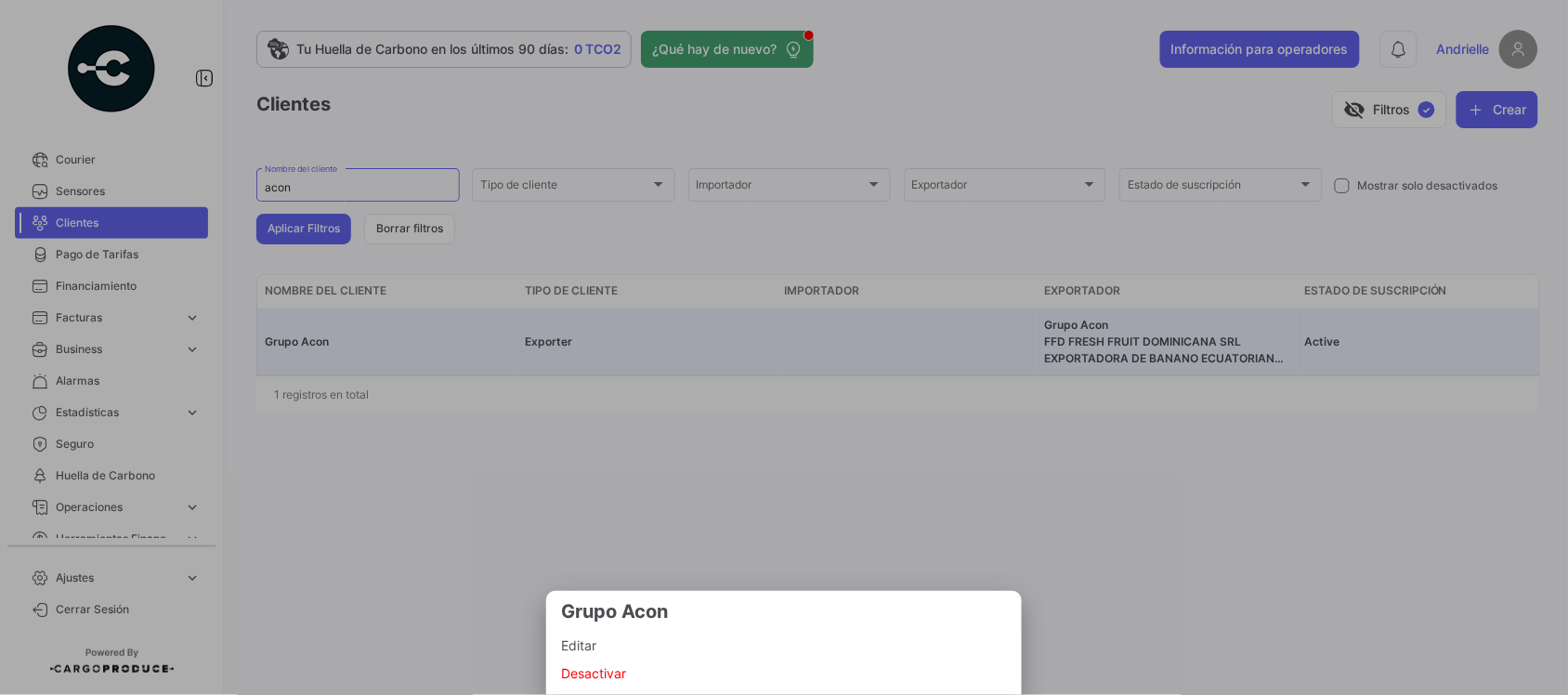
click at [588, 646] on span "Editar" at bounding box center [784, 646] width 446 height 22
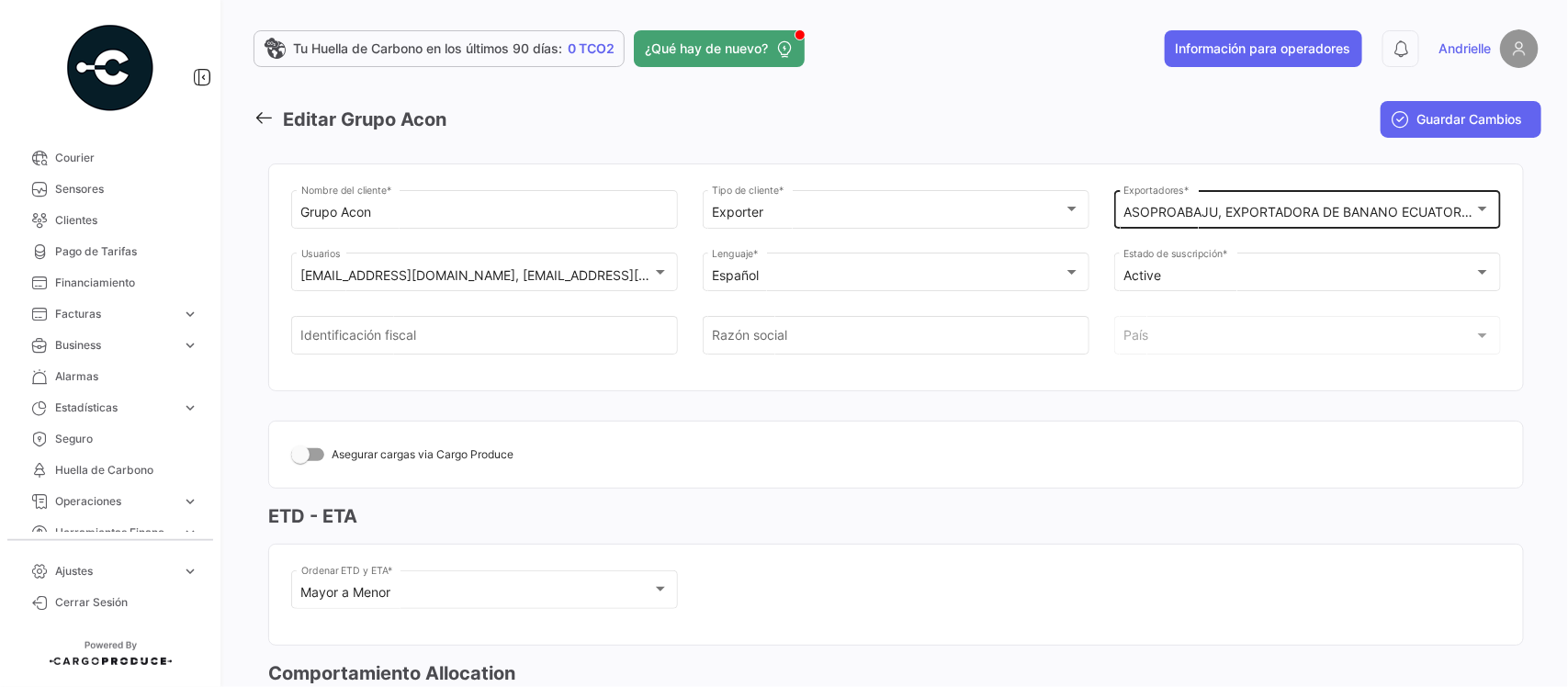
click at [1142, 203] on div "ASOPROABAJU, EXPORTADORA DE BANANO ECUATORIANO DE CALIDAD QUALITYBANANA S.A., E…" at bounding box center [1307, 207] width 367 height 42
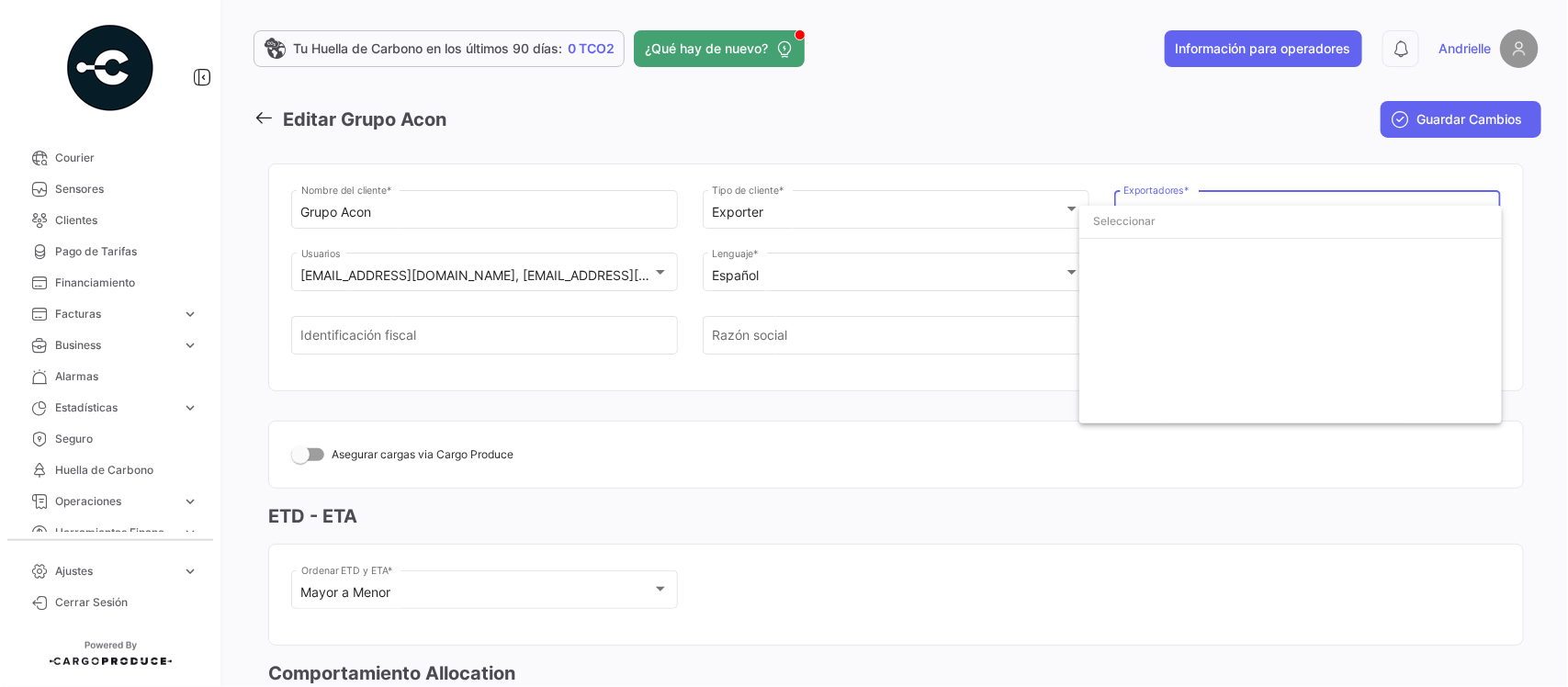
scroll to position [78716, 0]
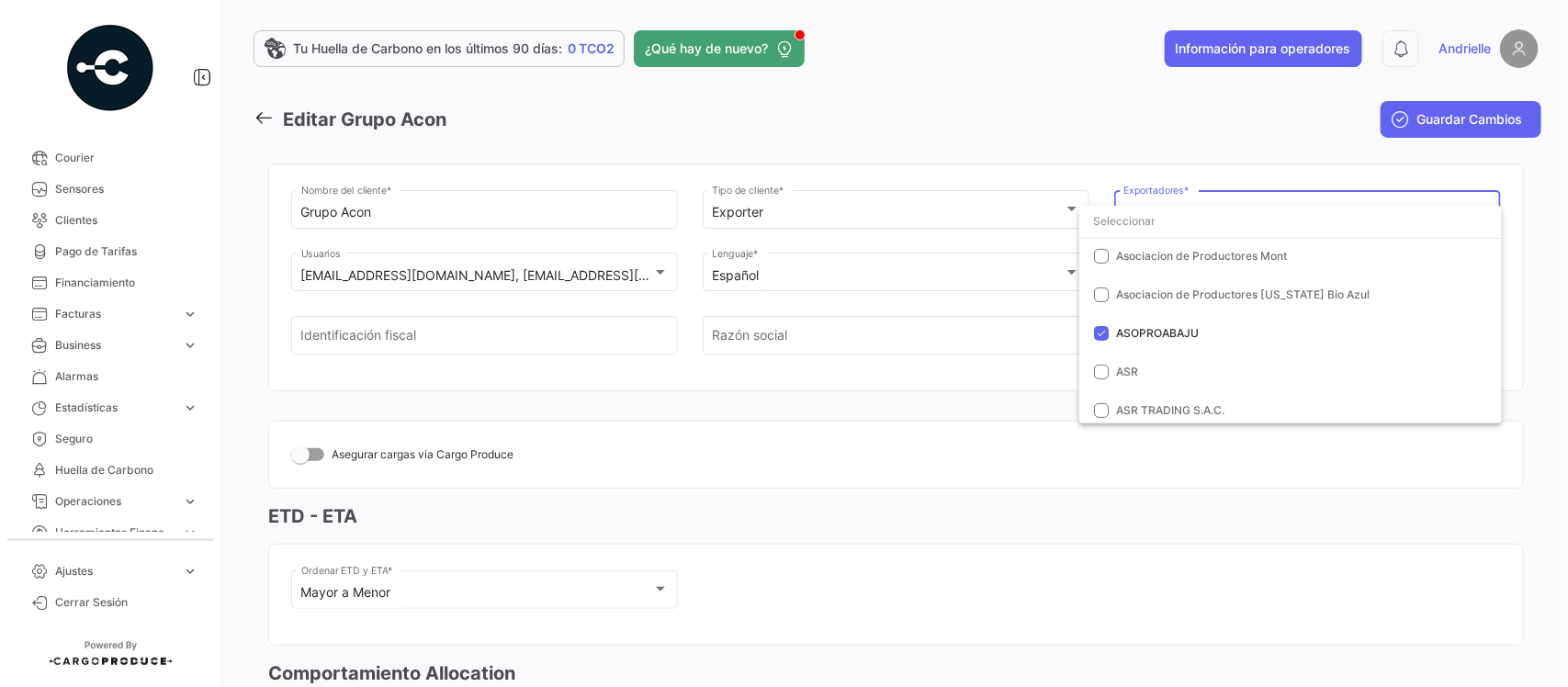
paste input "[PERSON_NAME] DEL CARIBE GAC S.A."
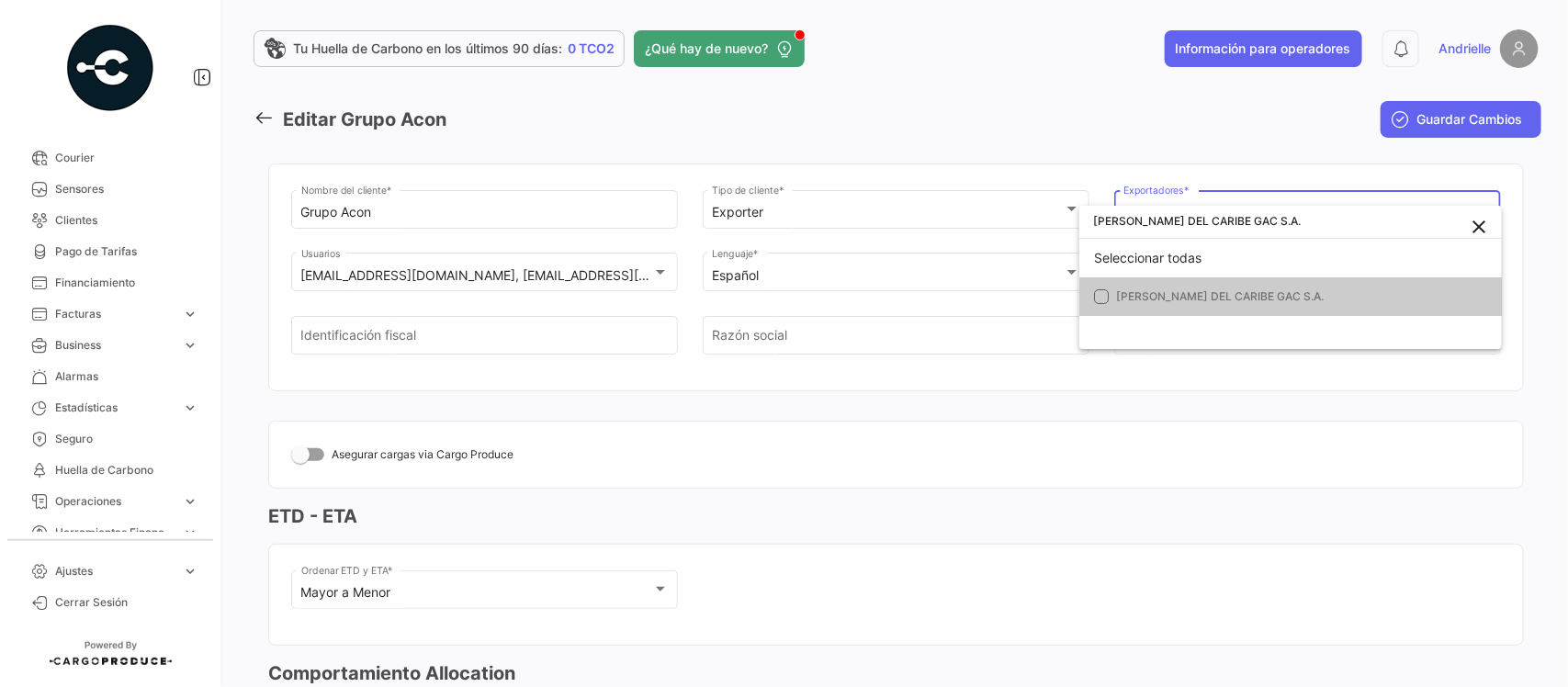
scroll to position [6, 0]
type input "[PERSON_NAME] DEL CARIBE GAC S.A."
click at [1104, 296] on mat-pseudo-checkbox at bounding box center [1101, 296] width 14 height 14
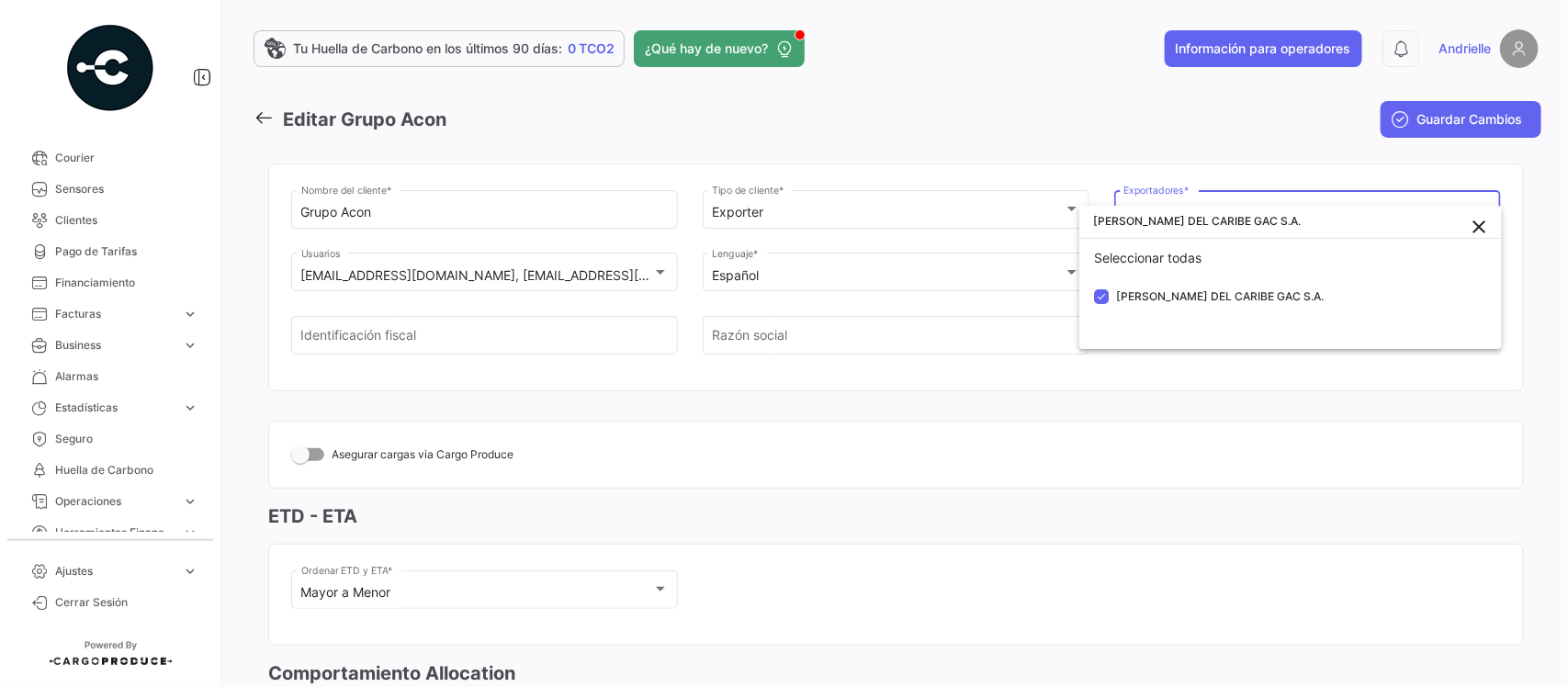
click at [976, 369] on div at bounding box center [784, 344] width 1568 height 687
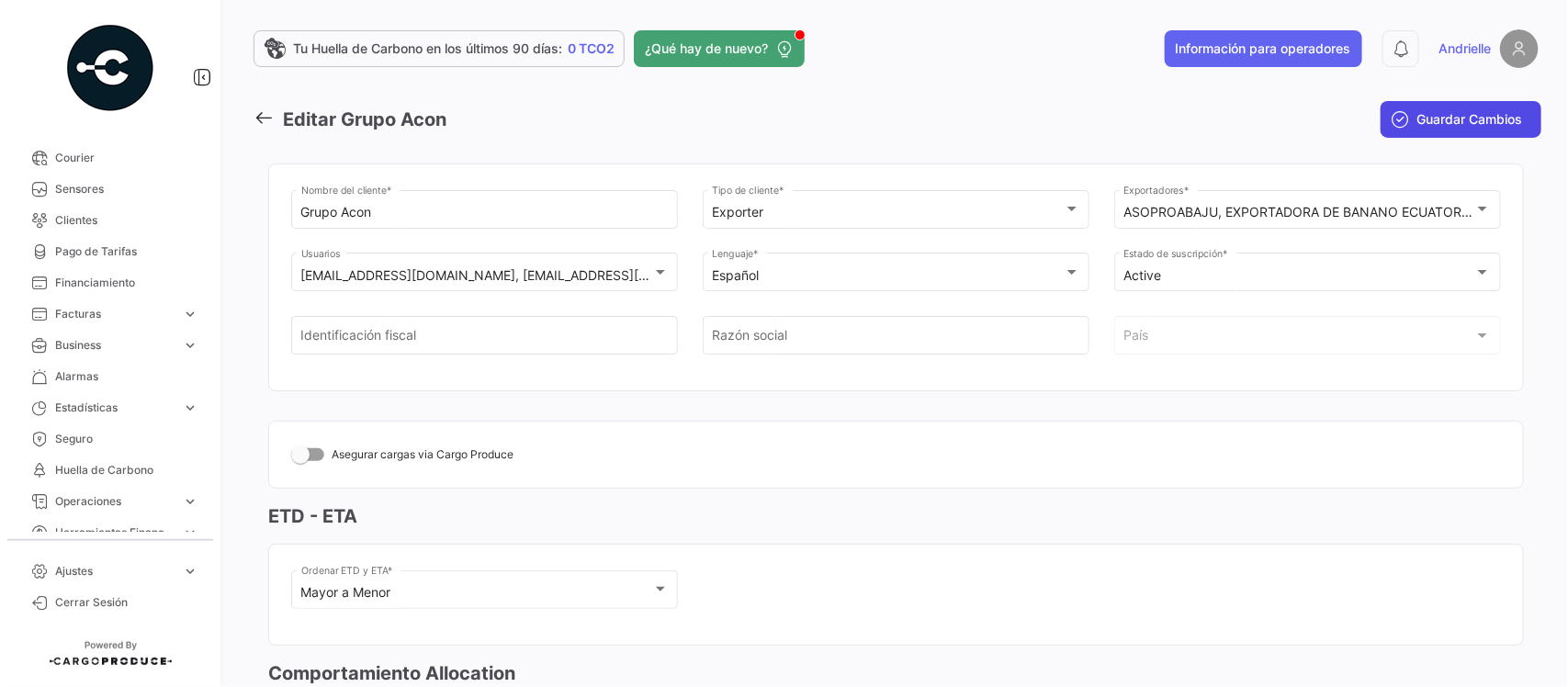
click at [1420, 127] on span "Guardar Cambios" at bounding box center [1470, 119] width 106 height 18
click at [88, 340] on span "Business" at bounding box center [114, 344] width 119 height 16
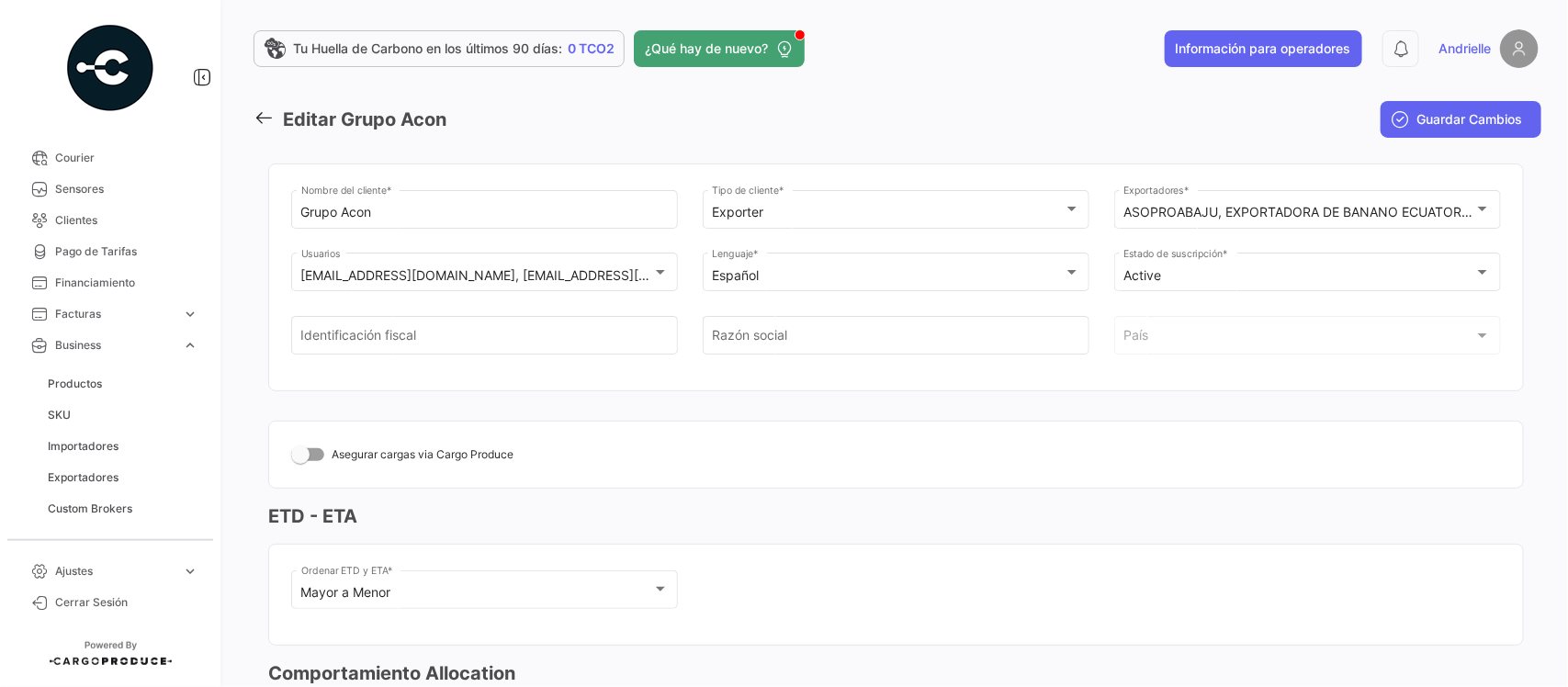
click at [107, 479] on span "Exportadores" at bounding box center [83, 477] width 71 height 16
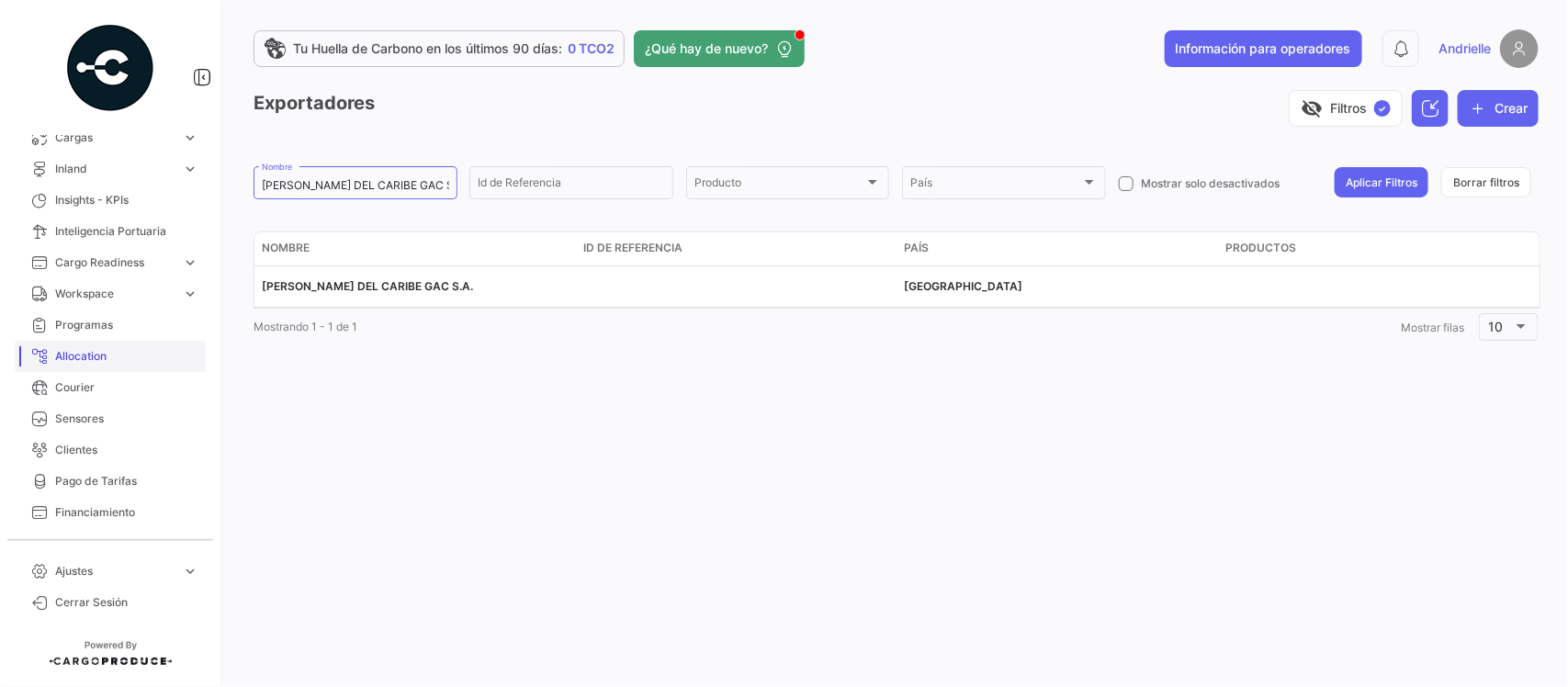
scroll to position [230, 0]
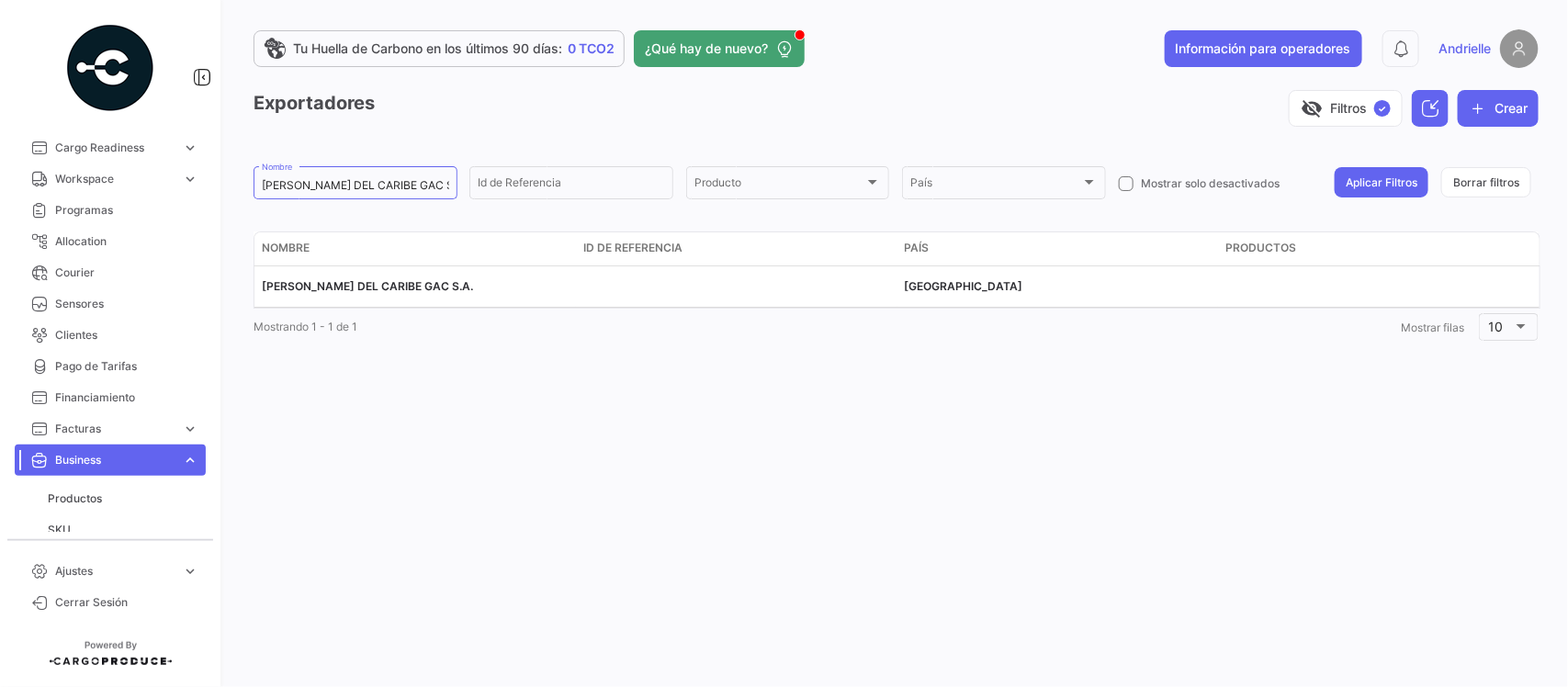
click at [108, 448] on link "Business expand_more" at bounding box center [110, 460] width 191 height 31
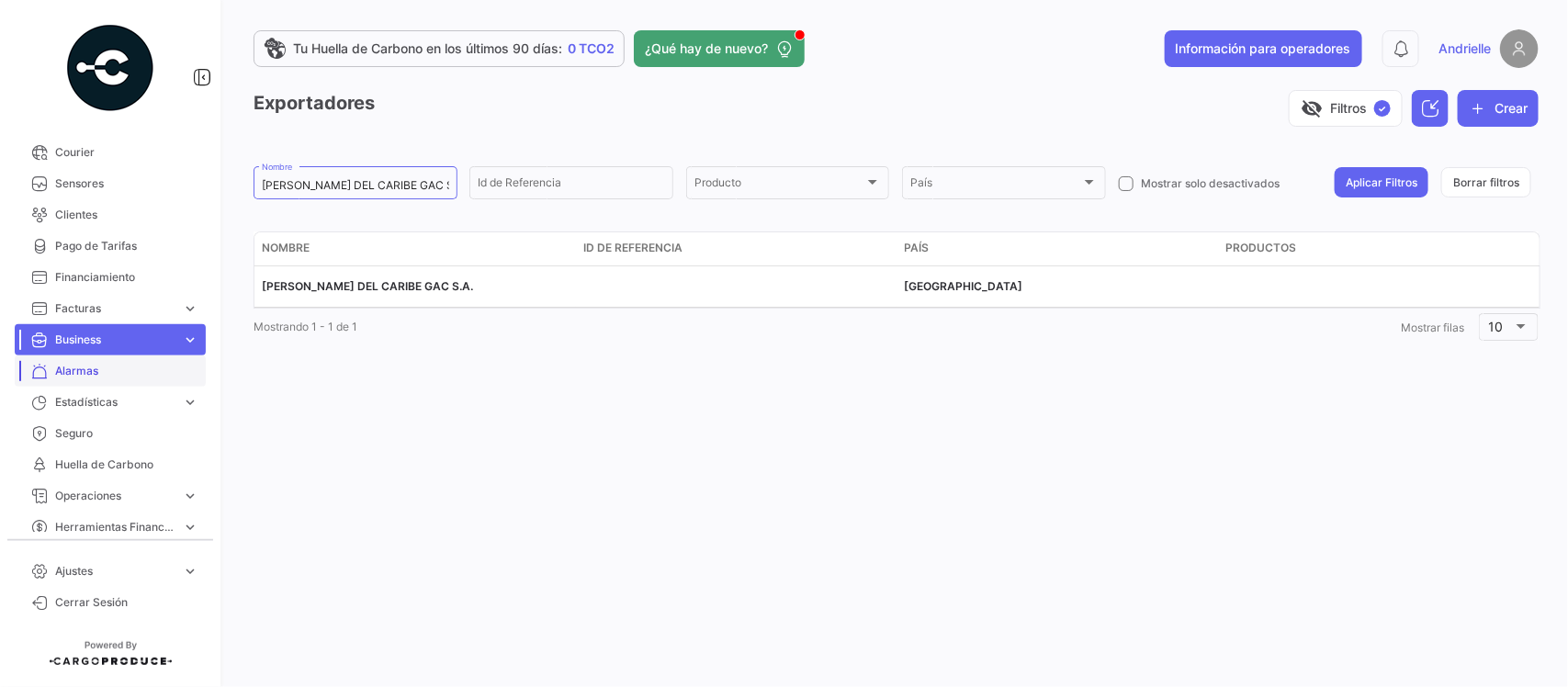
scroll to position [359, 0]
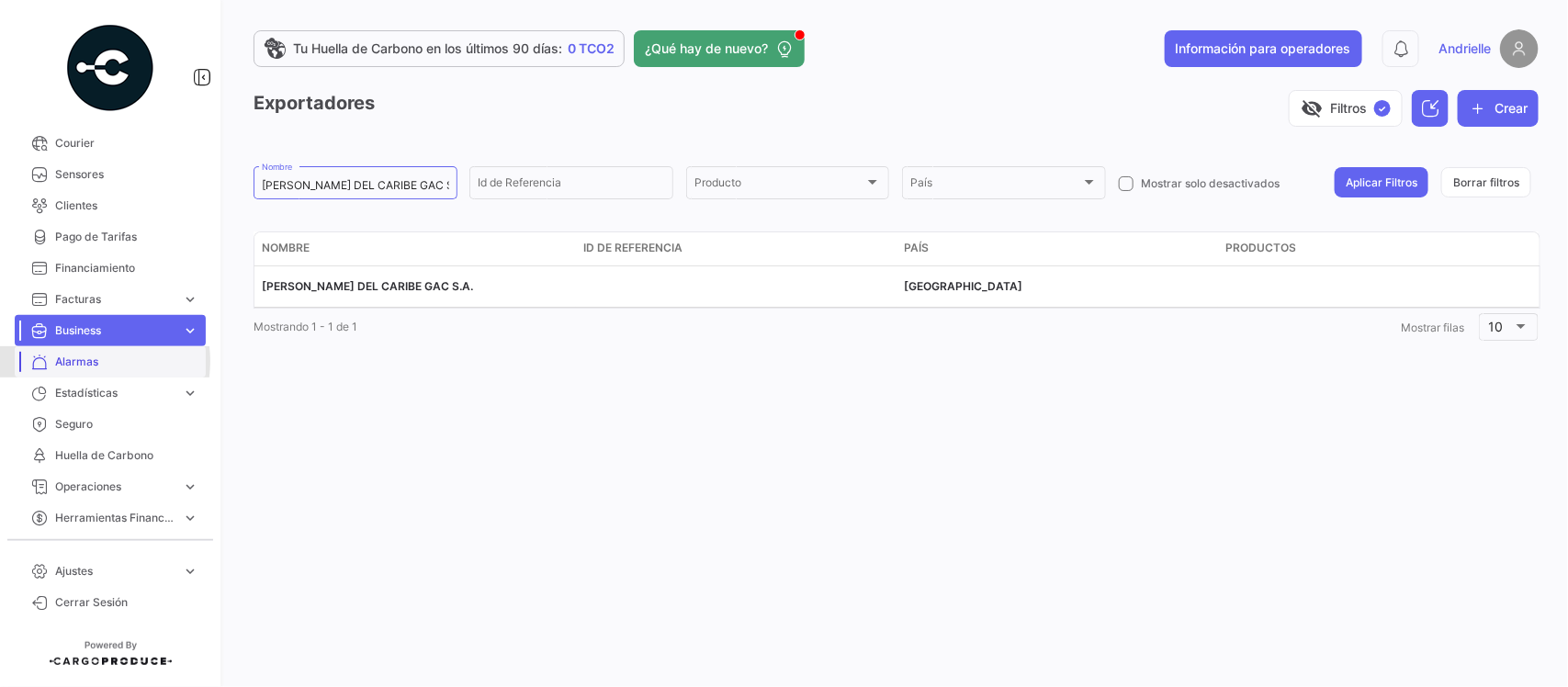
click at [78, 361] on span "Alarmas" at bounding box center [127, 362] width 143 height 16
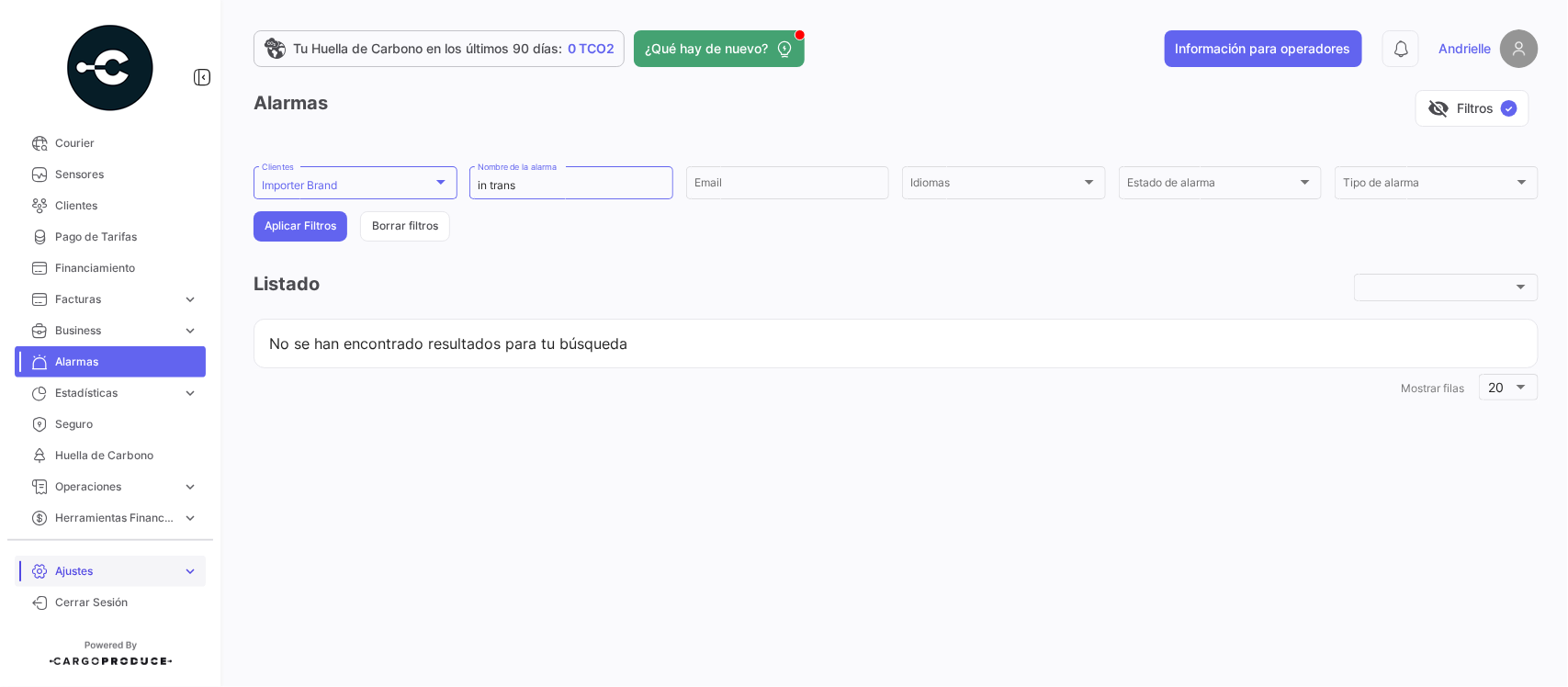
click at [97, 572] on span "Ajustes" at bounding box center [114, 571] width 119 height 16
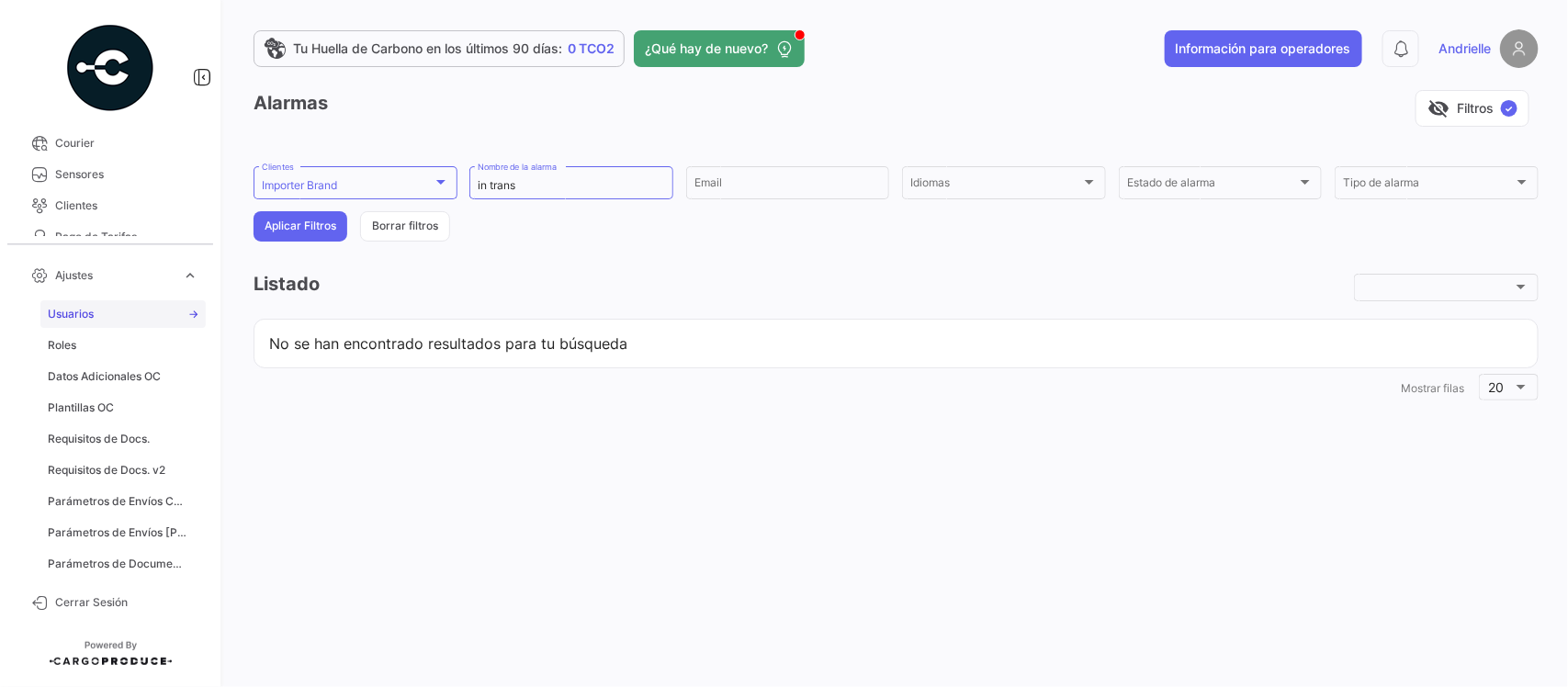
click at [114, 312] on link "Usuarios" at bounding box center [122, 314] width 165 height 28
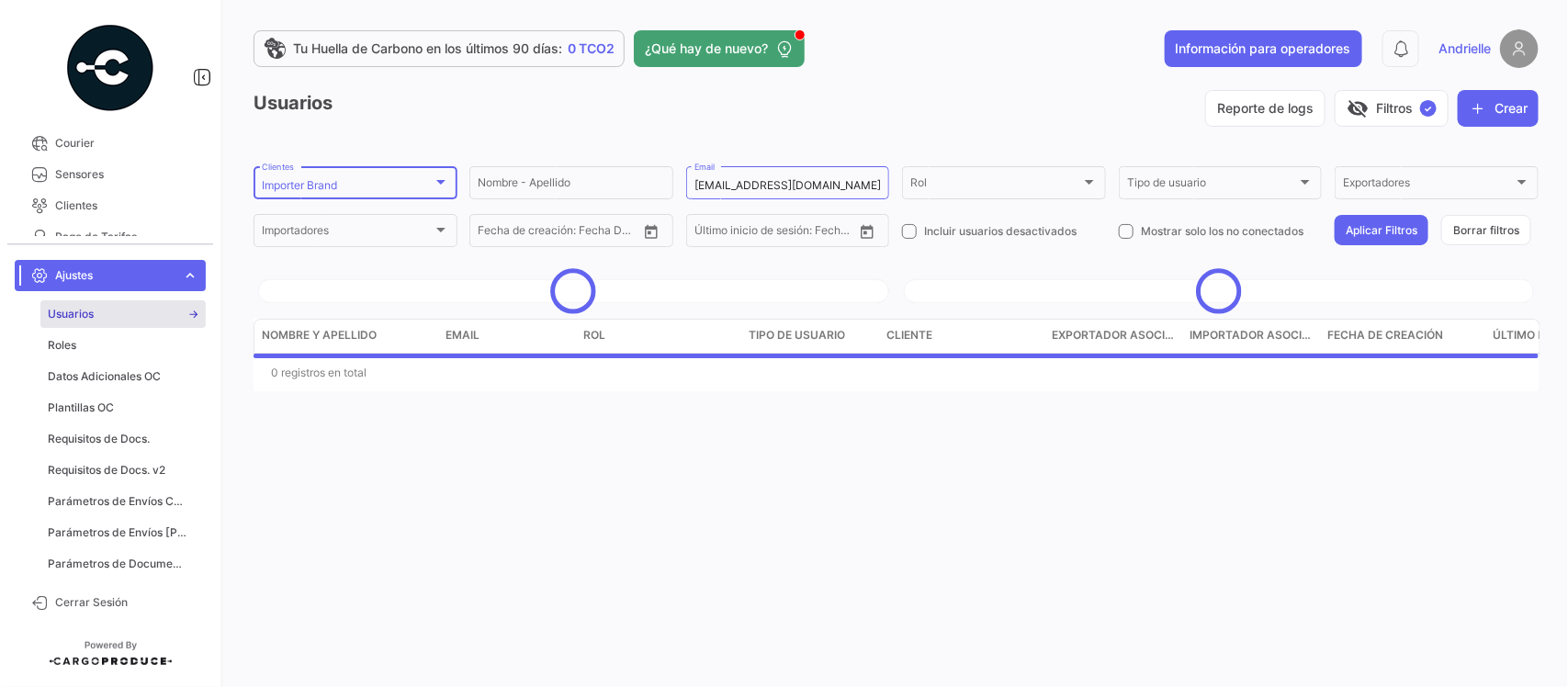
click at [437, 180] on div at bounding box center [441, 182] width 10 height 5
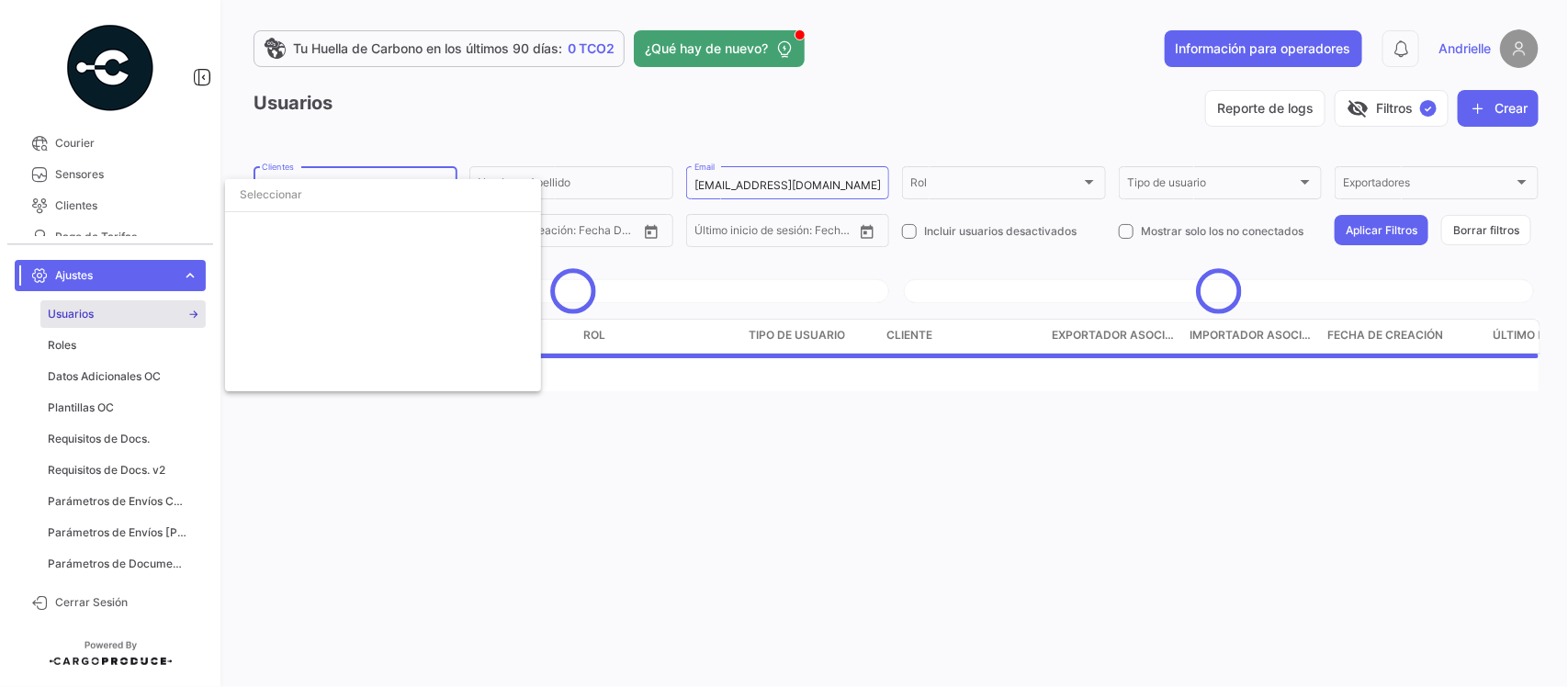
scroll to position [4155, 0]
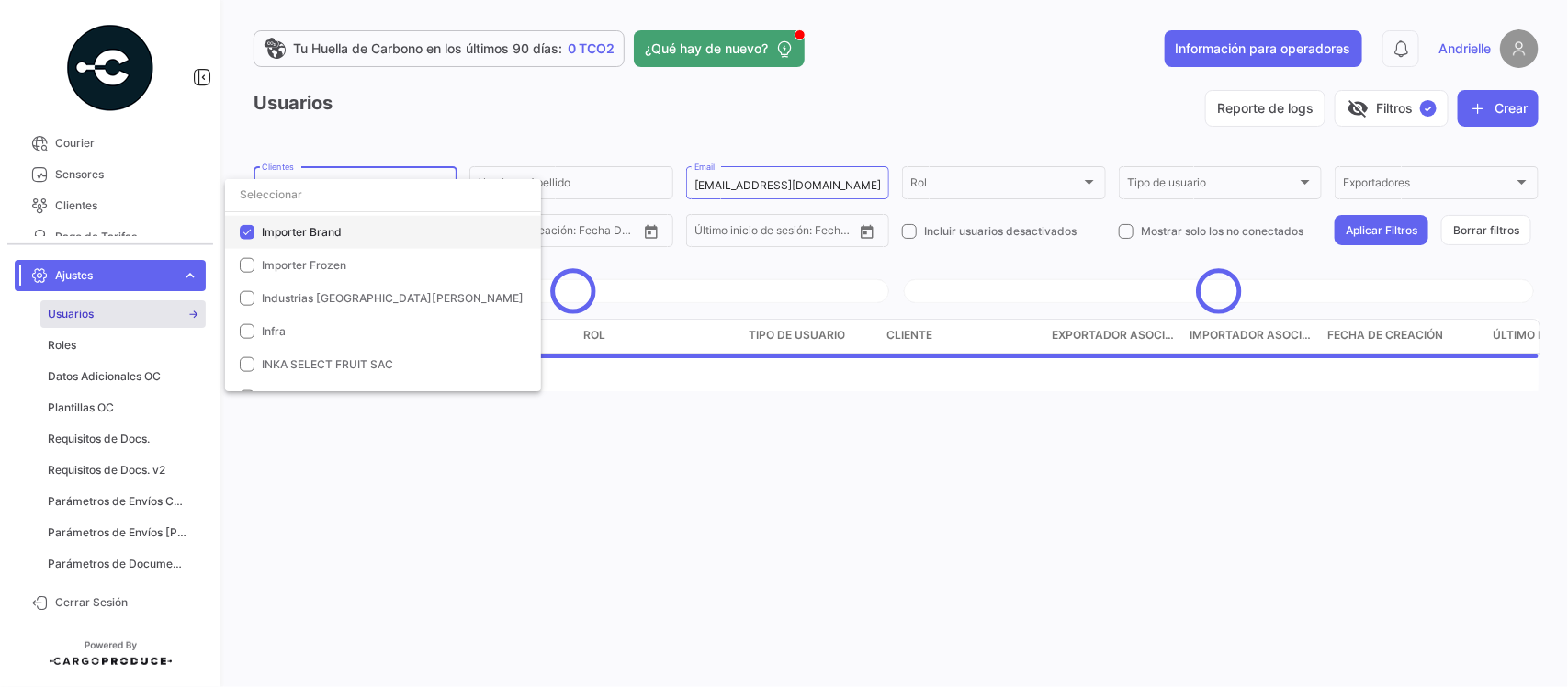
click at [317, 233] on span "Importer Brand" at bounding box center [301, 232] width 80 height 13
click at [680, 135] on div at bounding box center [784, 344] width 1568 height 687
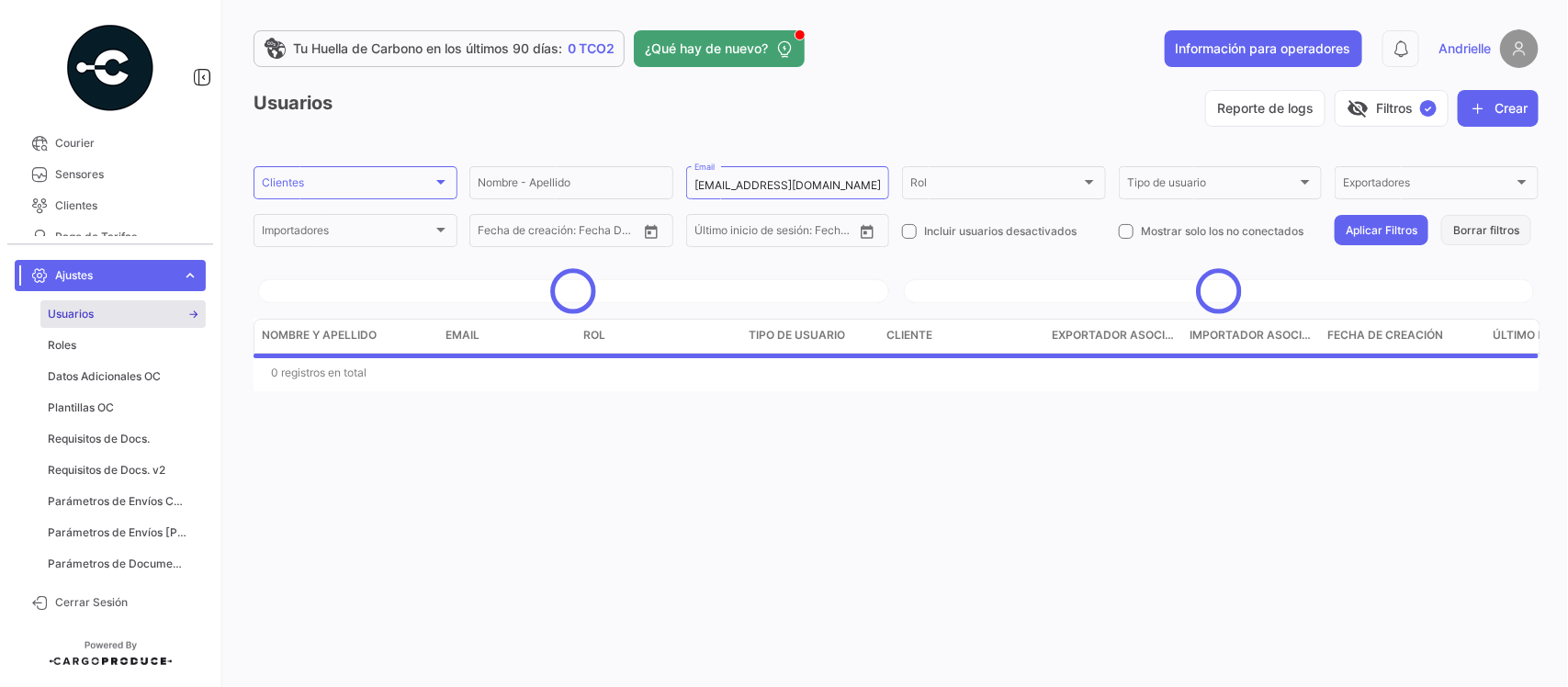
click at [1472, 228] on button "Borrar filtros" at bounding box center [1486, 230] width 90 height 31
